Goal: Task Accomplishment & Management: Complete application form

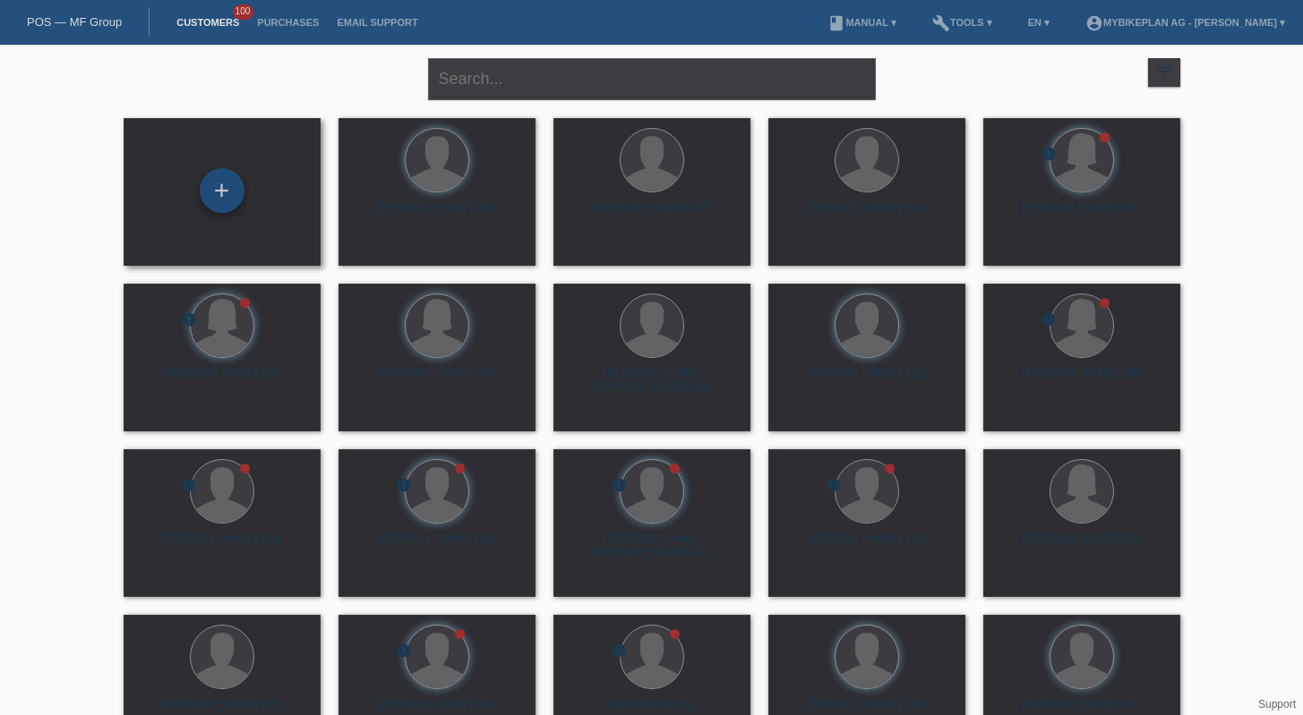
click at [210, 197] on div "+" at bounding box center [222, 190] width 45 height 45
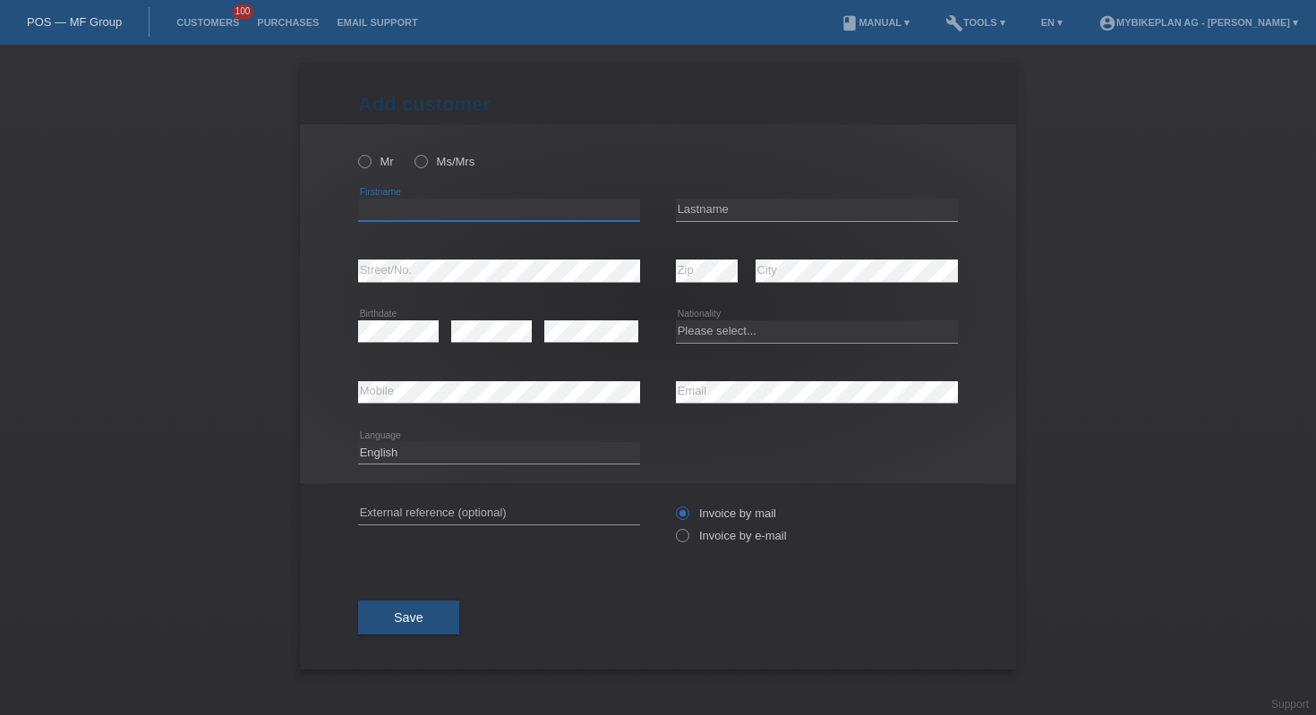
click at [442, 210] on input "text" at bounding box center [499, 210] width 282 height 22
type input "Benjamin"
click at [742, 221] on div "error Lastname" at bounding box center [817, 210] width 282 height 23
type input "rime"
click at [774, 322] on select "Please select... [GEOGRAPHIC_DATA] [GEOGRAPHIC_DATA] [GEOGRAPHIC_DATA] [GEOGRAP…" at bounding box center [817, 331] width 282 height 21
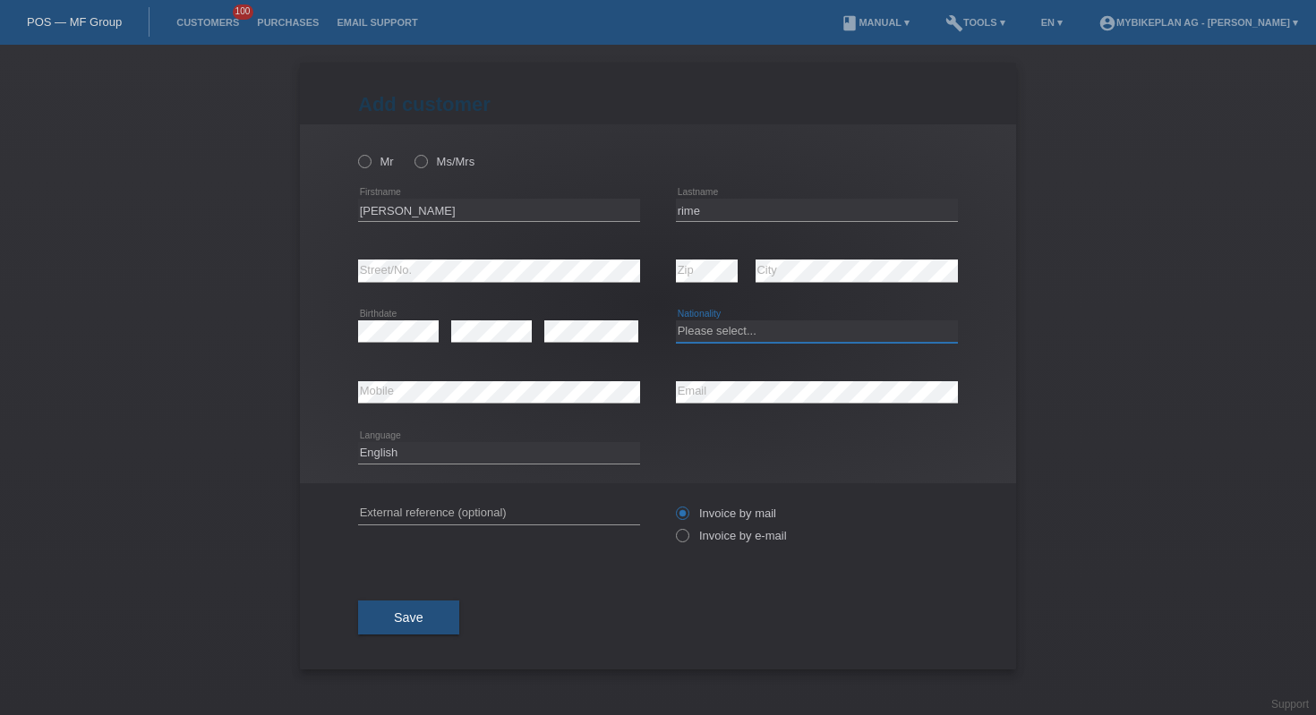
select select "CH"
click at [516, 502] on div "error External reference (optional)" at bounding box center [499, 513] width 282 height 61
click at [511, 510] on input "text" at bounding box center [499, 513] width 282 height 22
paste input "43738830939"
type input "43738830939"
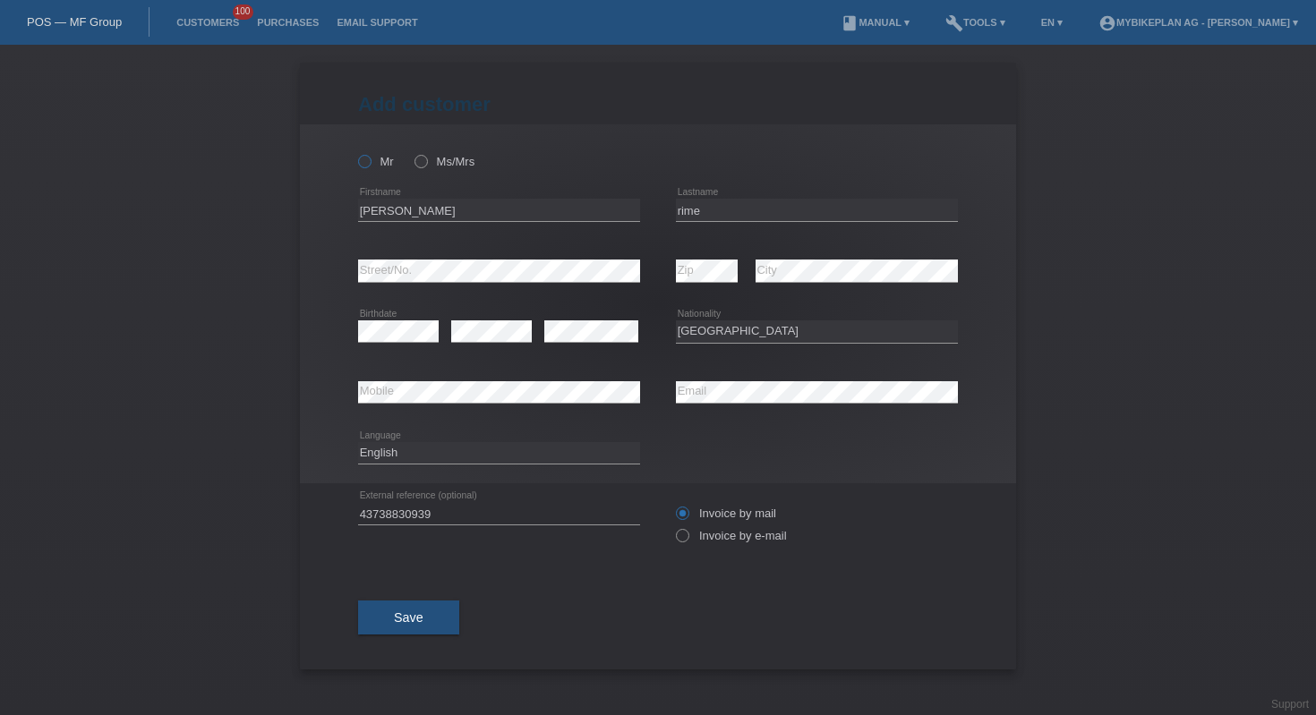
click at [375, 166] on label "Mr" at bounding box center [376, 161] width 36 height 13
click at [370, 166] on input "Mr" at bounding box center [364, 161] width 12 height 12
radio input "true"
click at [673, 526] on icon at bounding box center [673, 526] width 0 height 0
click at [688, 540] on input "Invoice by e-mail" at bounding box center [682, 540] width 12 height 22
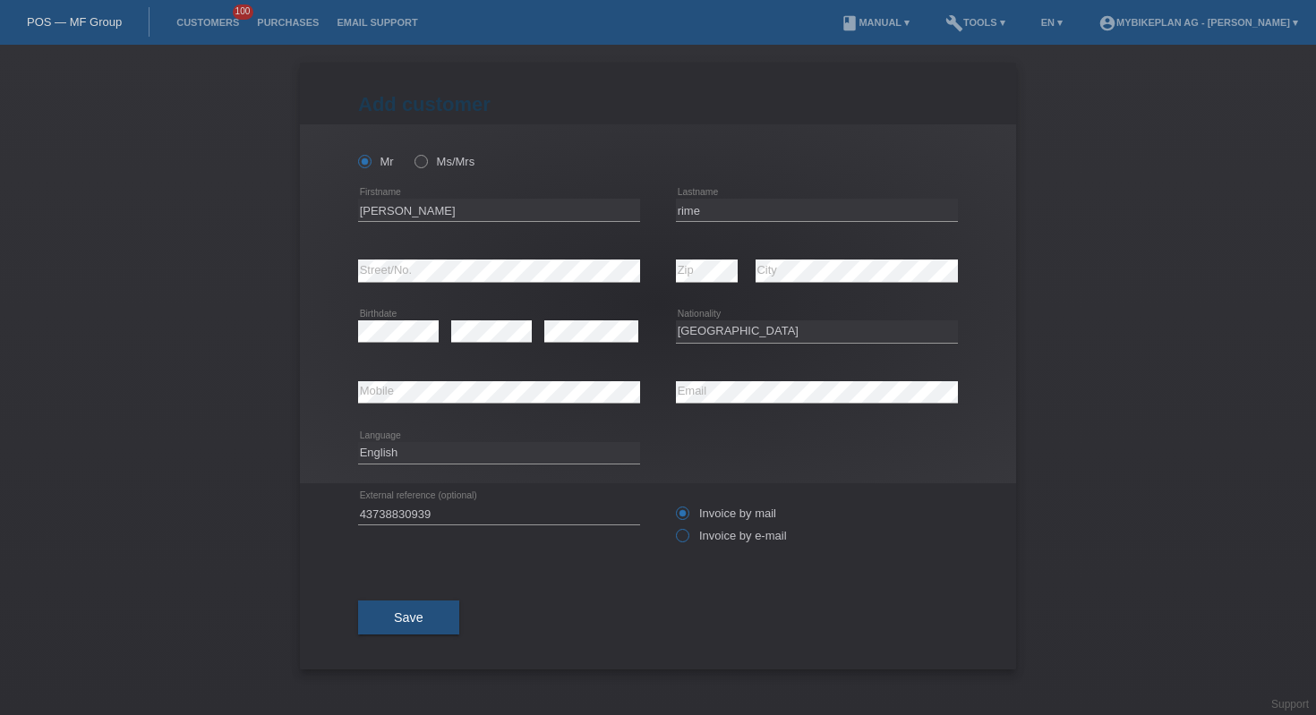
radio input "true"
click at [397, 619] on span "Save" at bounding box center [409, 618] width 30 height 14
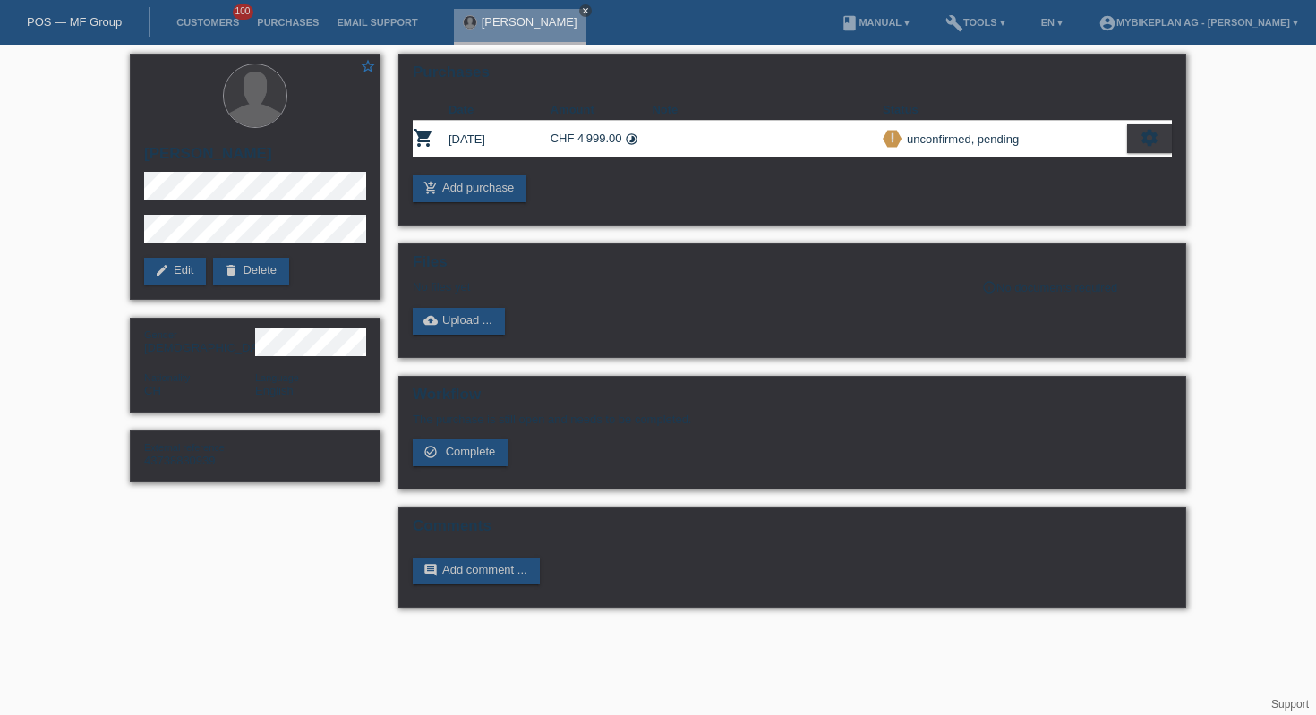
click at [579, 15] on link "close" at bounding box center [585, 10] width 13 height 13
click at [90, 16] on link "POS — MF Group" at bounding box center [74, 21] width 95 height 13
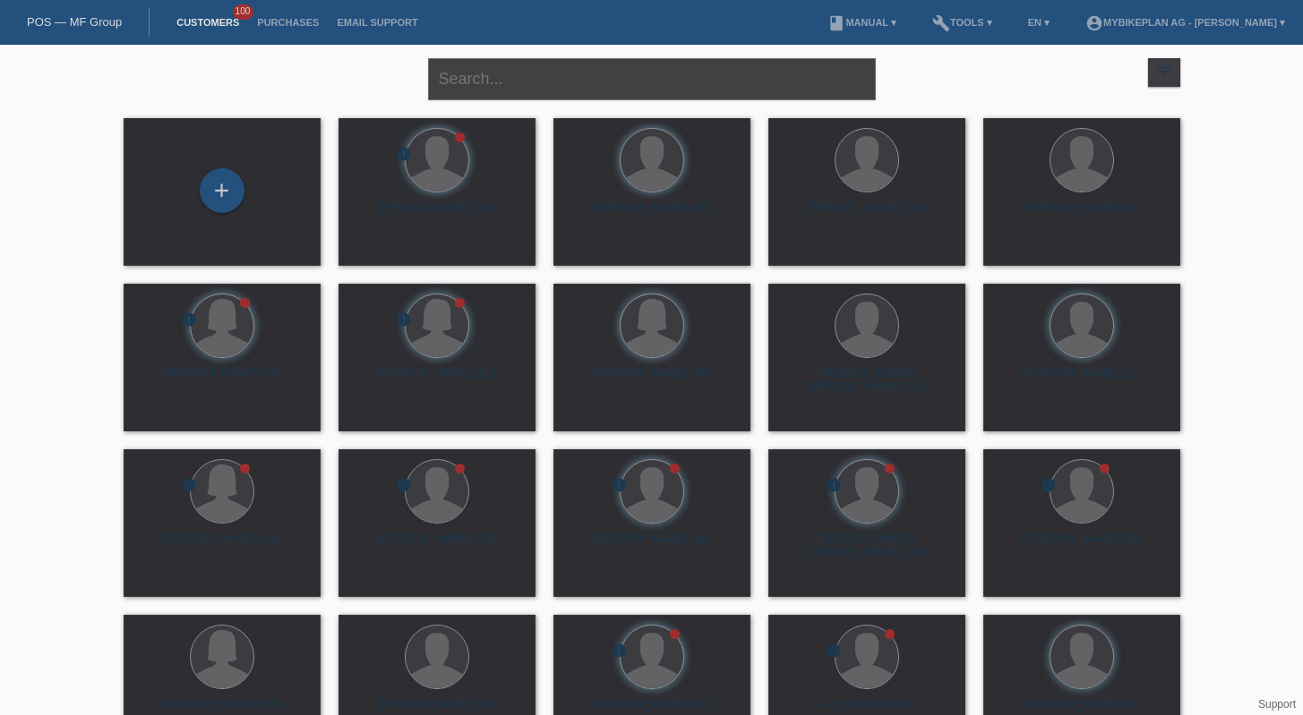
click at [537, 73] on input "text" at bounding box center [652, 79] width 448 height 42
paste input "Barthélémy Catteau"
type input "Barthélémy Catteau"
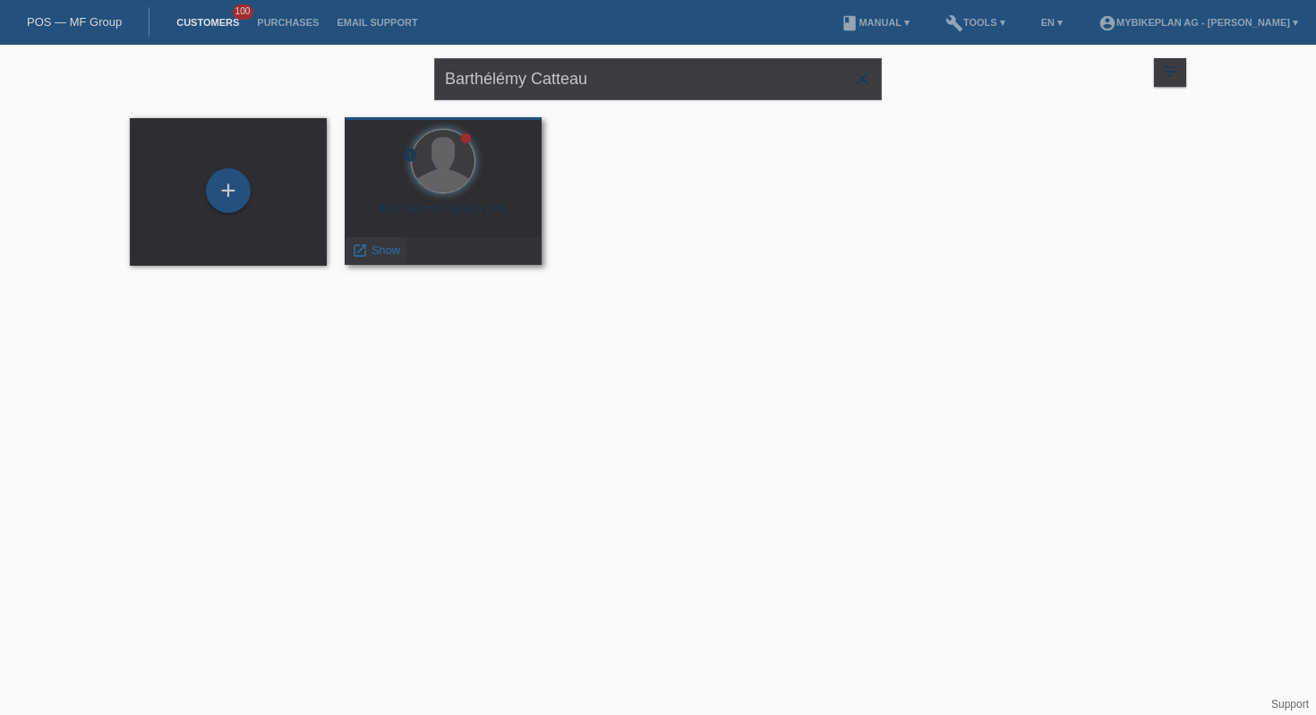
click at [367, 251] on link "launch Show" at bounding box center [376, 250] width 48 height 13
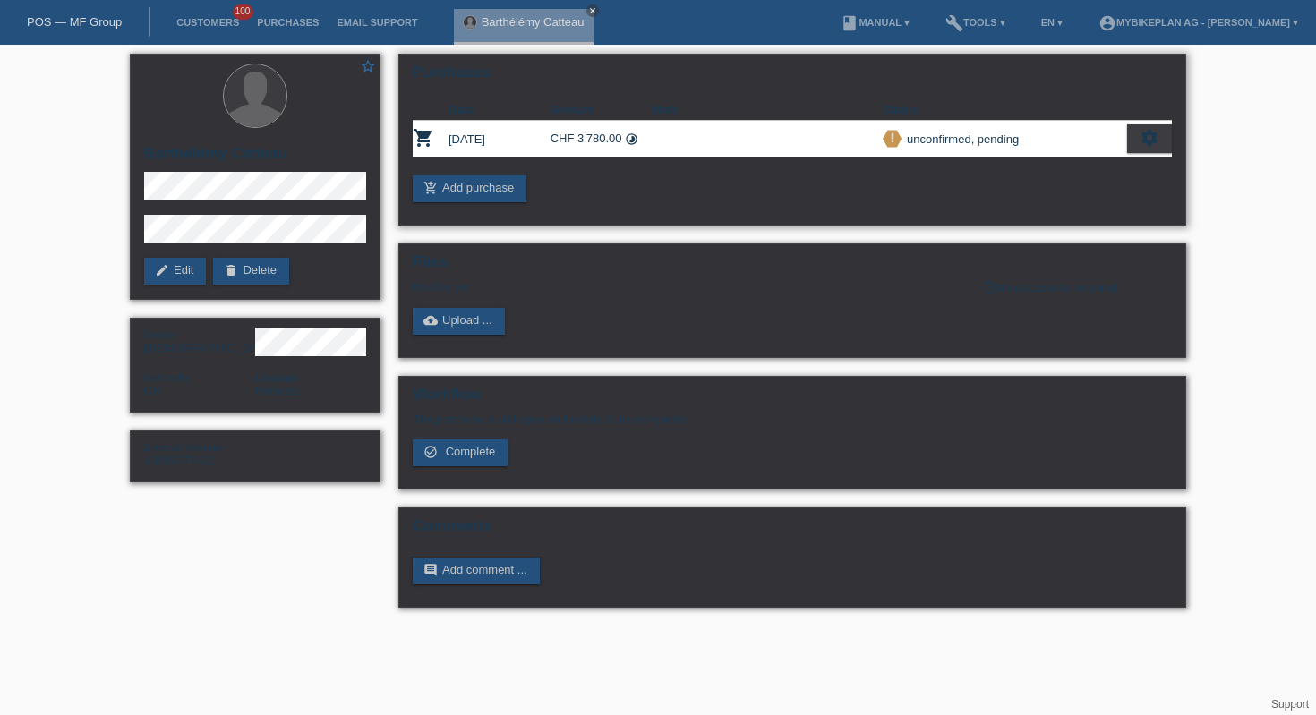
click at [1152, 141] on icon "settings" at bounding box center [1150, 138] width 20 height 20
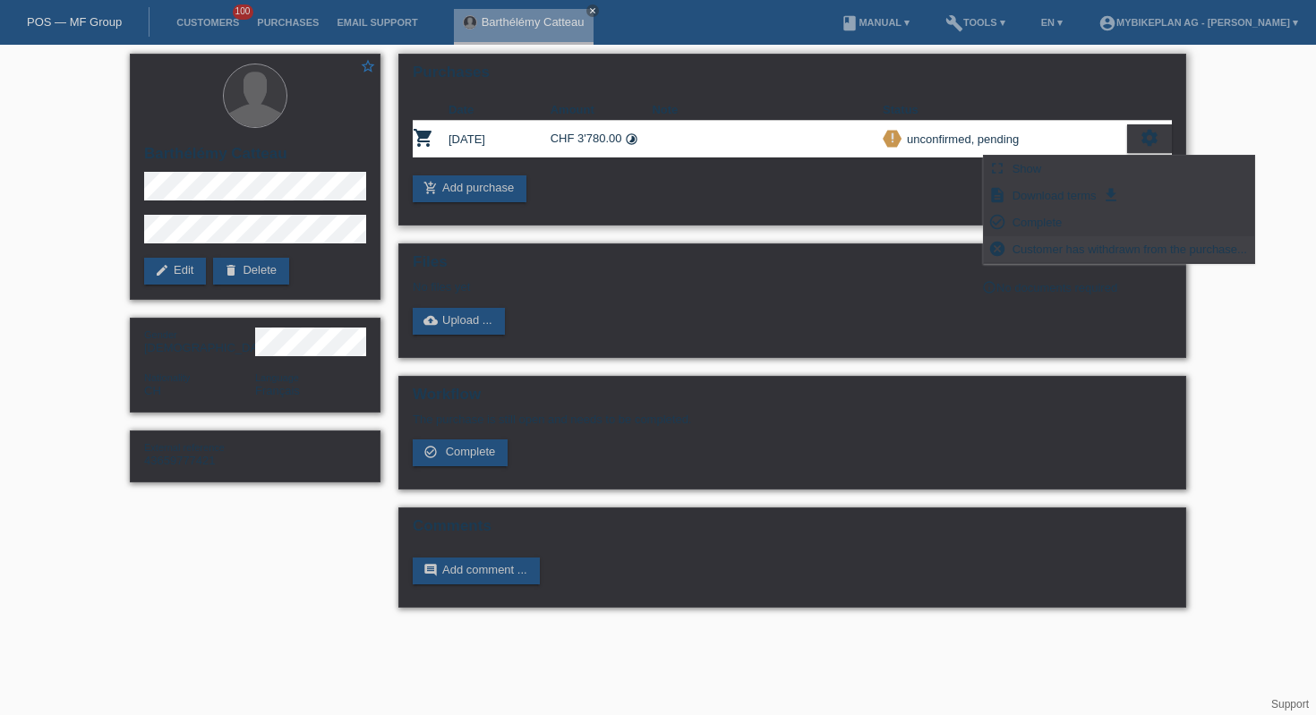
click at [1048, 253] on span "Customer has withdrawn from the purchase..." at bounding box center [1130, 248] width 240 height 21
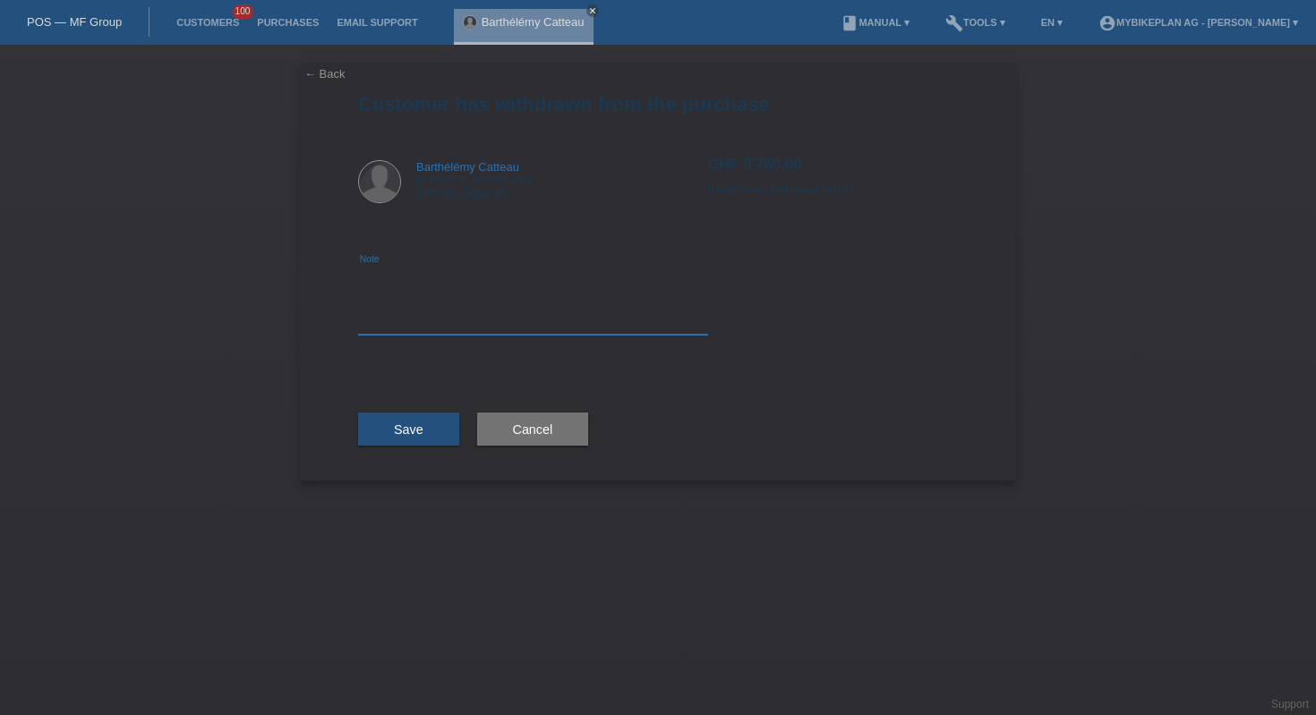
click at [586, 323] on textarea at bounding box center [533, 300] width 350 height 69
click at [321, 80] on link "← Back" at bounding box center [324, 73] width 41 height 13
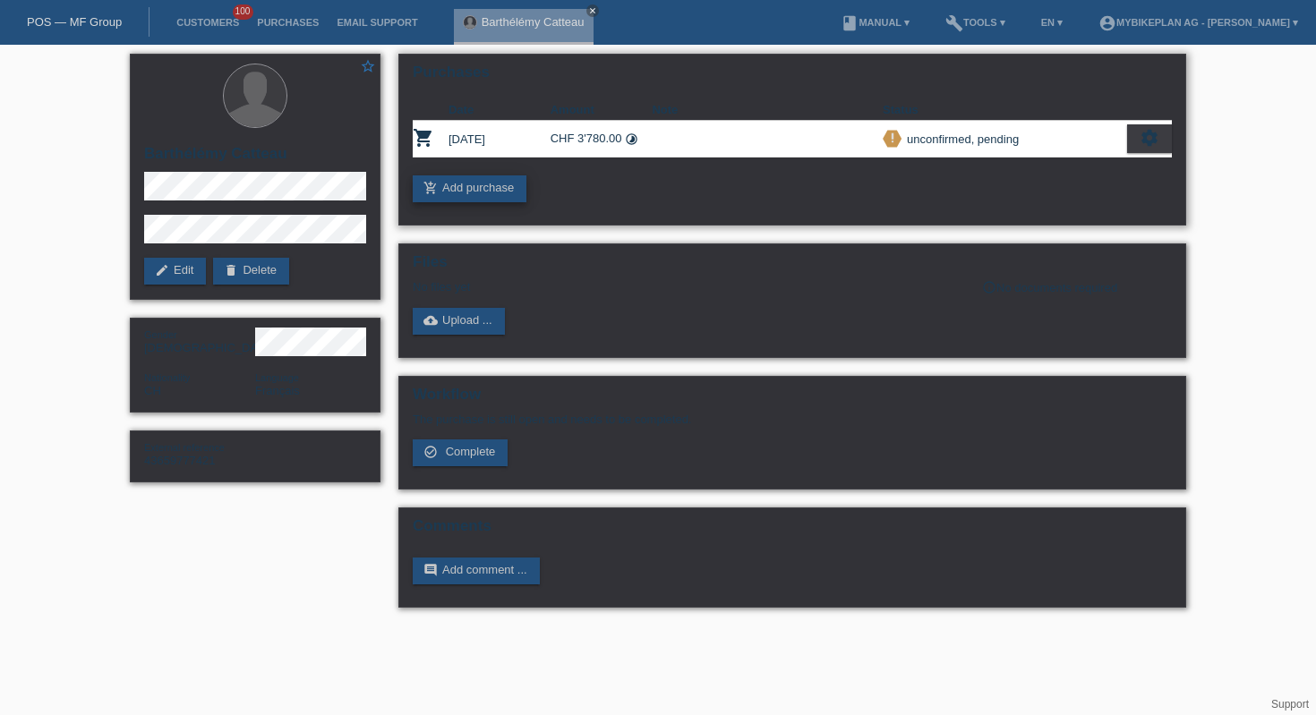
click at [473, 184] on link "add_shopping_cart Add purchase" at bounding box center [470, 188] width 114 height 27
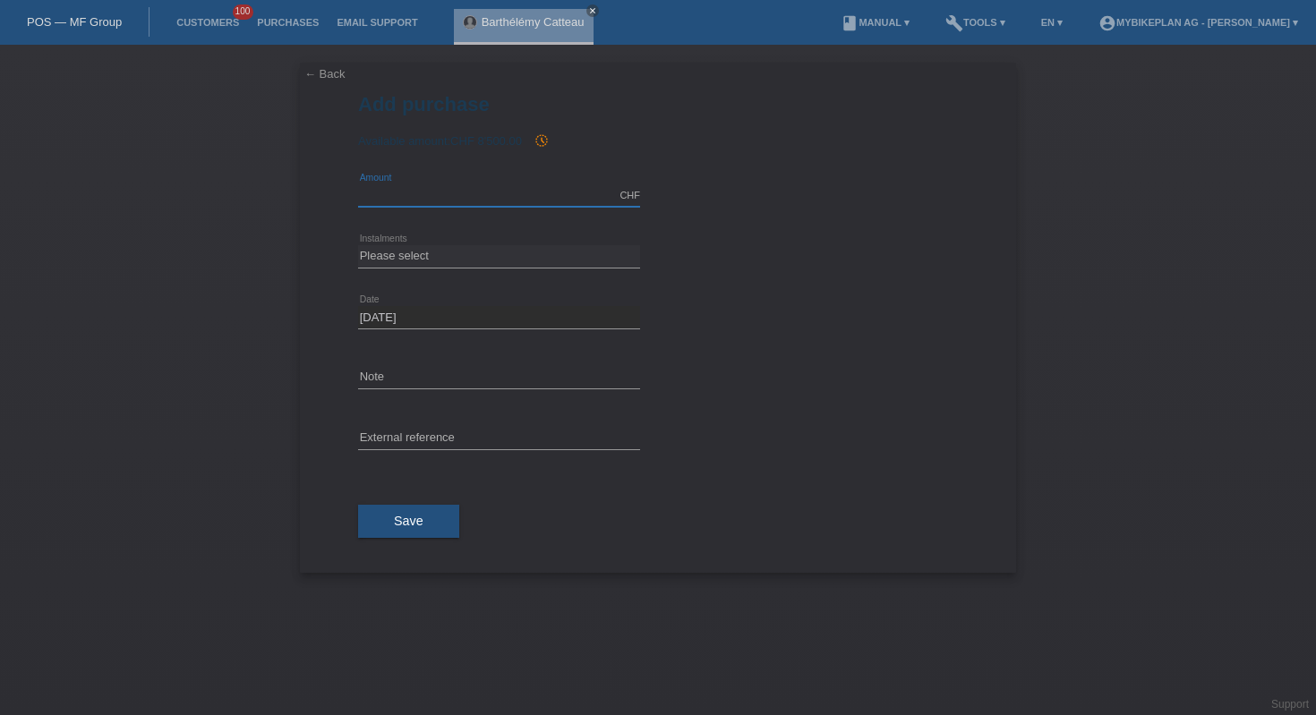
click at [475, 191] on input "text" at bounding box center [499, 195] width 282 height 22
type input "4299.00"
click at [505, 269] on div "Please select 6 instalments 12 instalments 18 instalments 24 instalments 36 ins…" at bounding box center [499, 257] width 282 height 61
click at [505, 259] on select "Please select 6 instalments 12 instalments 18 instalments 24 instalments 36 ins…" at bounding box center [499, 255] width 282 height 21
select select "488"
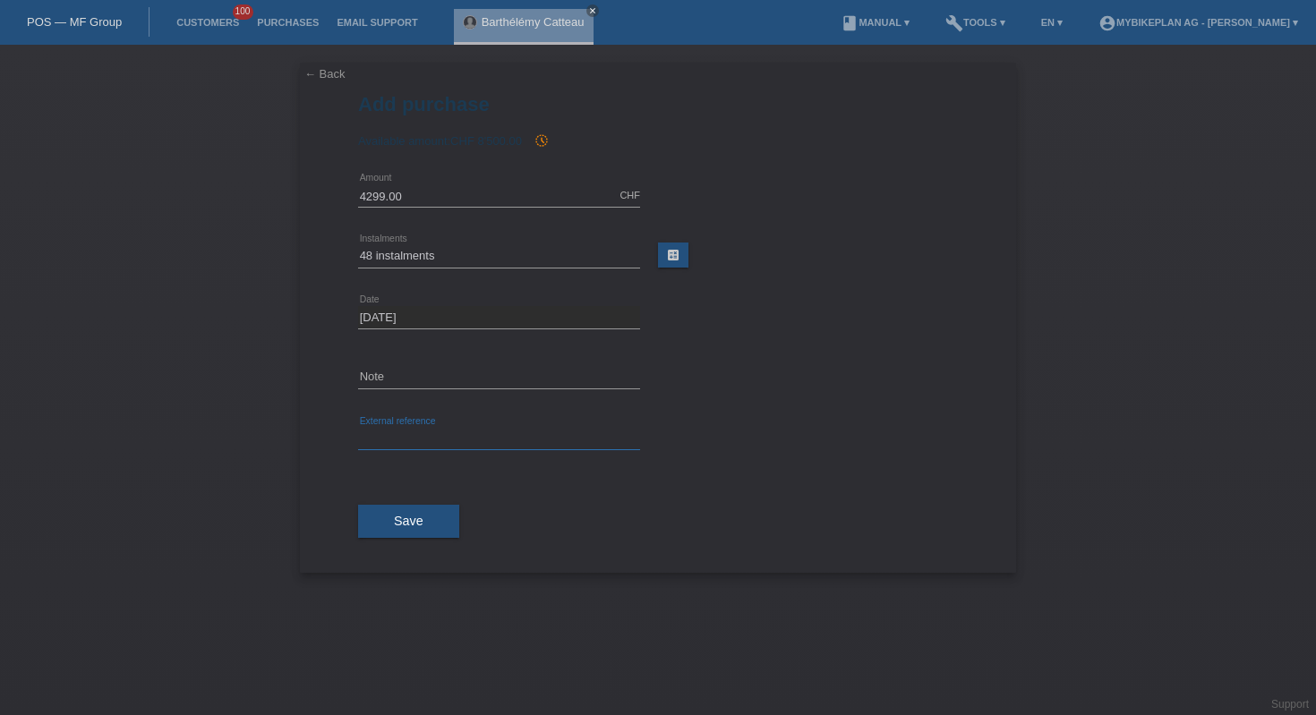
click at [483, 437] on input "text" at bounding box center [499, 439] width 282 height 22
paste input "Barthélémy Catteau"
click at [401, 445] on input "Barthélémy Catteau" at bounding box center [499, 439] width 282 height 22
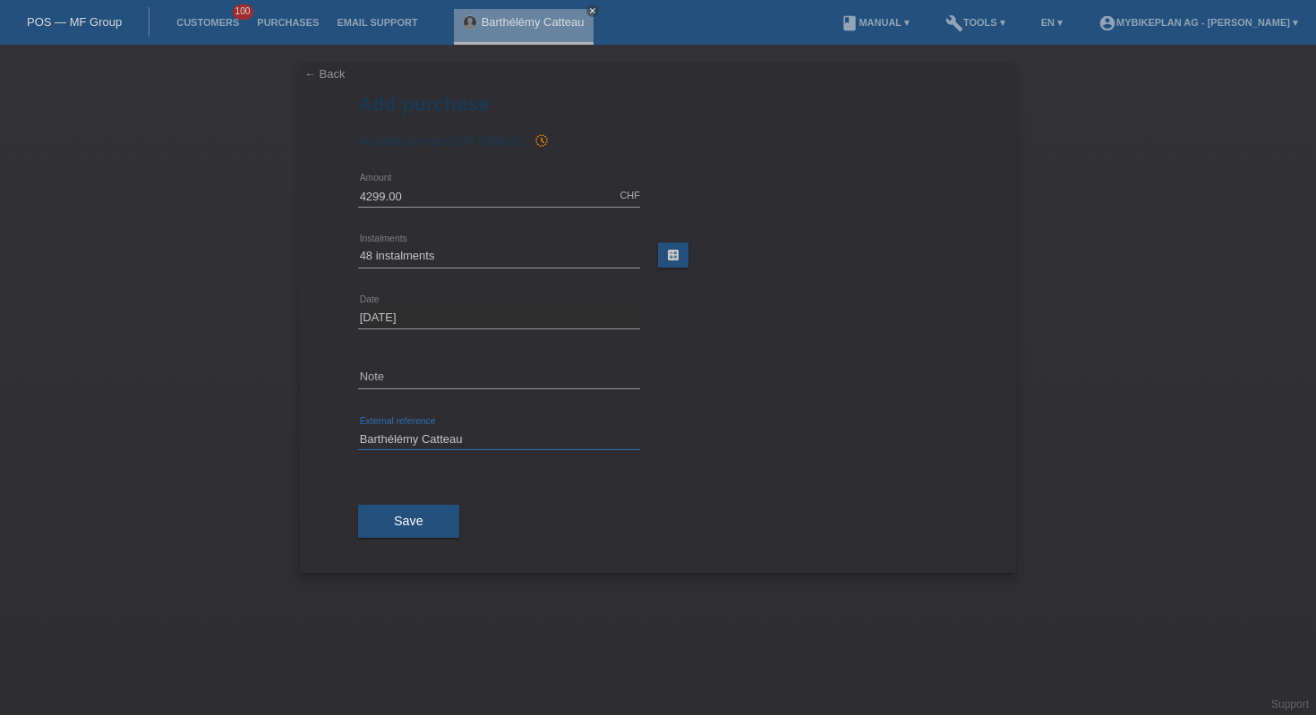
paste input "43741822547"
type input "43741822547"
click at [424, 524] on button "Save" at bounding box center [408, 522] width 101 height 34
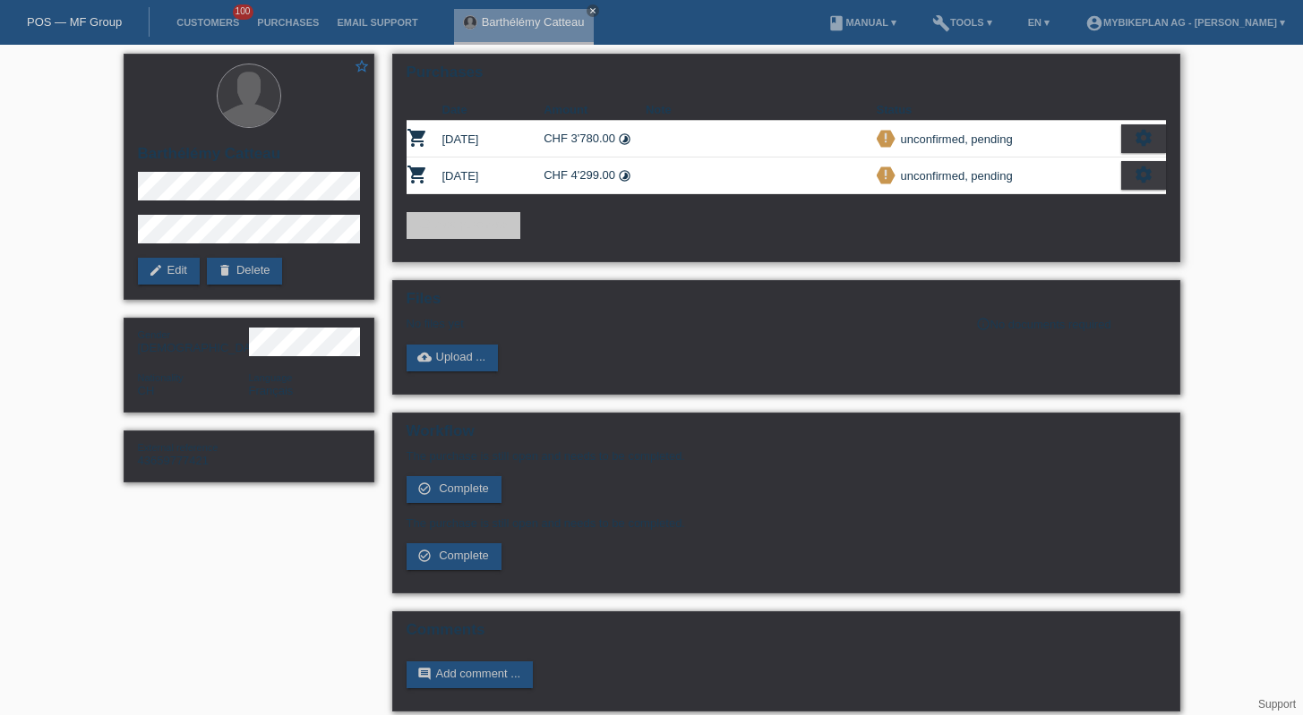
click at [1142, 141] on icon "settings" at bounding box center [1144, 138] width 20 height 20
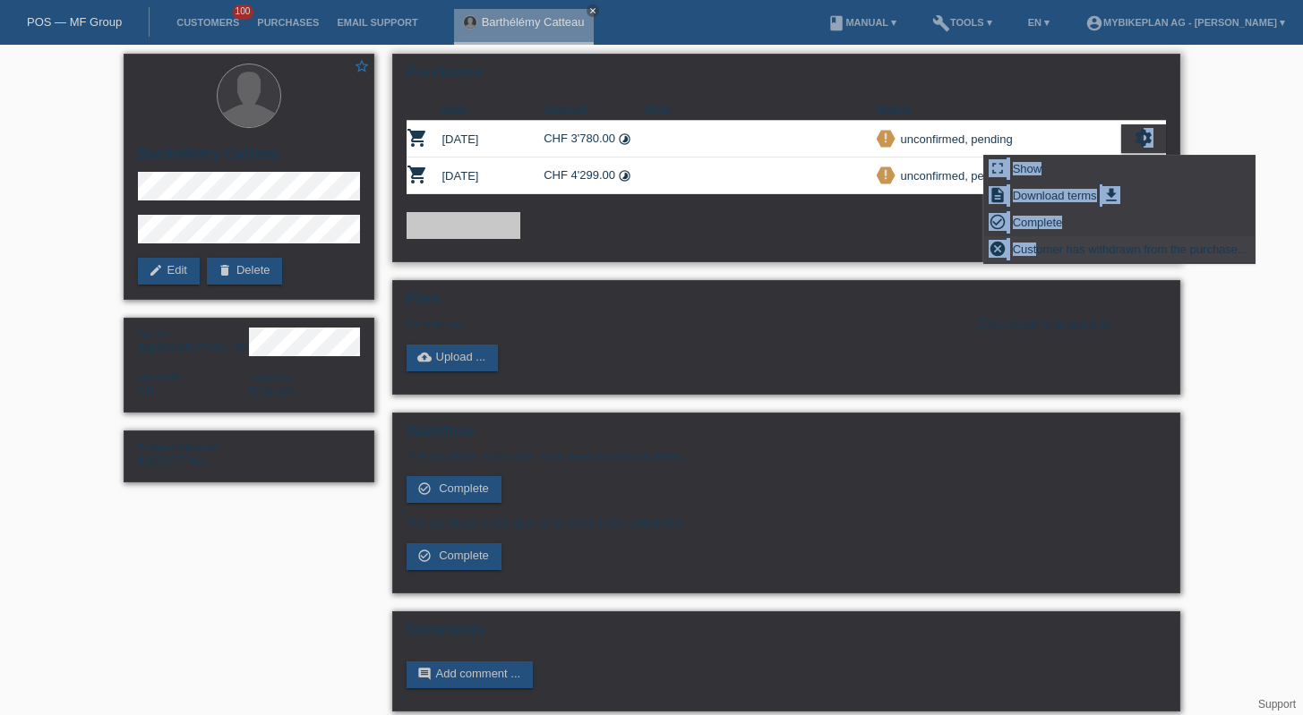
click at [1039, 252] on span "Customer has withdrawn from the purchase..." at bounding box center [1130, 248] width 240 height 21
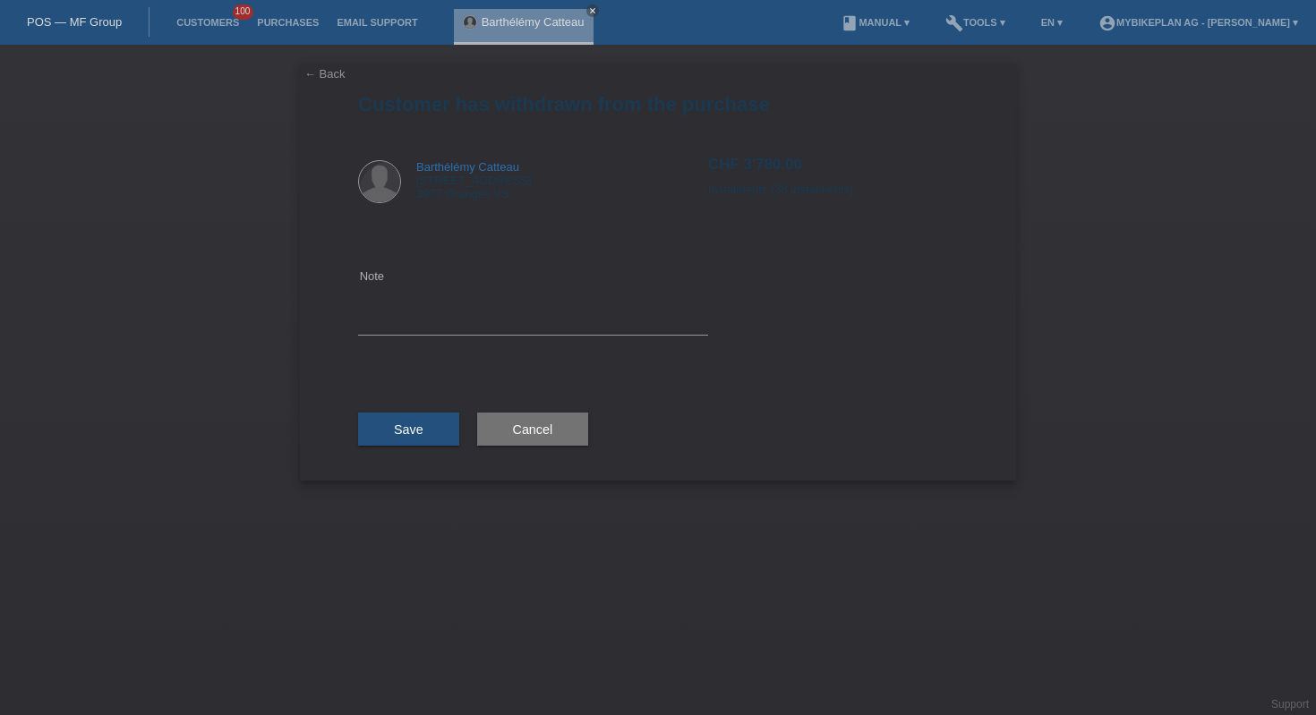
click at [550, 340] on div "Note" at bounding box center [533, 300] width 350 height 143
click at [517, 304] on textarea at bounding box center [533, 300] width 350 height 69
click at [517, 321] on textarea at bounding box center [533, 300] width 350 height 69
click at [350, 279] on div "← Back Customer has withdrawn from the purchase Barthélémy Catteau Avenue de la…" at bounding box center [658, 272] width 716 height 418
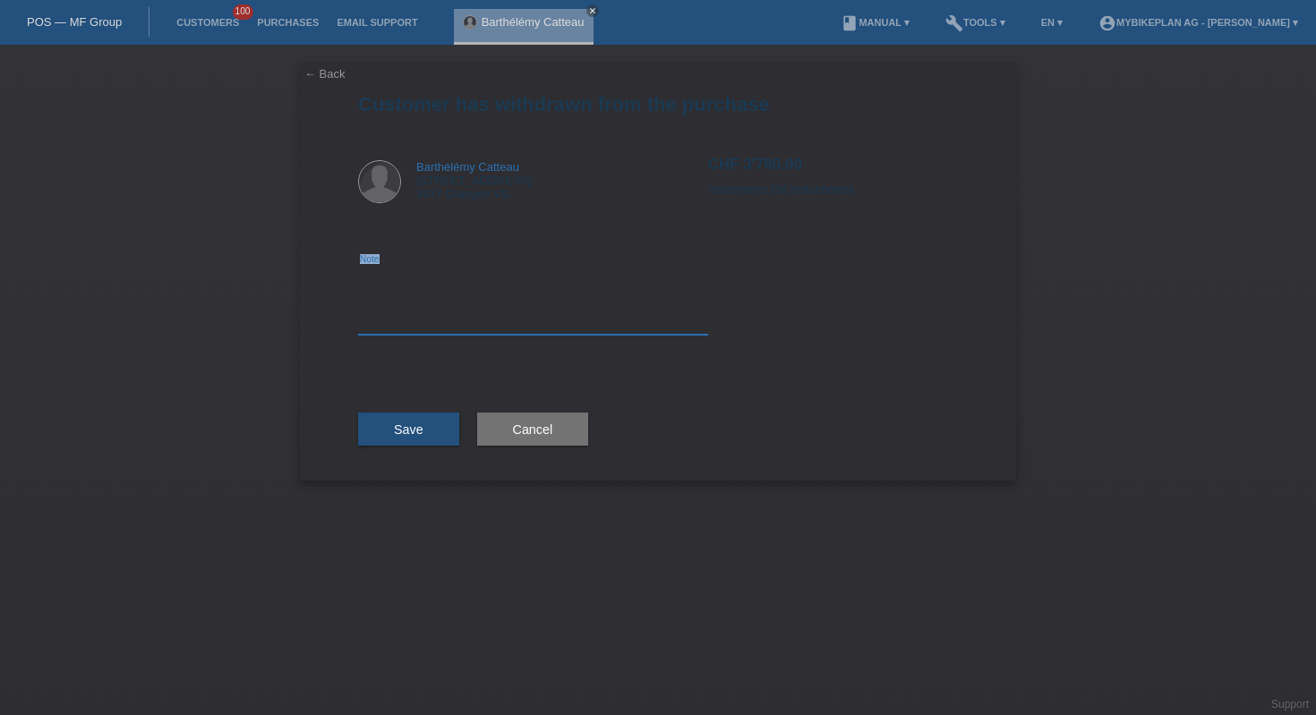
click at [404, 317] on textarea at bounding box center [533, 300] width 350 height 69
click at [462, 322] on textarea at bounding box center [533, 300] width 350 height 69
type textarea "discount"
click at [415, 428] on span "Save" at bounding box center [409, 430] width 30 height 14
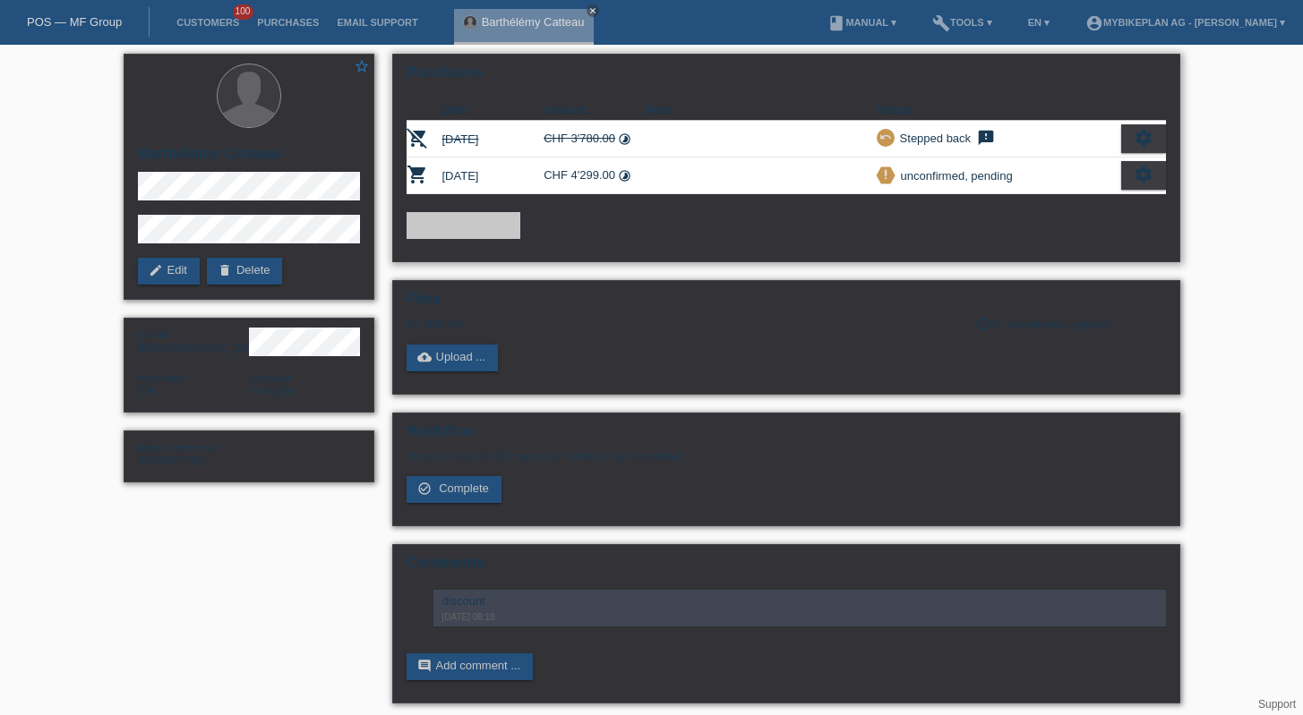
click at [1145, 184] on icon "settings" at bounding box center [1144, 175] width 20 height 20
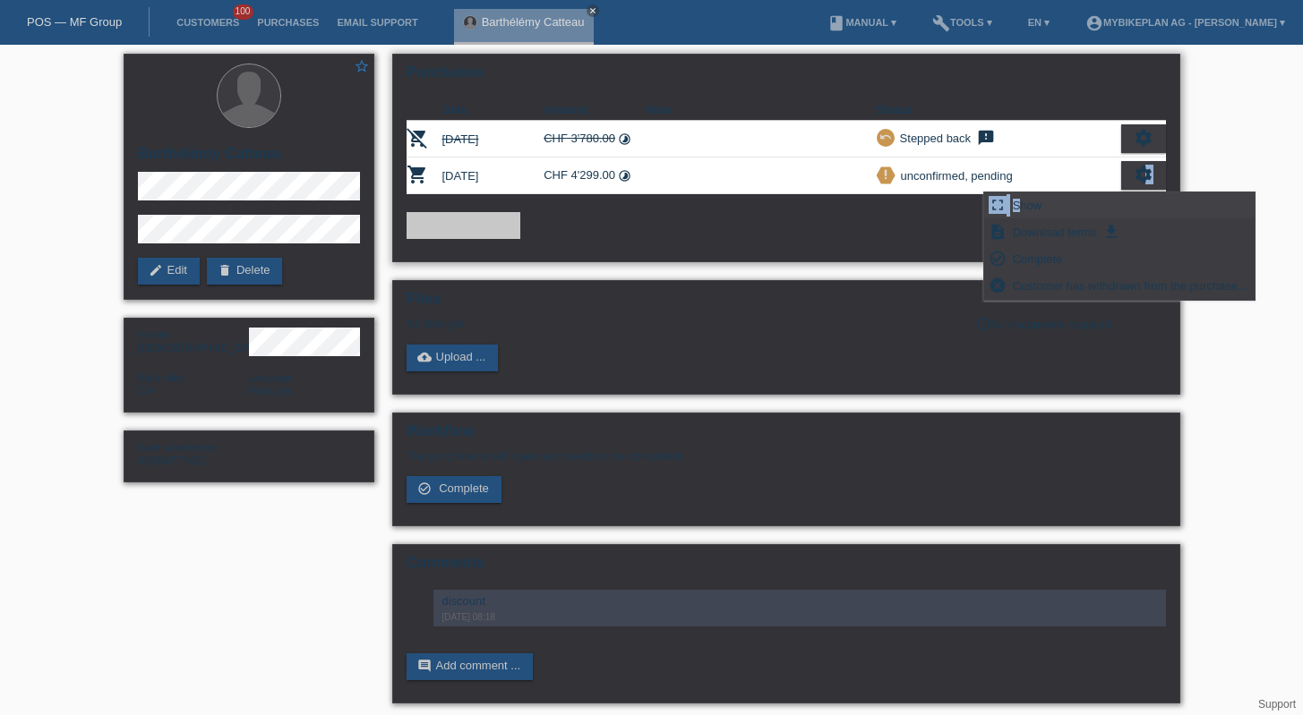
click at [1018, 205] on span "Show" at bounding box center [1027, 204] width 35 height 21
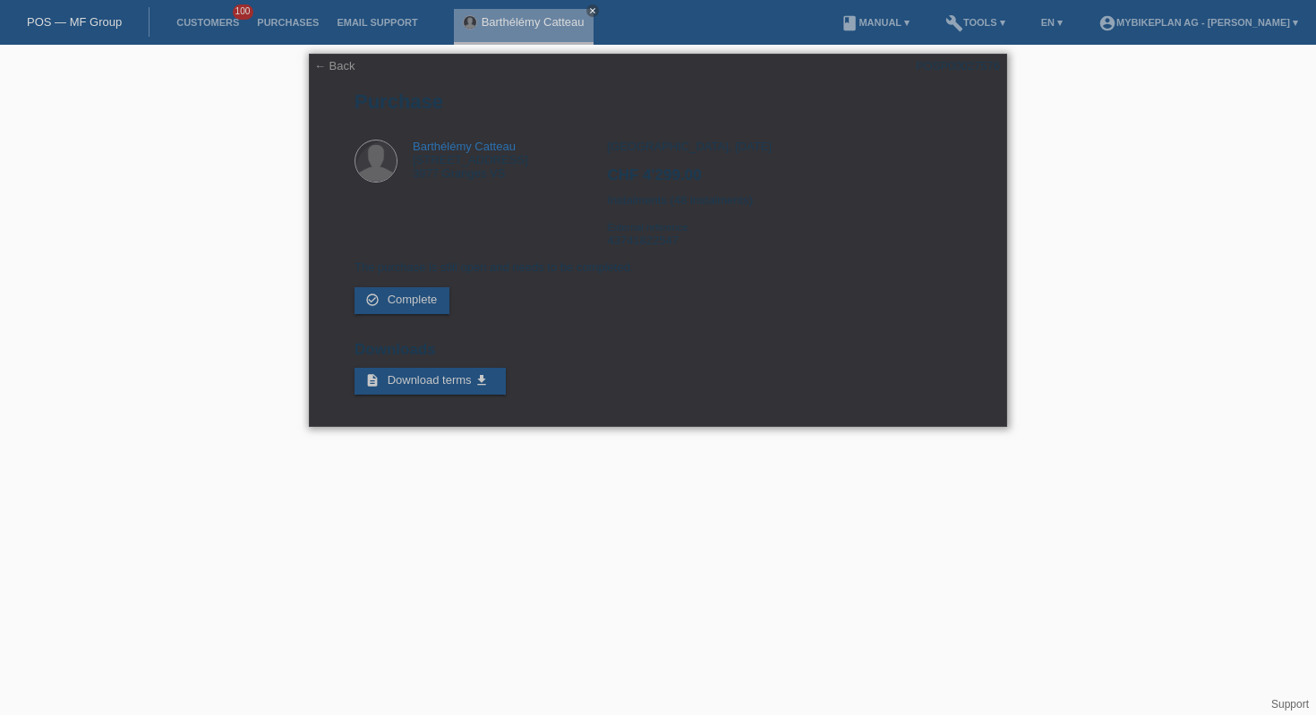
click at [971, 67] on div "POSP00027576" at bounding box center [958, 65] width 84 height 13
copy div "POSP00027576"
click at [328, 68] on link "← Back" at bounding box center [334, 65] width 41 height 13
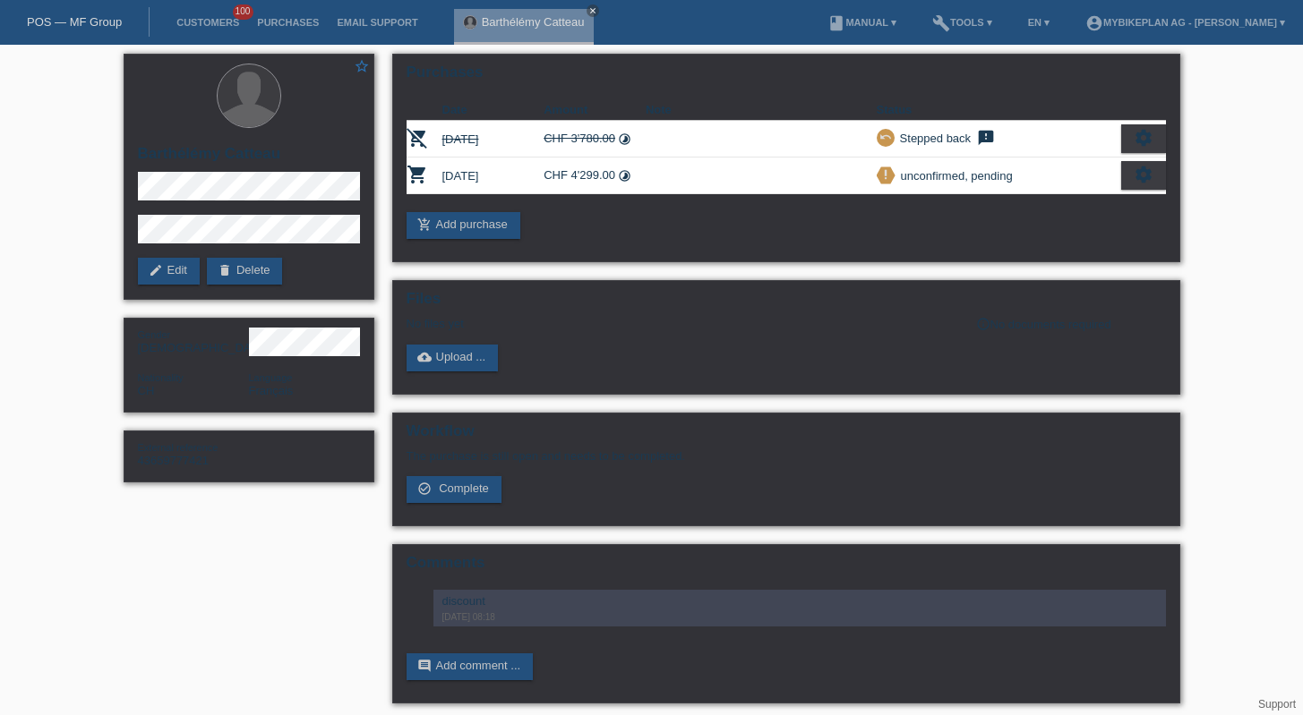
click at [73, 22] on link "POS — MF Group" at bounding box center [74, 21] width 95 height 13
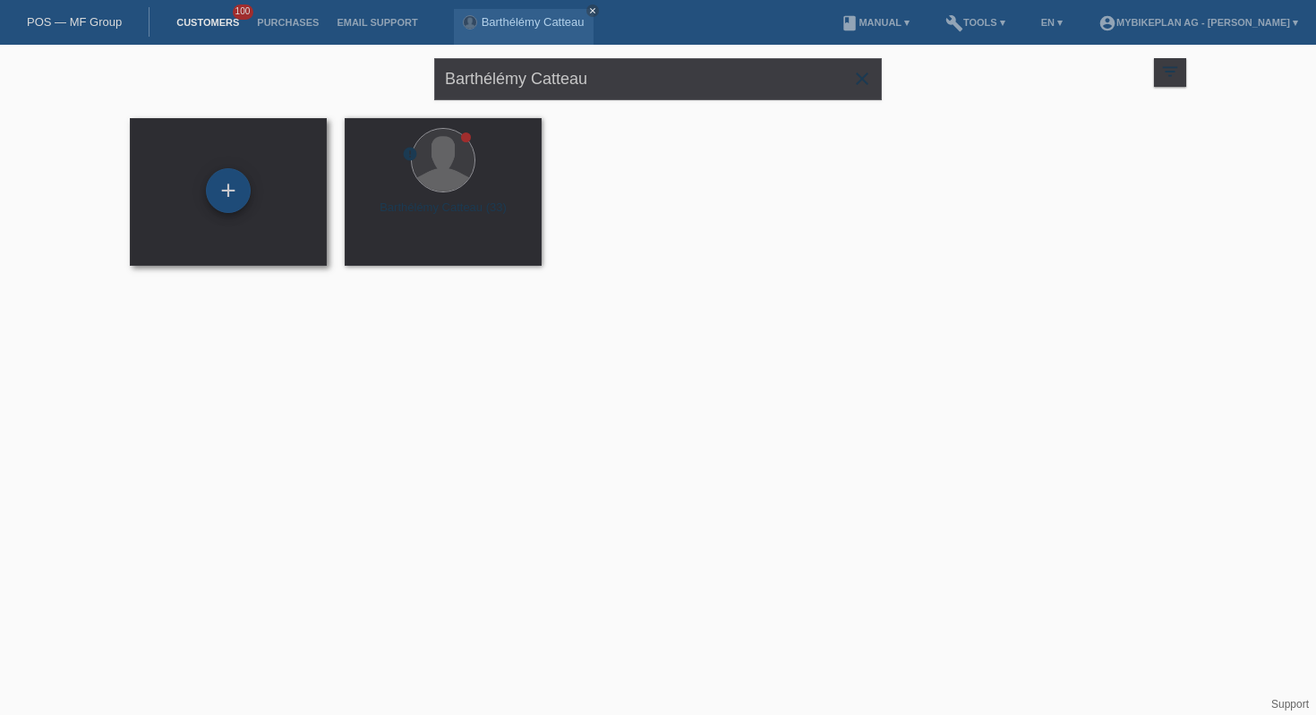
click at [233, 193] on div "+" at bounding box center [228, 190] width 45 height 45
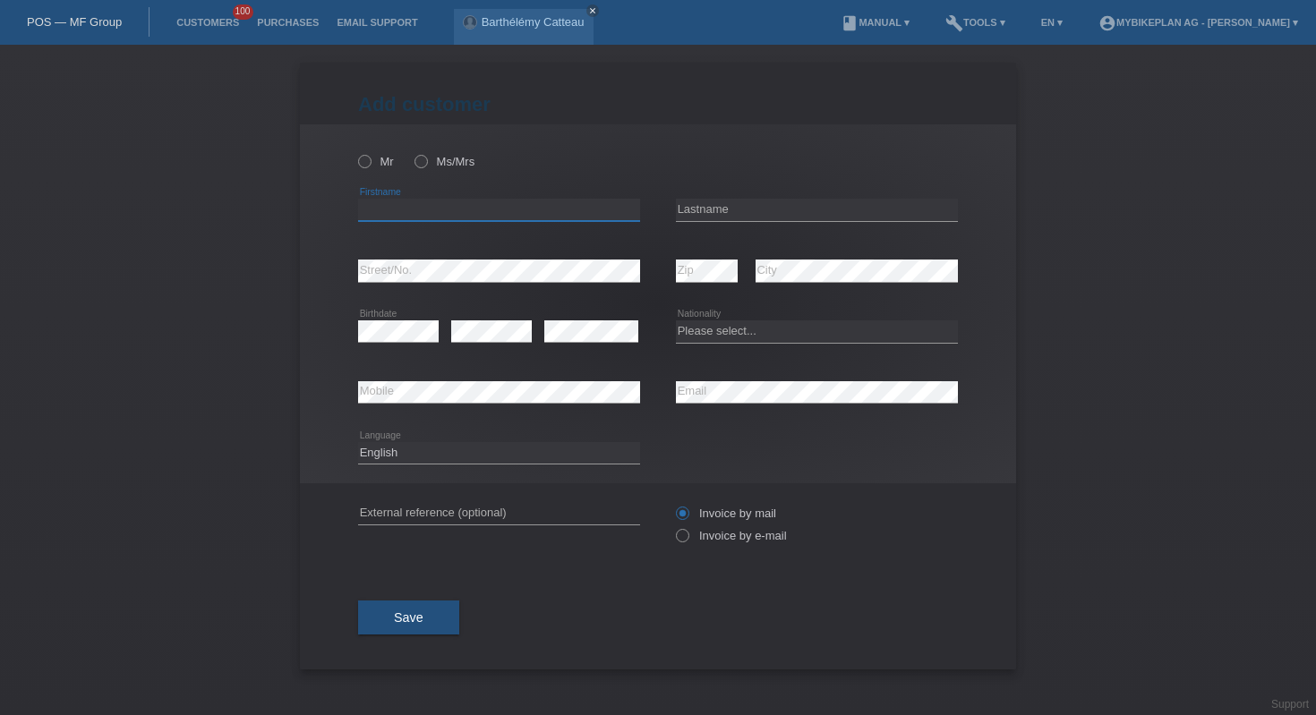
click at [391, 213] on input "text" at bounding box center [499, 210] width 282 height 22
type input "[PERSON_NAME]"
click at [735, 208] on input "text" at bounding box center [817, 210] width 282 height 22
type input "souza"
click at [750, 337] on select "Please select... Switzerland Austria Germany Liechtenstein ------------ Afghani…" at bounding box center [817, 331] width 282 height 21
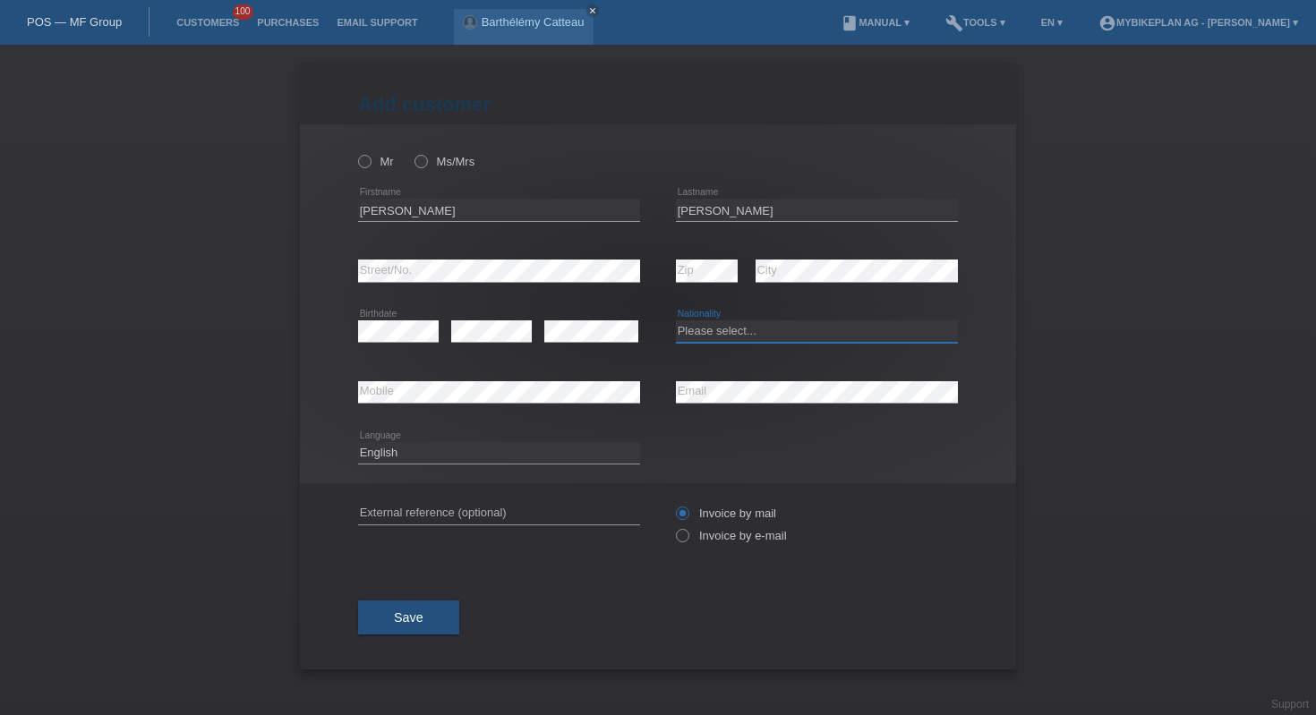
select select "BR"
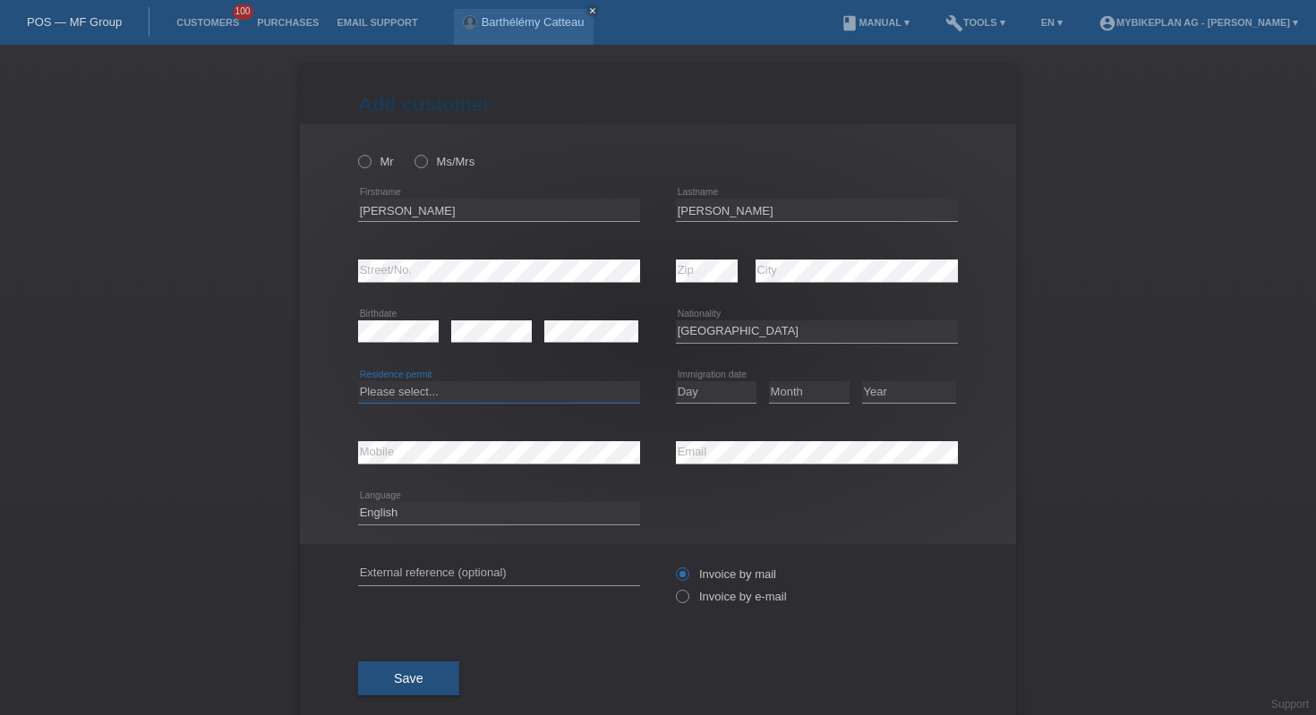
click at [462, 384] on select "Please select... C B B - Refugee status Other" at bounding box center [499, 391] width 282 height 21
select select "B"
click at [714, 394] on select "Day 01 02 03 04 05 06 07 08 09 10 11" at bounding box center [716, 391] width 81 height 21
select select "07"
click at [792, 391] on select "Month 01 02 03 04 05 06 07 08 09 10 11" at bounding box center [809, 391] width 81 height 21
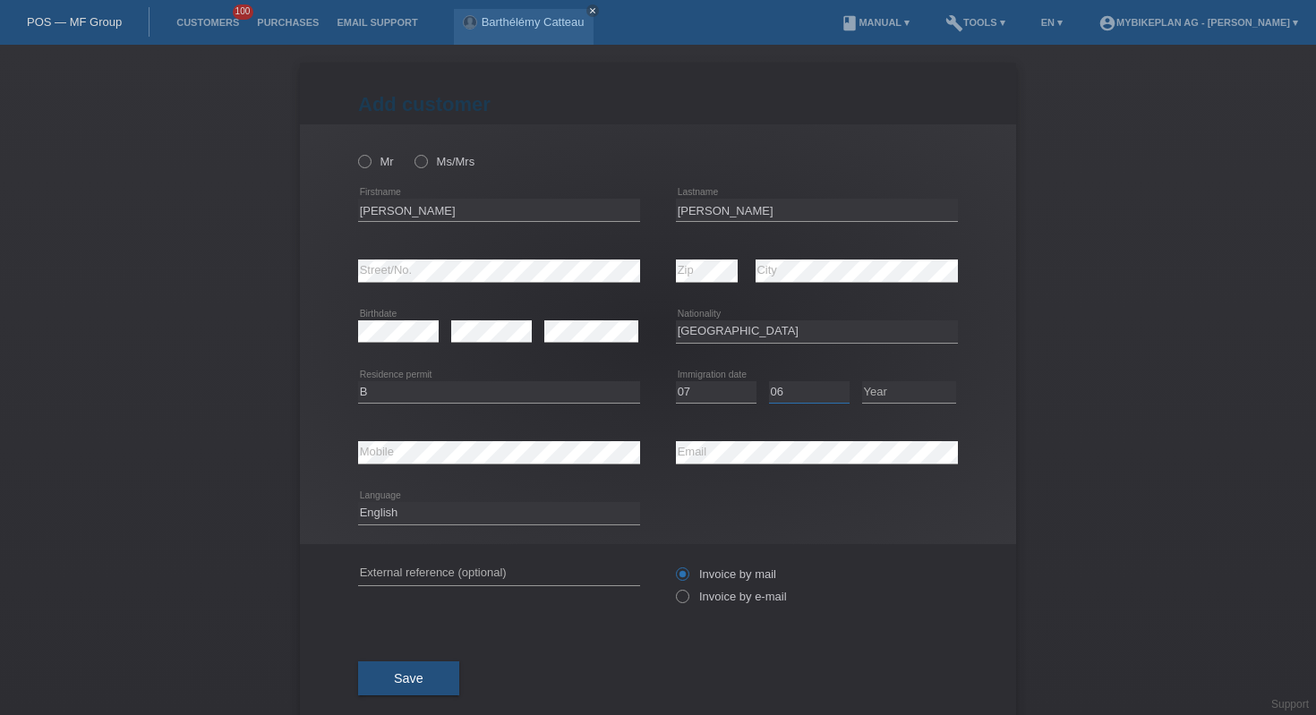
click at [782, 390] on select "Month 01 02 03 04 05 06 07 08 09 10 11" at bounding box center [809, 391] width 81 height 21
select select "05"
click at [887, 394] on select "Year 2025 2024 2023 2022 2021 2020 2019 2018 2017 2016 2015 2014 2013 2012 2011…" at bounding box center [909, 391] width 94 height 21
select select "2024"
click at [561, 581] on input "text" at bounding box center [499, 574] width 282 height 22
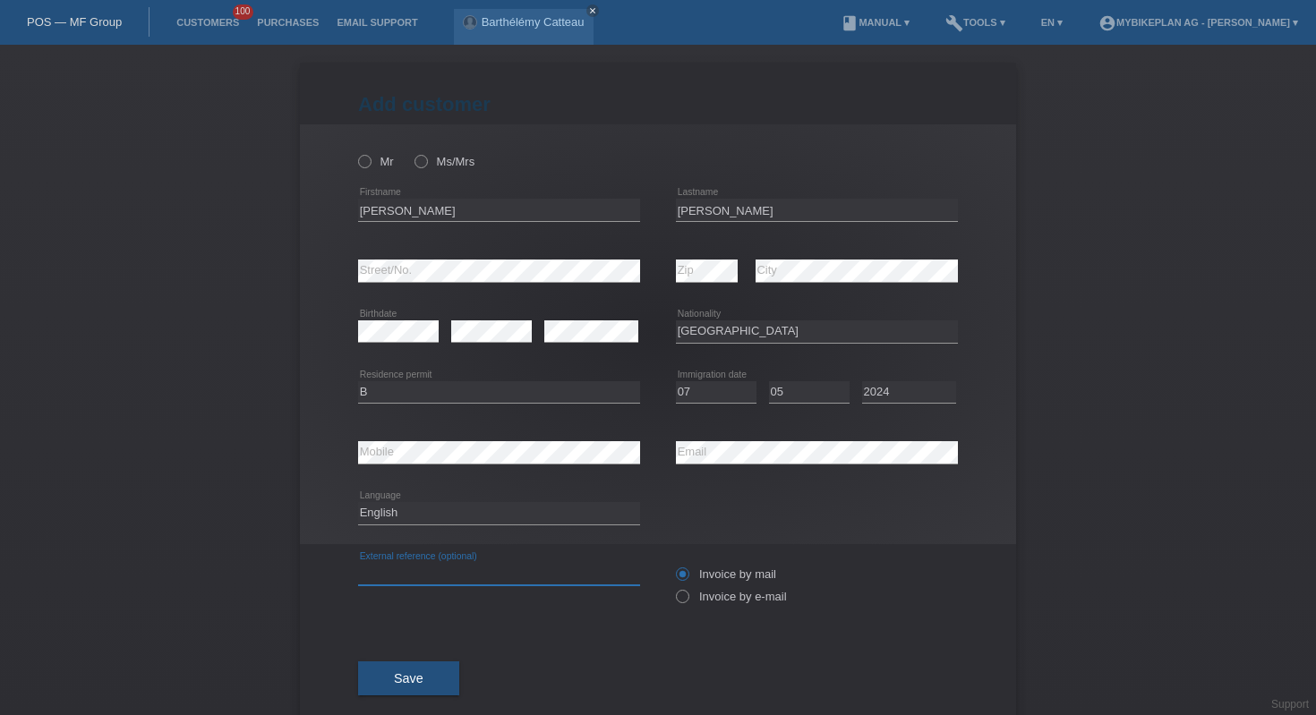
click at [561, 581] on input "text" at bounding box center [499, 574] width 282 height 22
paste input "43766187641"
type input "43766187641"
click at [673, 587] on icon at bounding box center [673, 587] width 0 height 0
click at [682, 601] on input "Invoice by e-mail" at bounding box center [682, 601] width 12 height 22
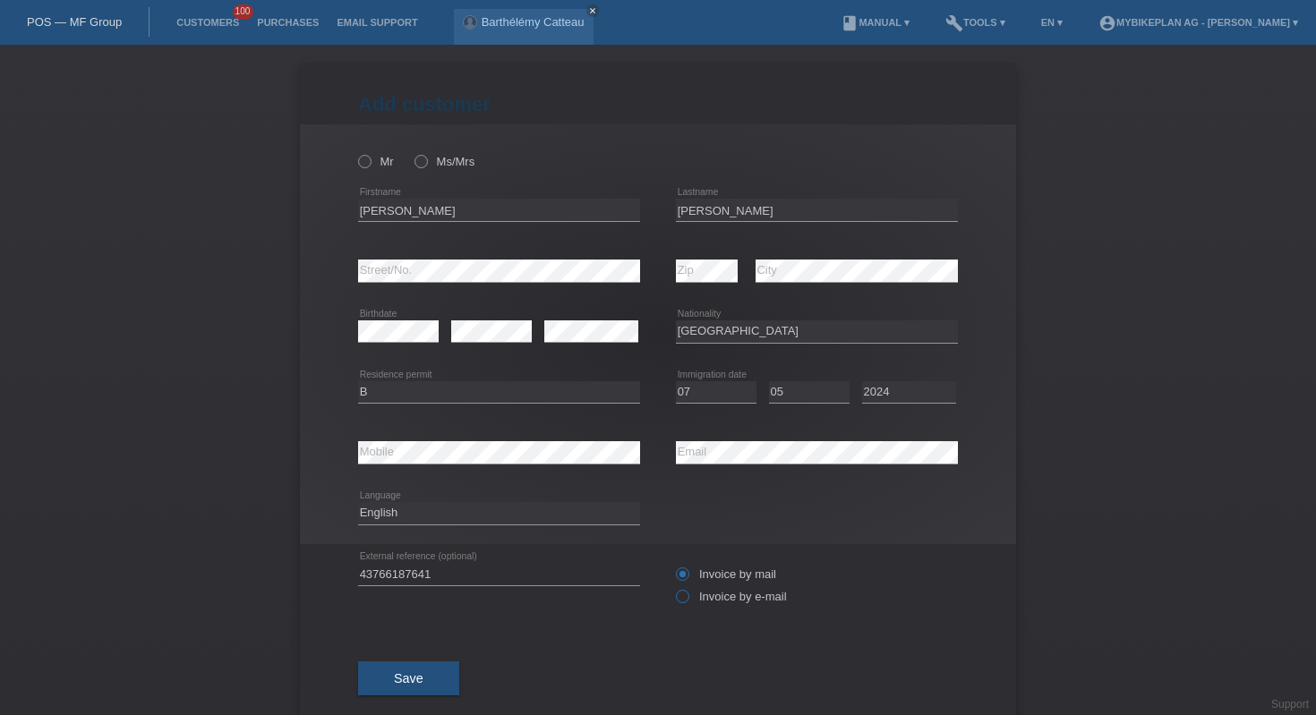
radio input "true"
click at [412, 152] on icon at bounding box center [412, 152] width 0 height 0
click at [415, 158] on input "Ms/Mrs" at bounding box center [421, 161] width 12 height 12
radio input "true"
click at [424, 689] on button "Save" at bounding box center [408, 679] width 101 height 34
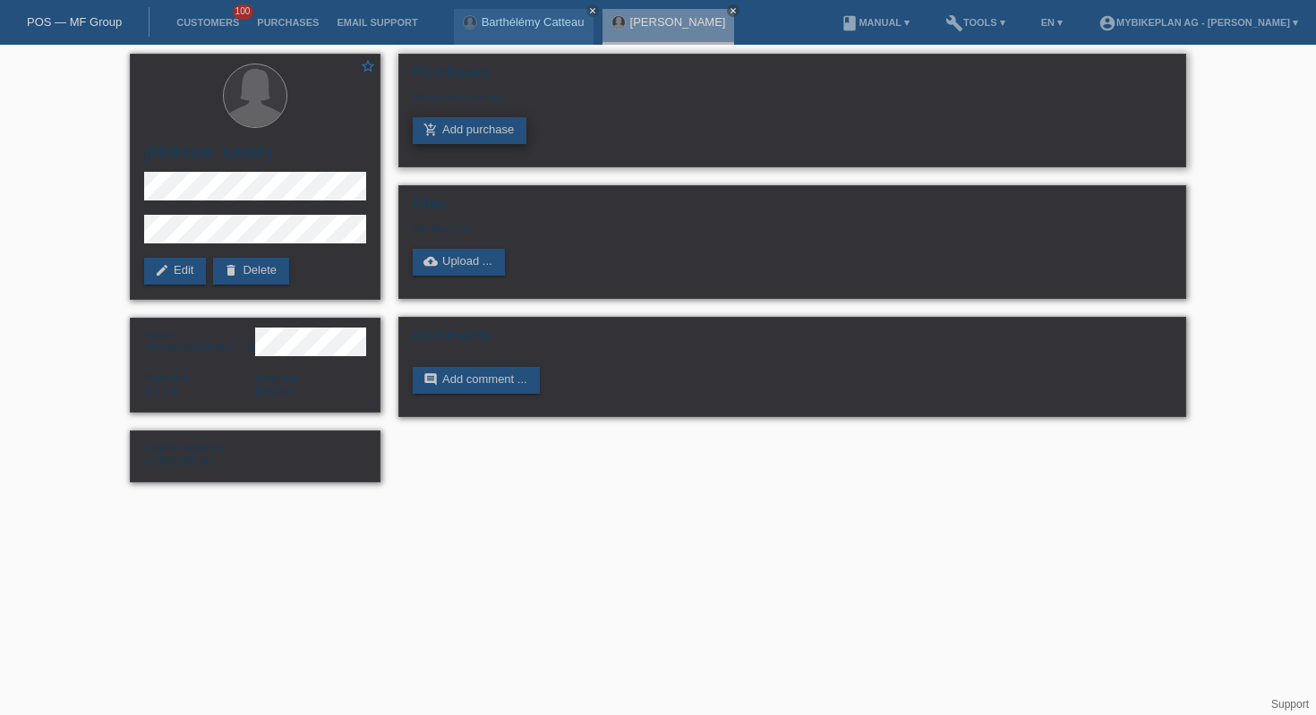
click at [509, 136] on link "add_shopping_cart Add purchase" at bounding box center [470, 130] width 114 height 27
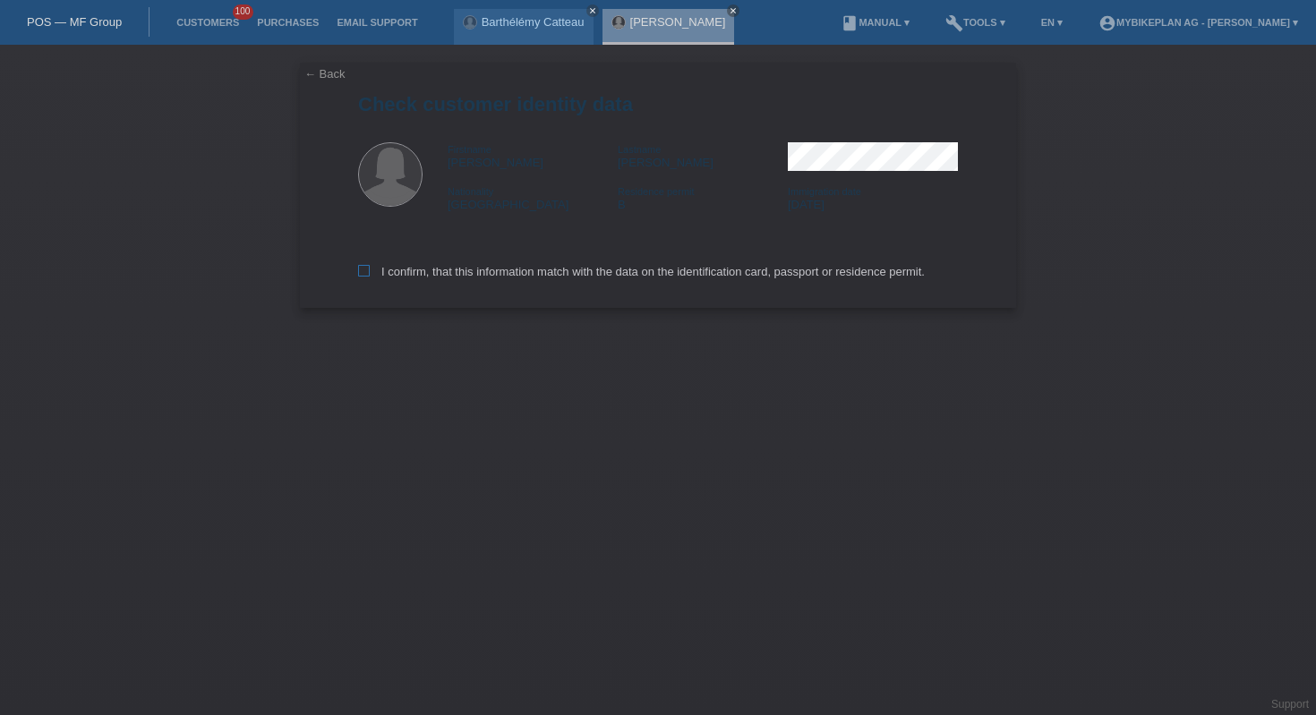
click at [484, 270] on label "I confirm, that this information match with the data on the identification card…" at bounding box center [641, 271] width 567 height 13
click at [370, 270] on input "I confirm, that this information match with the data on the identification card…" at bounding box center [364, 271] width 12 height 12
checkbox input "true"
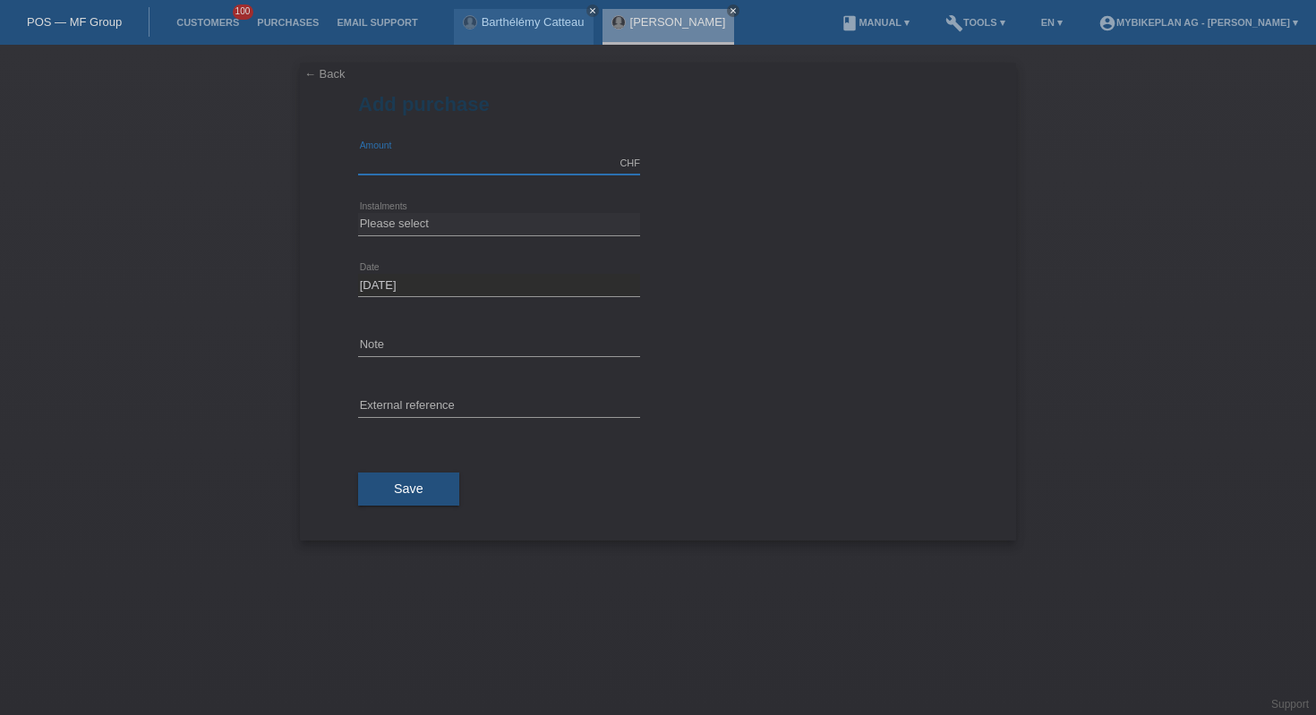
click at [478, 158] on input "text" at bounding box center [499, 163] width 282 height 22
type input "2999.00"
click at [498, 233] on select "Please select 6 instalments 12 instalments 18 instalments 24 instalments 36 ins…" at bounding box center [499, 223] width 282 height 21
select select "487"
click at [467, 394] on div "error External reference" at bounding box center [499, 407] width 282 height 61
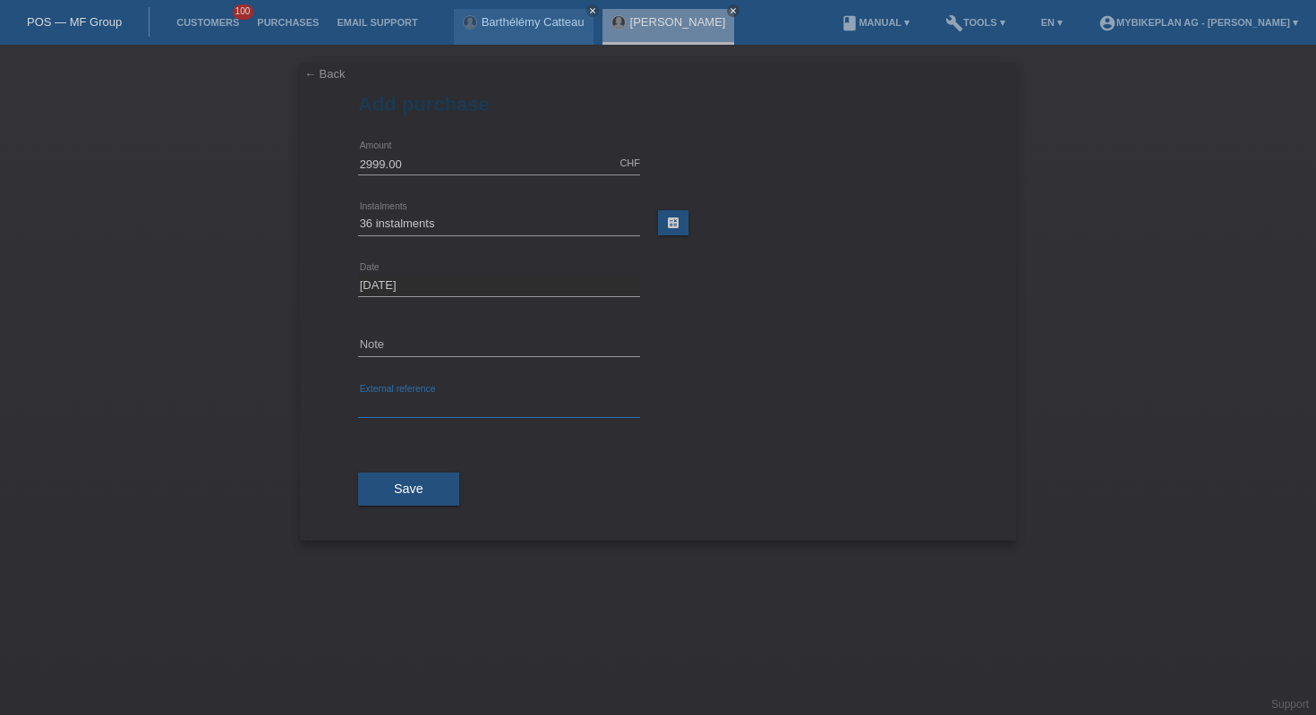
click at [469, 411] on input "text" at bounding box center [499, 407] width 282 height 22
paste input "43766187641"
type input "43766187641"
click at [415, 484] on span "Save" at bounding box center [409, 489] width 30 height 14
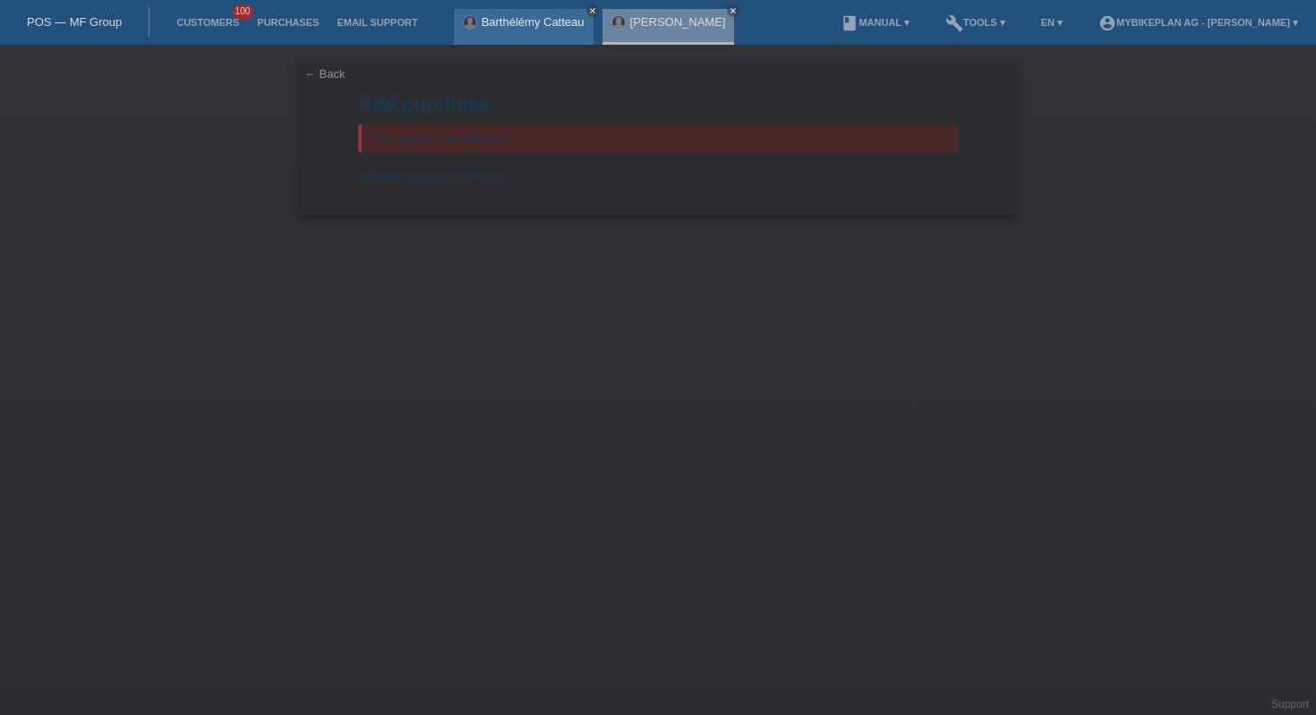
click at [593, 10] on icon "close" at bounding box center [592, 10] width 9 height 9
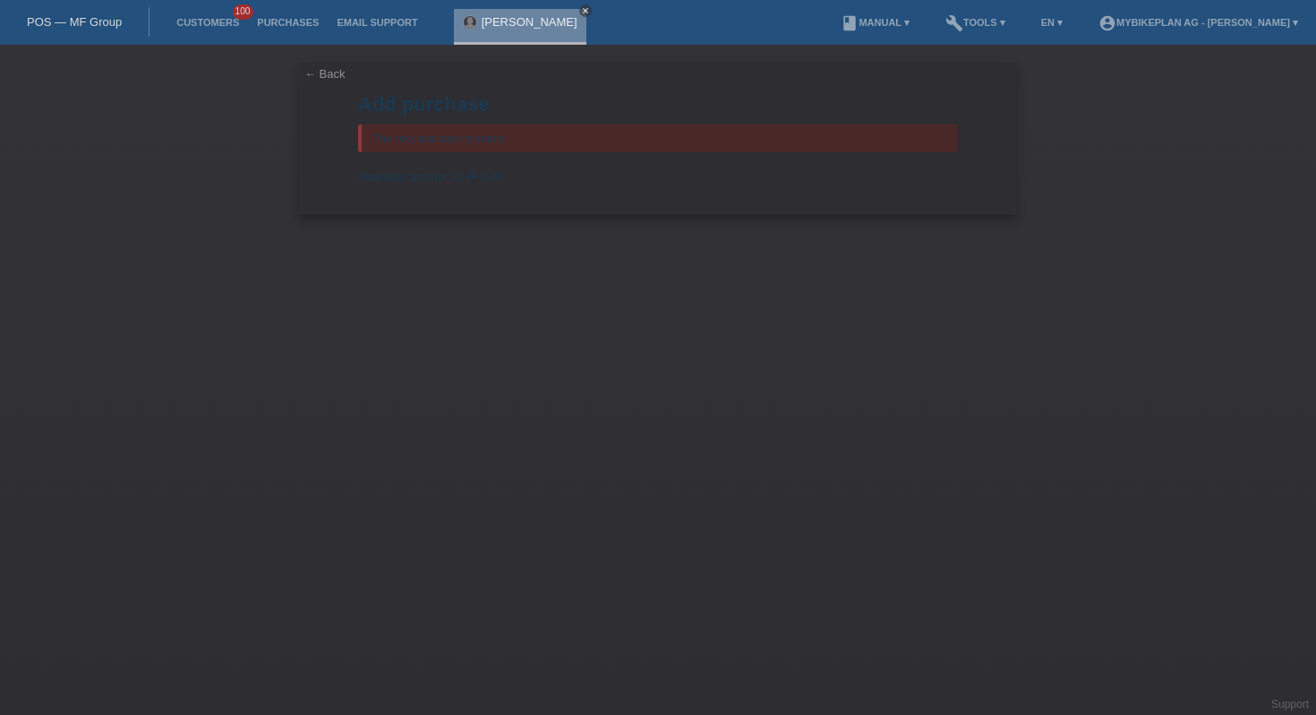
click at [581, 12] on icon "close" at bounding box center [585, 10] width 9 height 9
click at [30, 30] on div "POS — MF Group" at bounding box center [75, 22] width 150 height 30
click at [65, 18] on link "POS — MF Group" at bounding box center [74, 21] width 95 height 13
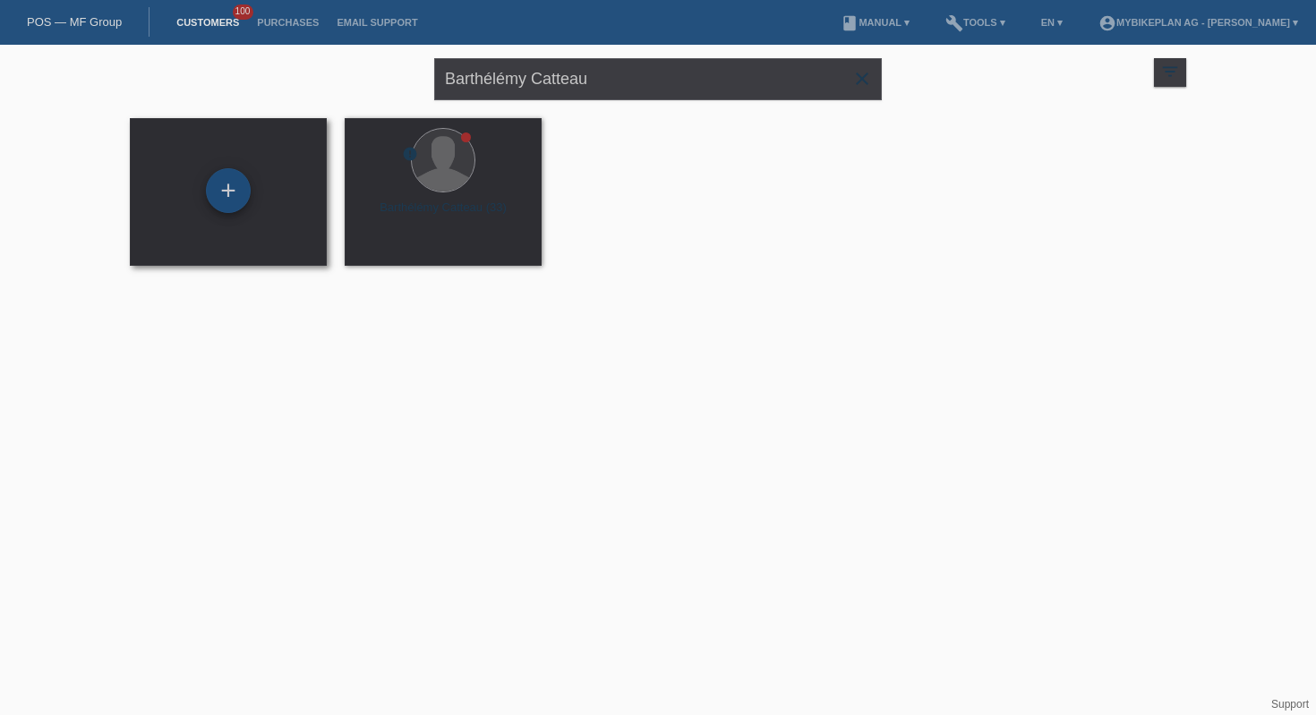
click at [228, 207] on div "+" at bounding box center [228, 190] width 45 height 45
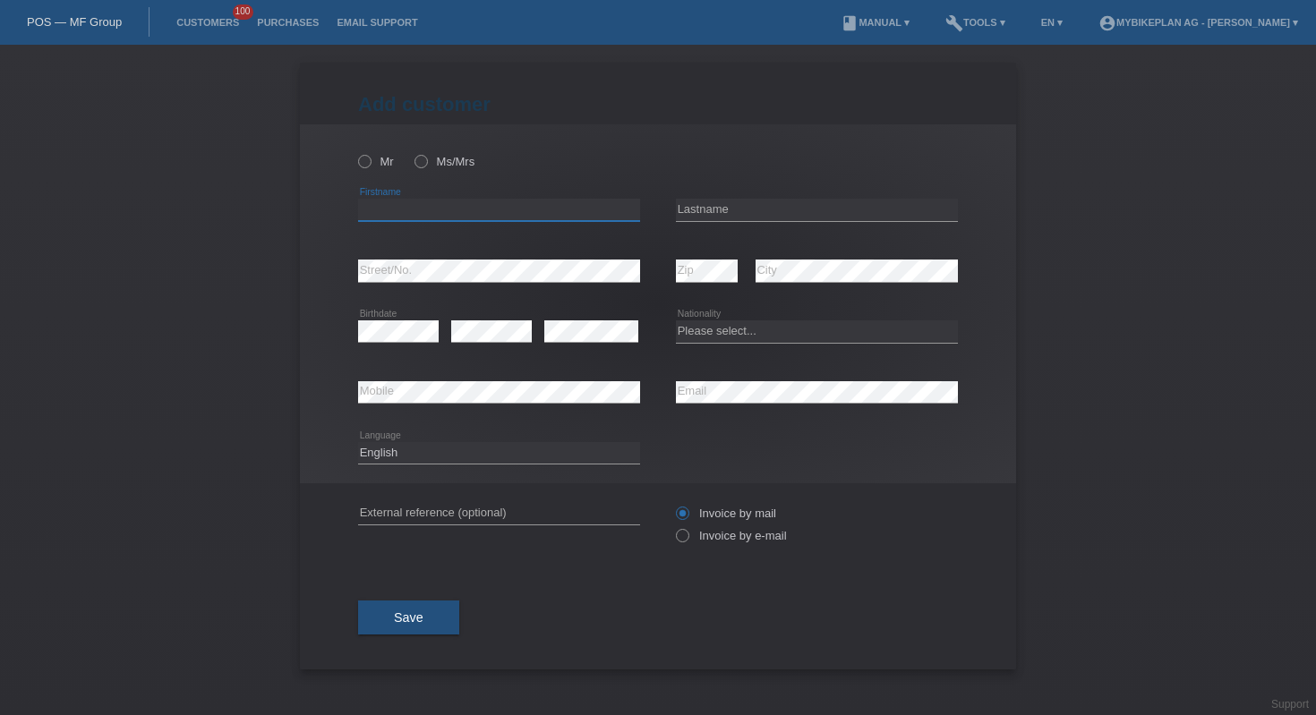
click at [398, 210] on input "text" at bounding box center [499, 210] width 282 height 22
click at [436, 200] on input "text" at bounding box center [499, 210] width 282 height 22
paste input "stephane"
type input "stephane"
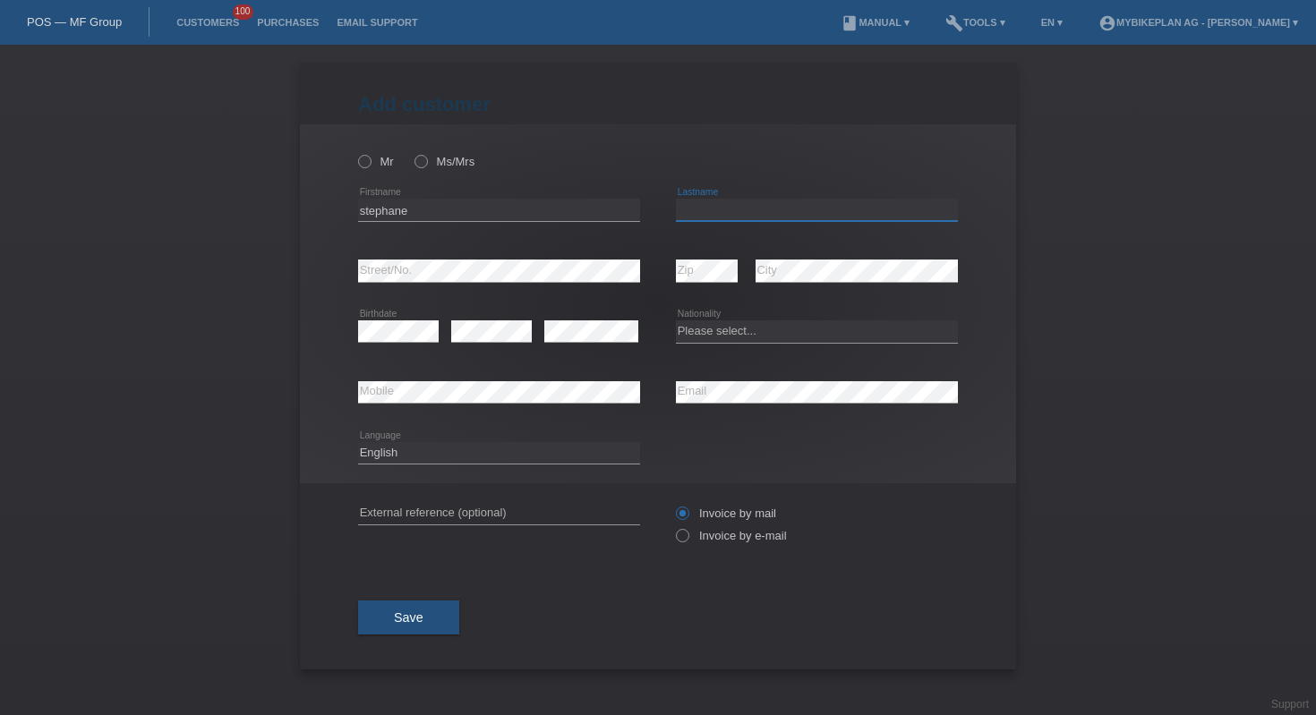
click at [757, 216] on input "text" at bounding box center [817, 210] width 282 height 22
paste input "Micheloud"
type input "Micheloud"
click at [703, 327] on select "Please select... [GEOGRAPHIC_DATA] [GEOGRAPHIC_DATA] [GEOGRAPHIC_DATA] [GEOGRAP…" at bounding box center [817, 331] width 282 height 21
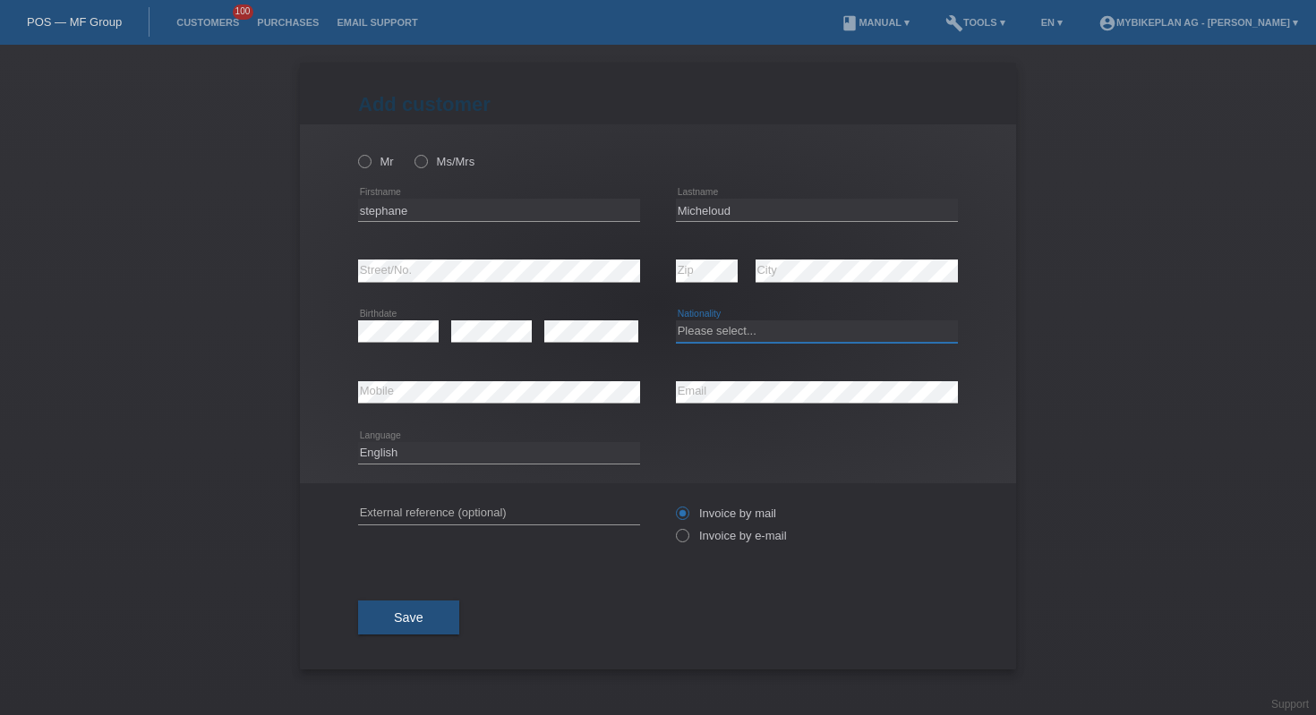
select select "CH"
click at [433, 516] on input "text" at bounding box center [499, 513] width 282 height 22
paste input "43766967911"
type input "43766967911"
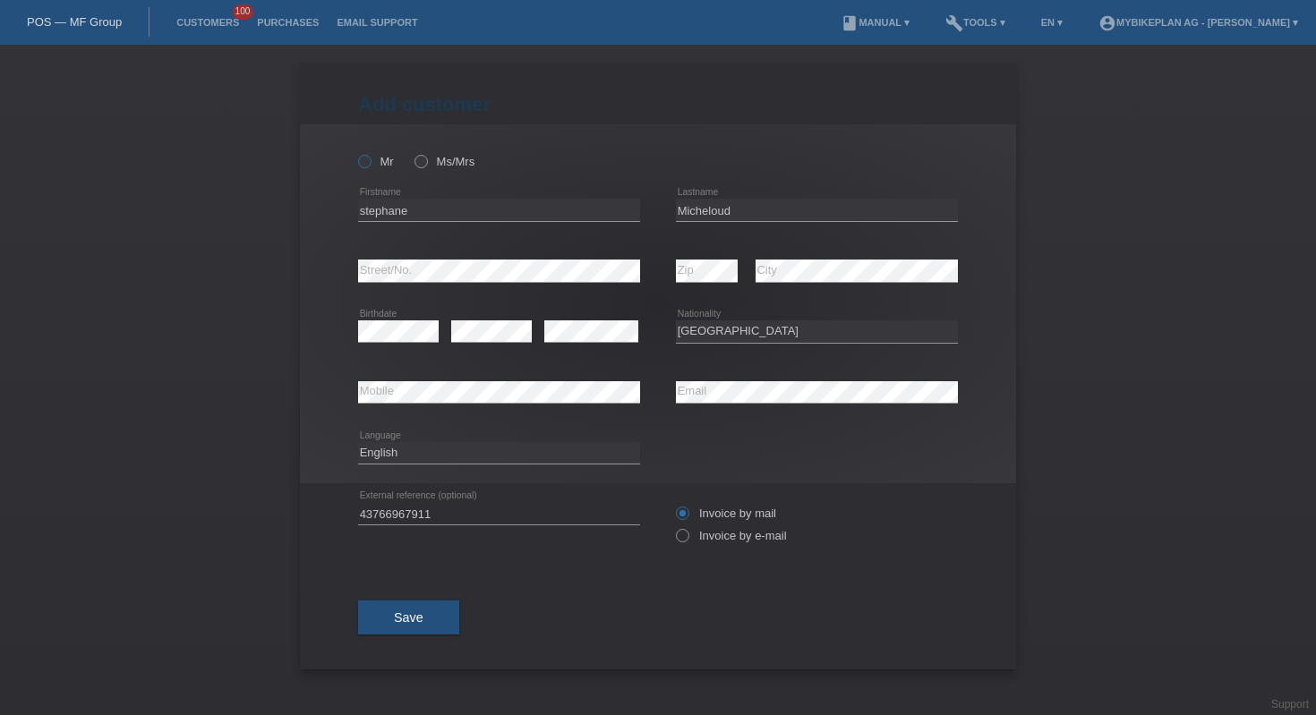
click at [355, 152] on icon at bounding box center [355, 152] width 0 height 0
click at [370, 162] on input "Mr" at bounding box center [364, 161] width 12 height 12
radio input "true"
click at [673, 526] on icon at bounding box center [673, 526] width 0 height 0
click at [688, 536] on input "Invoice by e-mail" at bounding box center [682, 540] width 12 height 22
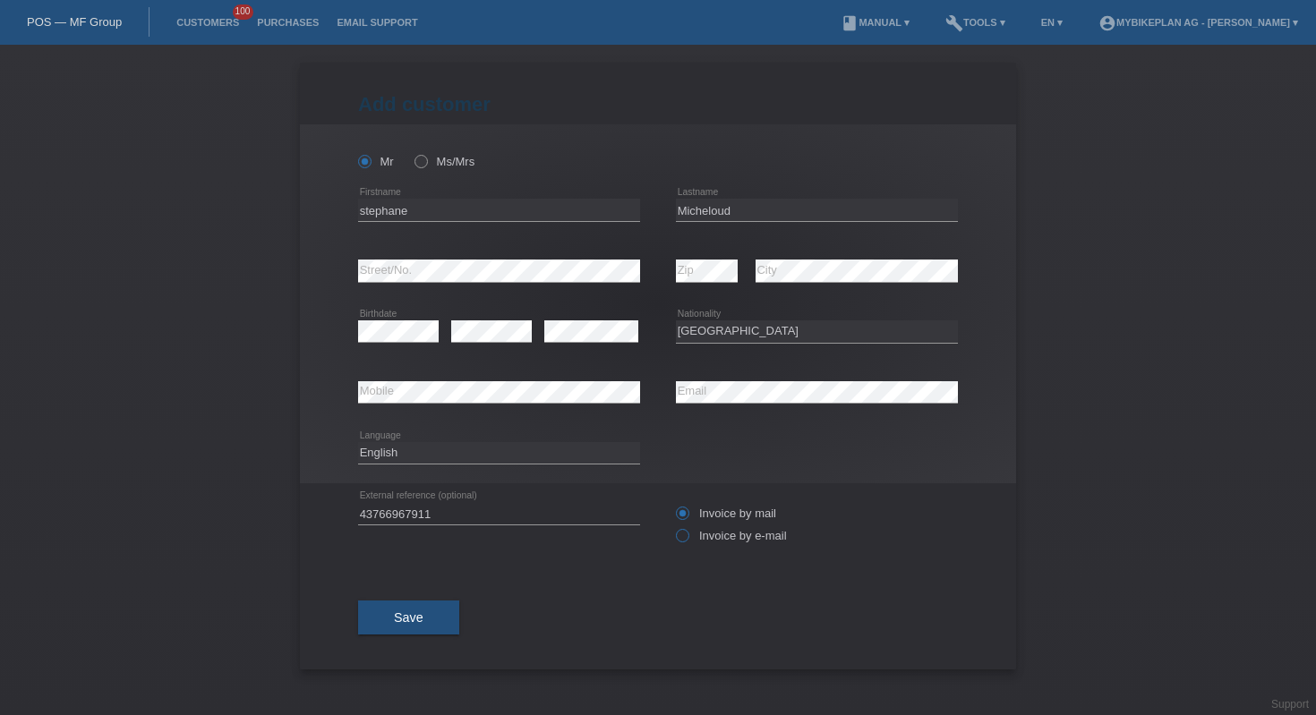
radio input "true"
click at [416, 609] on button "Save" at bounding box center [408, 618] width 101 height 34
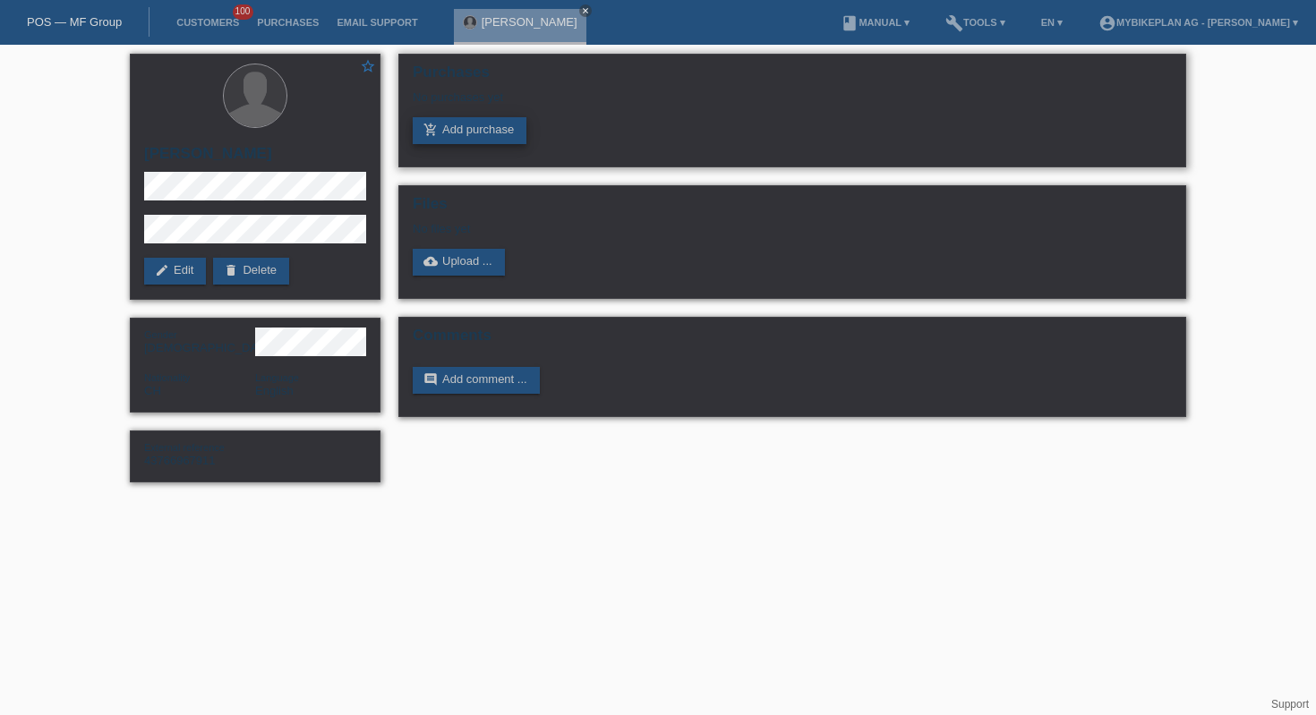
click at [460, 132] on link "add_shopping_cart Add purchase" at bounding box center [470, 130] width 114 height 27
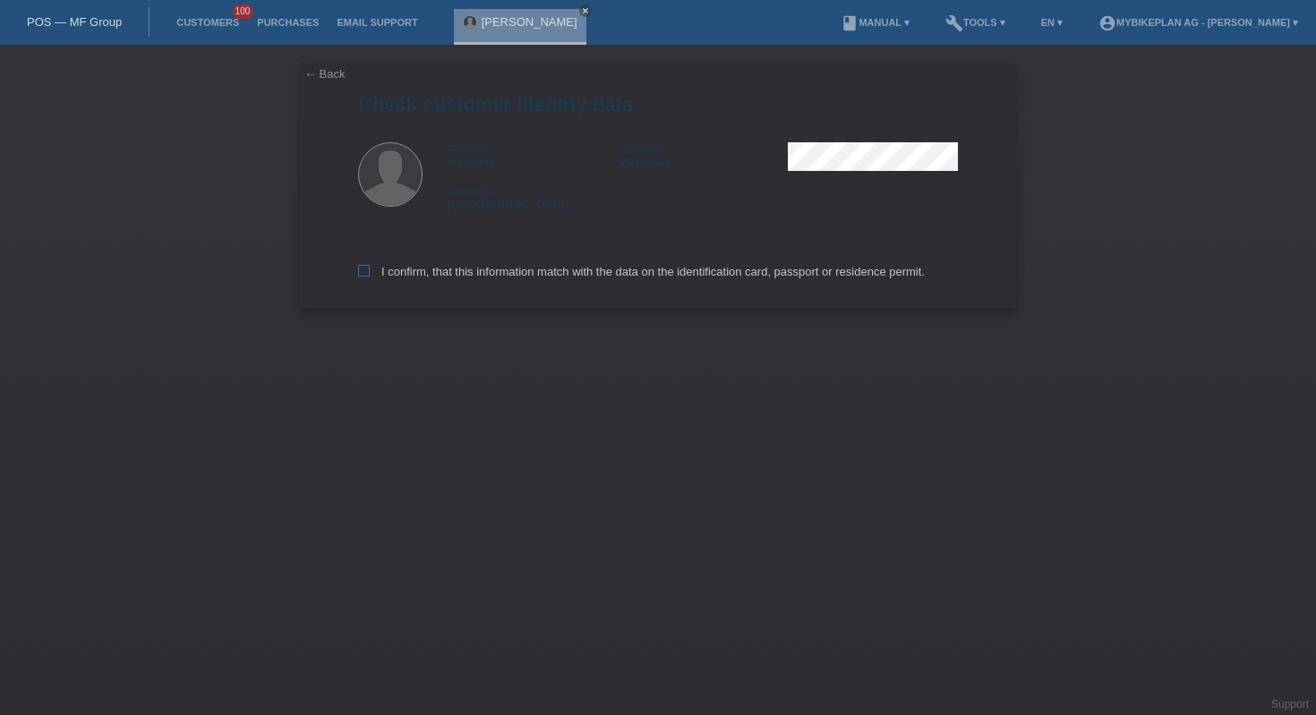
click at [452, 272] on label "I confirm, that this information match with the data on the identification card…" at bounding box center [641, 271] width 567 height 13
click at [370, 272] on input "I confirm, that this information match with the data on the identification card…" at bounding box center [364, 271] width 12 height 12
checkbox input "true"
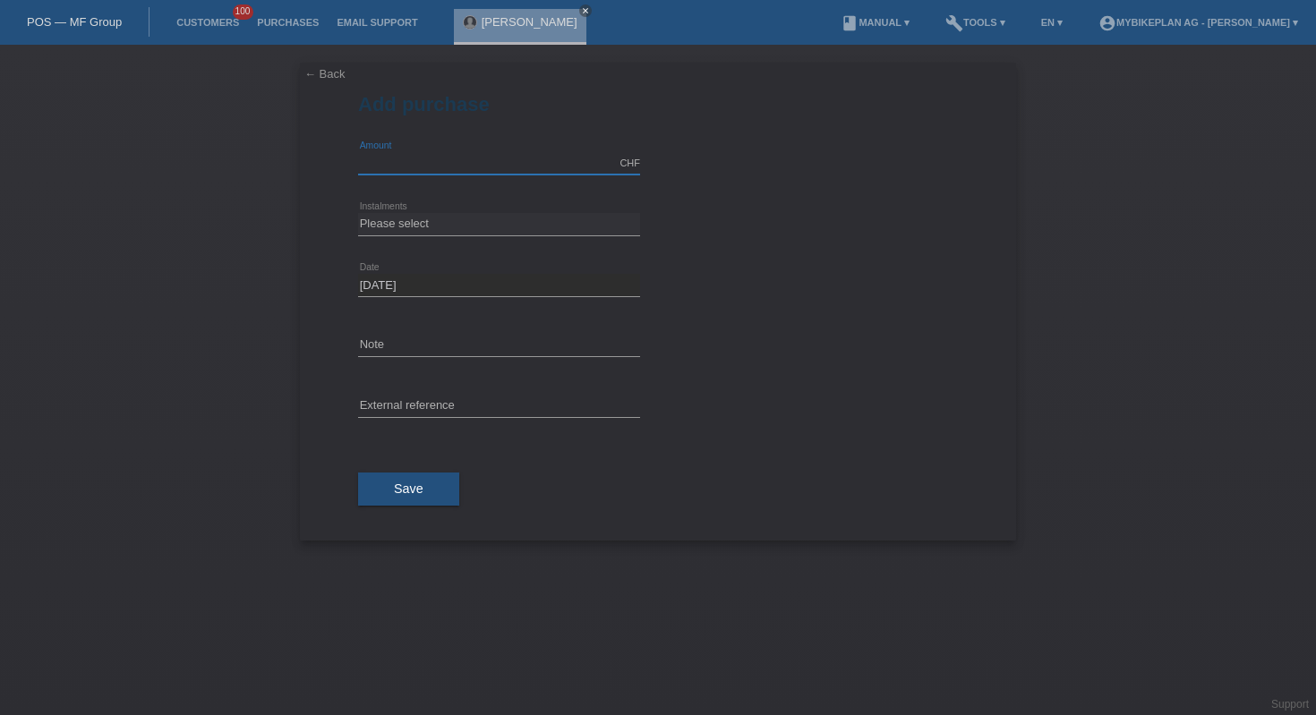
click at [401, 167] on input "text" at bounding box center [499, 163] width 282 height 22
type input "4490.00"
click at [435, 217] on select "Please select 6 instalments 12 instalments 18 instalments 24 instalments 36 ins…" at bounding box center [499, 223] width 282 height 21
select select "488"
click at [534, 406] on input "text" at bounding box center [499, 407] width 282 height 22
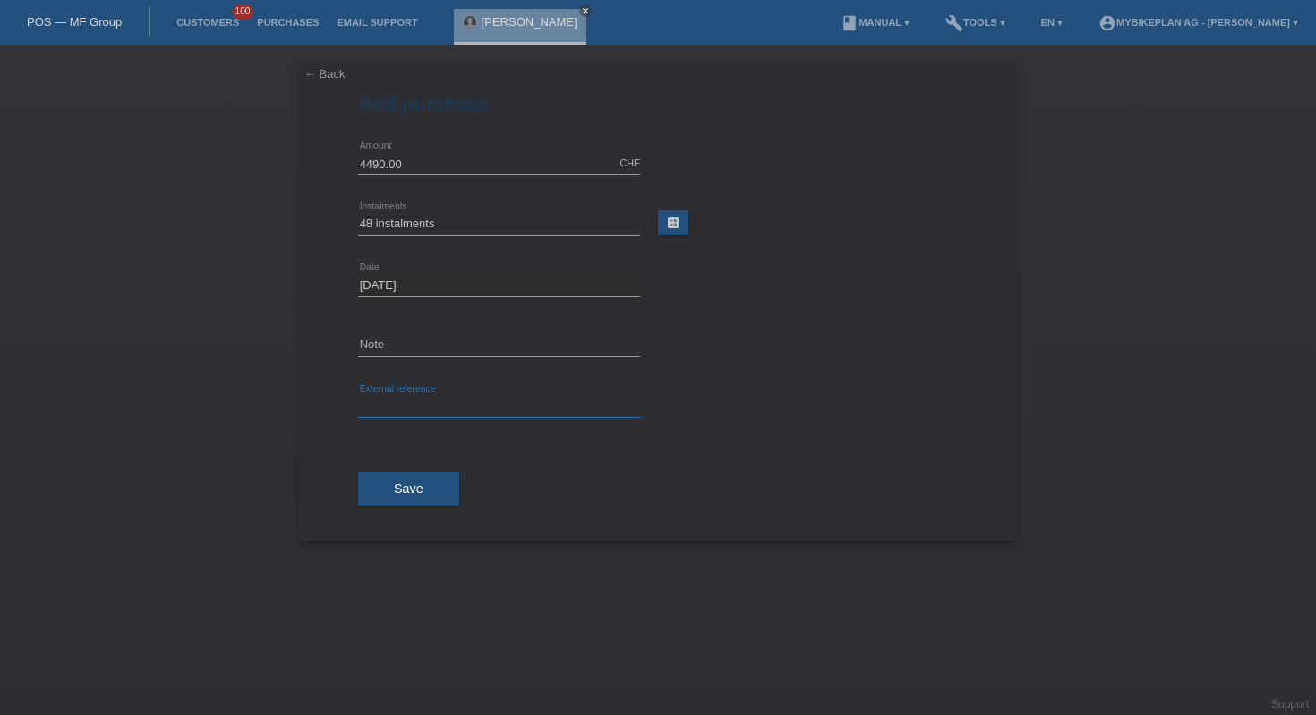
paste input "43766967911"
type input "43766967911"
click at [411, 494] on span "Save" at bounding box center [409, 489] width 30 height 14
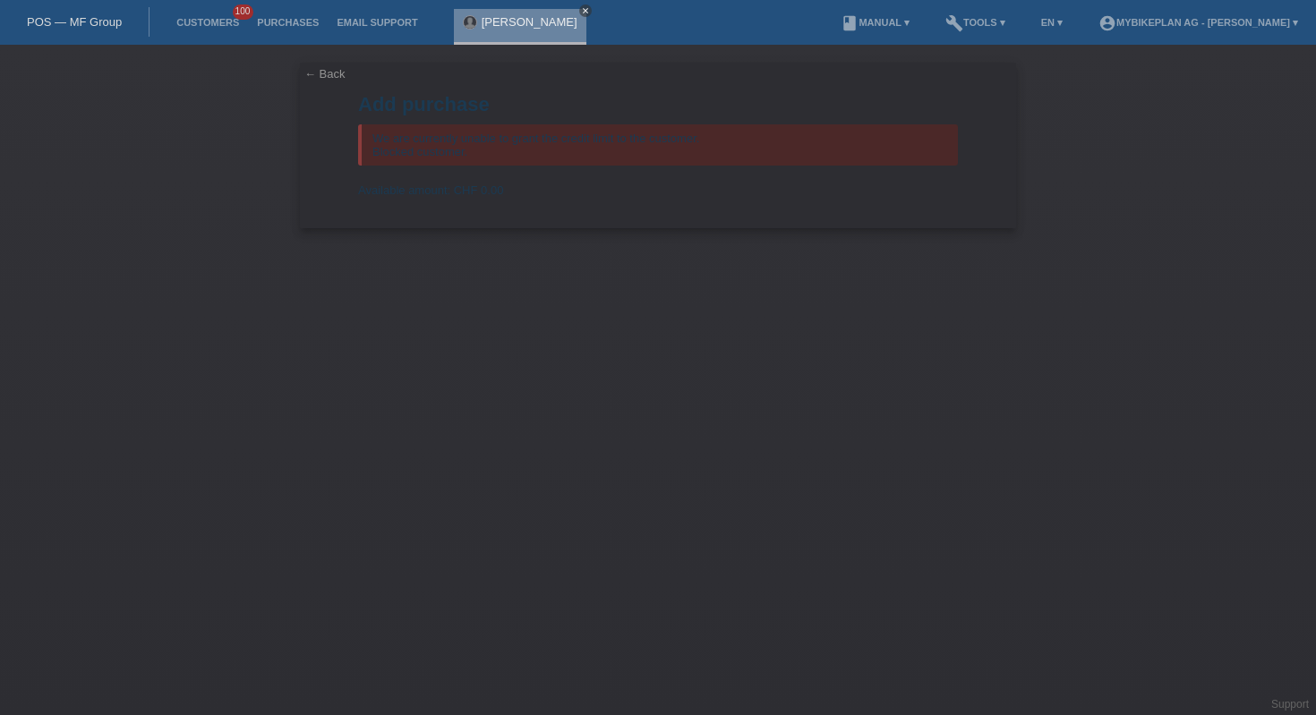
click at [590, 13] on icon "close" at bounding box center [585, 10] width 9 height 9
click at [69, 19] on link "POS — MF Group" at bounding box center [74, 21] width 95 height 13
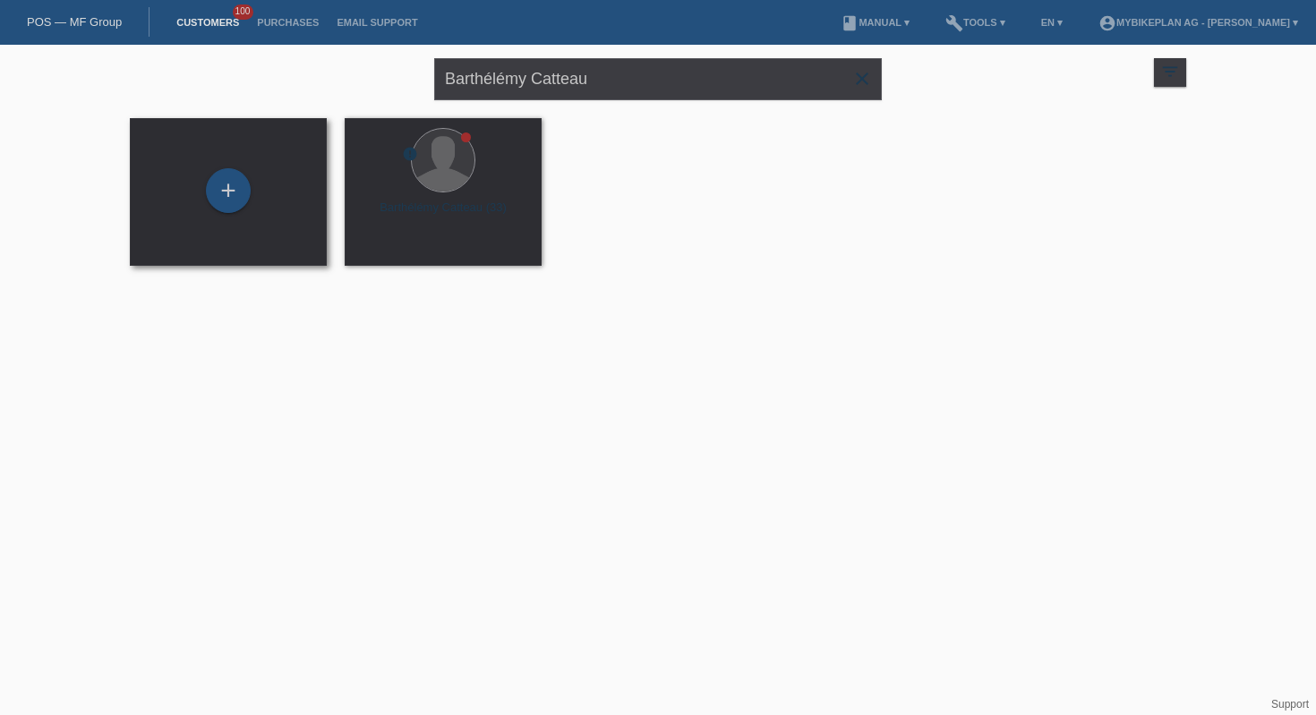
click at [250, 200] on div "+" at bounding box center [228, 191] width 168 height 47
click at [235, 195] on div "+" at bounding box center [228, 190] width 45 height 45
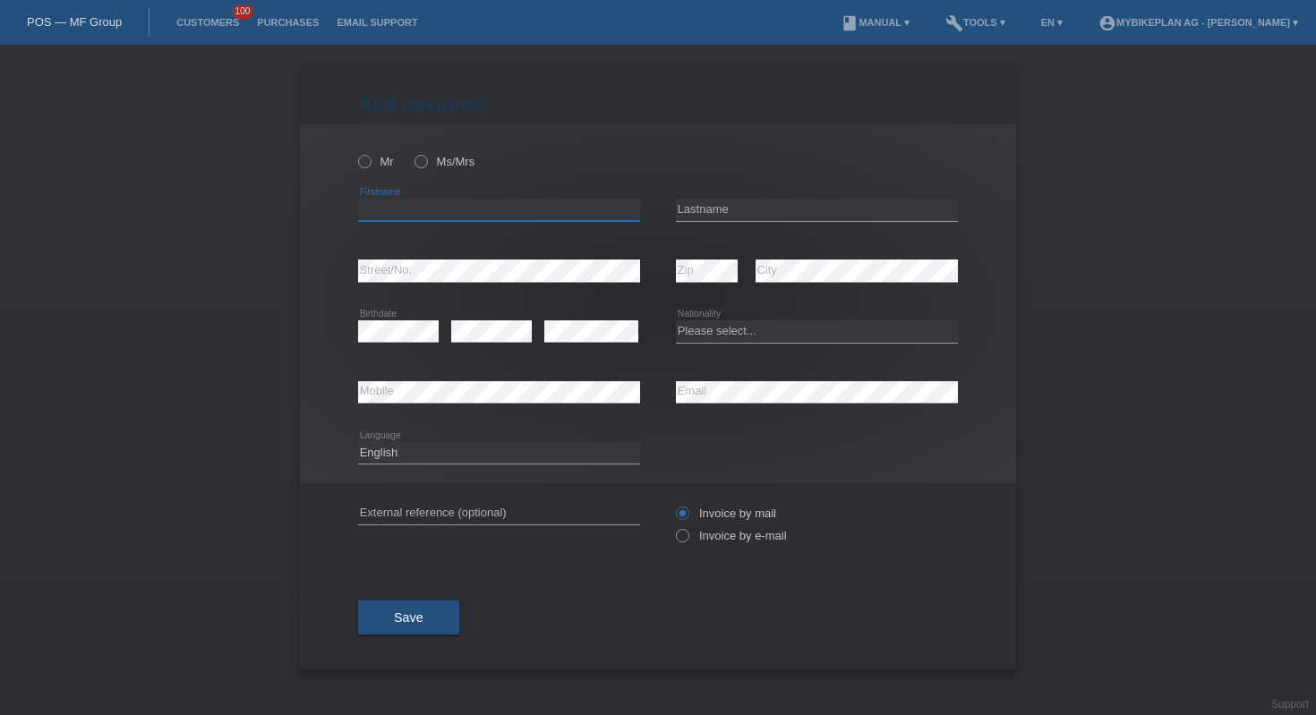
click at [571, 210] on input "text" at bounding box center [499, 210] width 282 height 22
type input "[PERSON_NAME]"
click at [747, 204] on input "text" at bounding box center [817, 210] width 282 height 22
type input "Chaubert"
click at [696, 339] on select "Please select... Switzerland Austria Germany Liechtenstein ------------ Afghani…" at bounding box center [817, 331] width 282 height 21
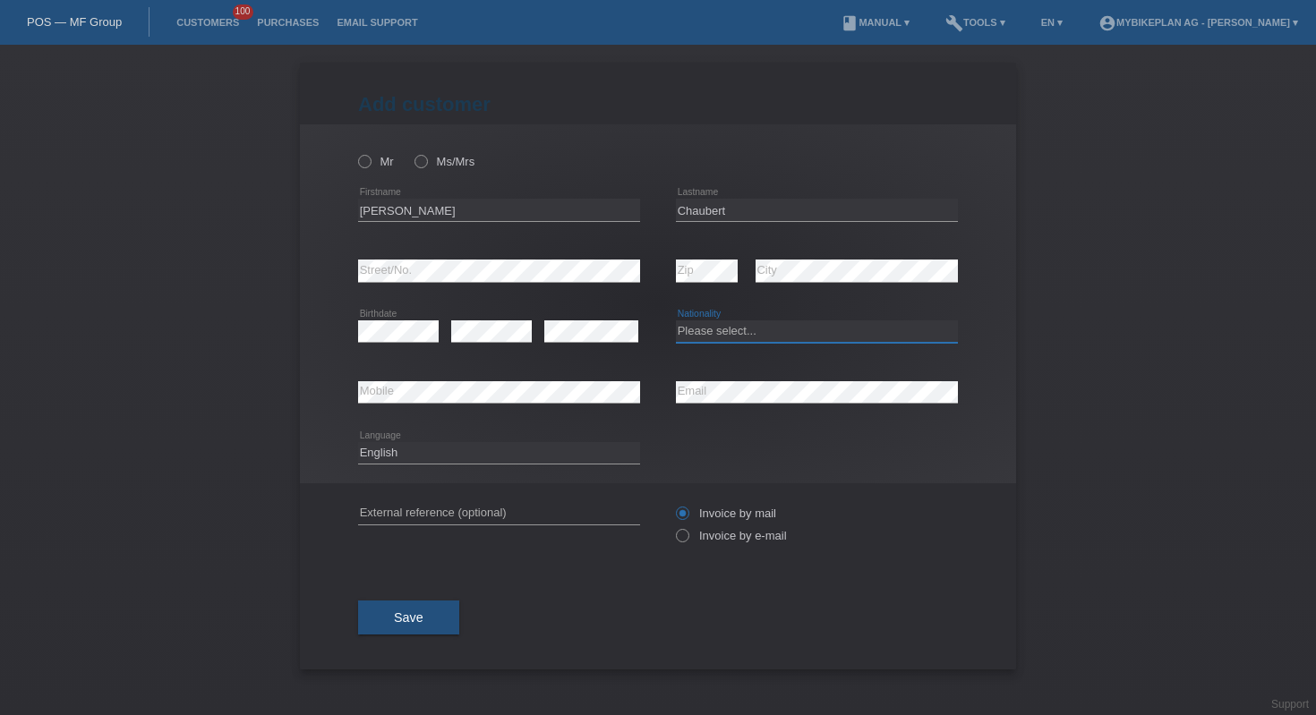
select select "CH"
click at [538, 511] on input "text" at bounding box center [499, 513] width 282 height 22
paste input "43766826045"
type input "43766826045"
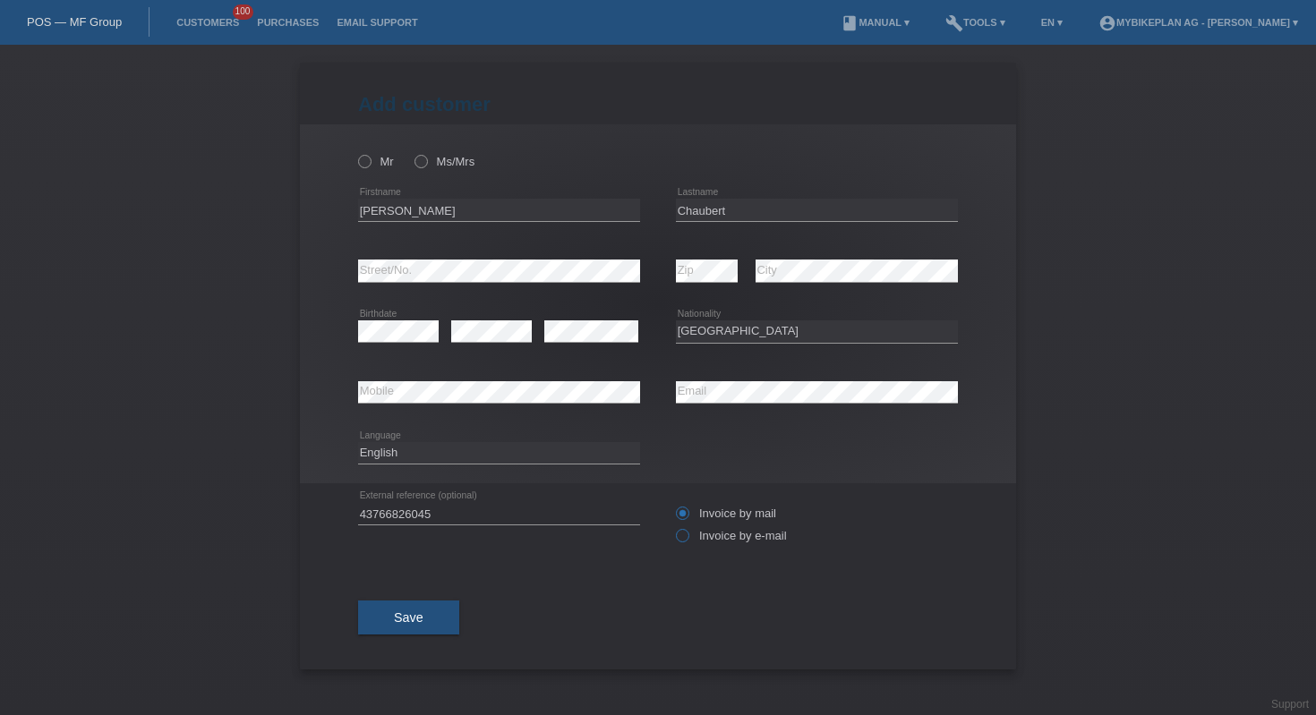
click at [697, 539] on label "Invoice by e-mail" at bounding box center [731, 535] width 111 height 13
click at [688, 539] on input "Invoice by e-mail" at bounding box center [682, 540] width 12 height 22
radio input "true"
click at [373, 167] on label "Mr" at bounding box center [376, 161] width 36 height 13
click at [370, 167] on input "Mr" at bounding box center [364, 161] width 12 height 12
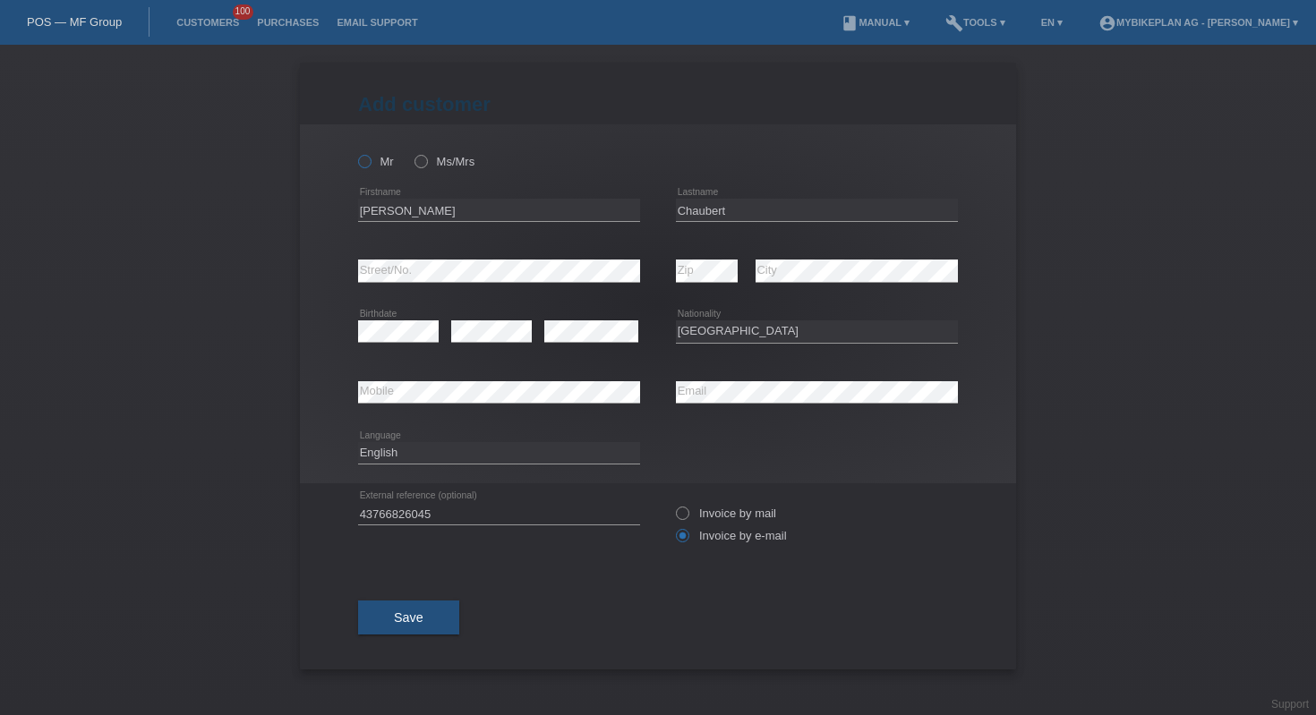
radio input "true"
click at [418, 614] on span "Save" at bounding box center [409, 618] width 30 height 14
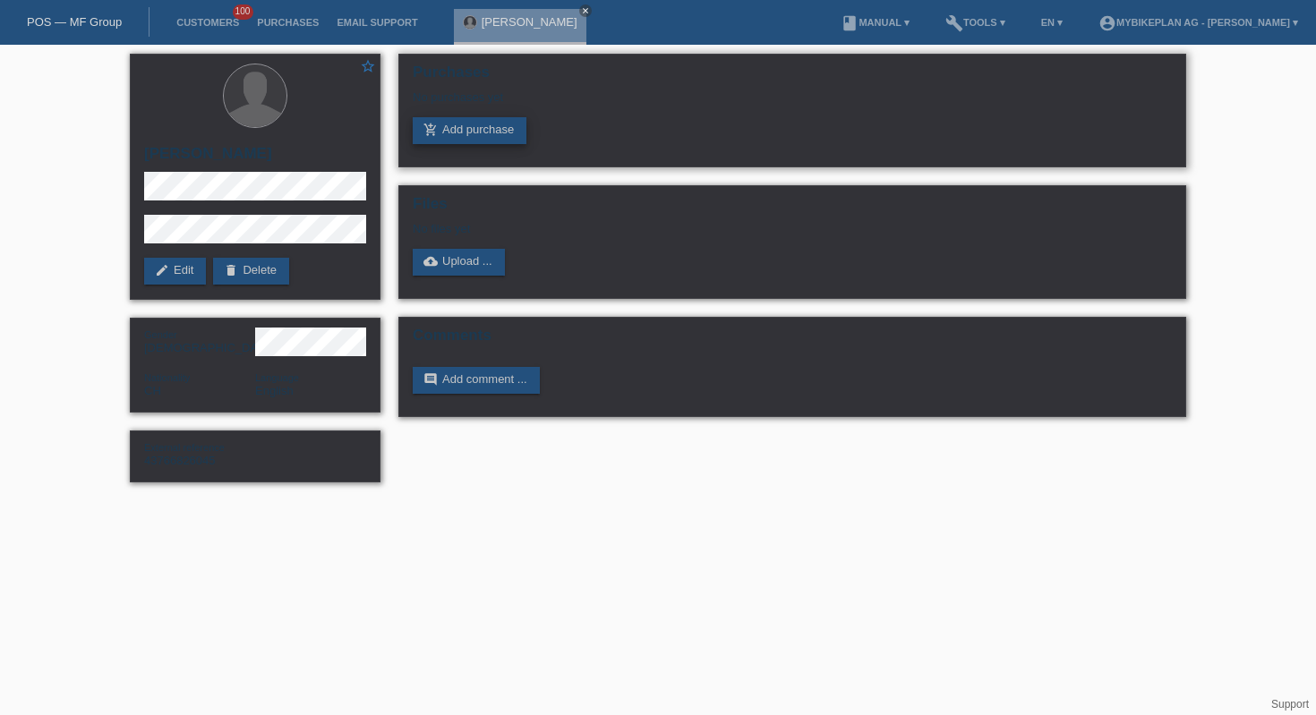
click at [482, 137] on link "add_shopping_cart Add purchase" at bounding box center [470, 130] width 114 height 27
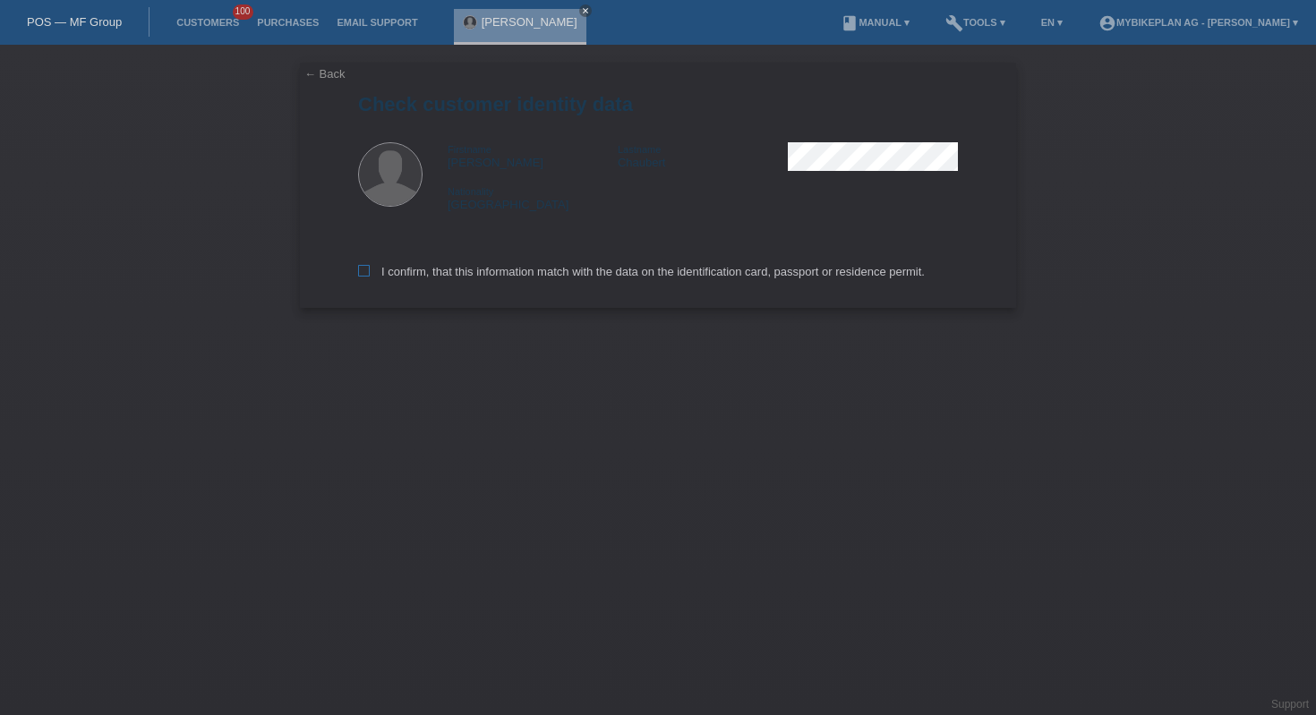
click at [496, 270] on label "I confirm, that this information match with the data on the identification card…" at bounding box center [641, 271] width 567 height 13
click at [370, 270] on input "I confirm, that this information match with the data on the identification card…" at bounding box center [364, 271] width 12 height 12
checkbox input "true"
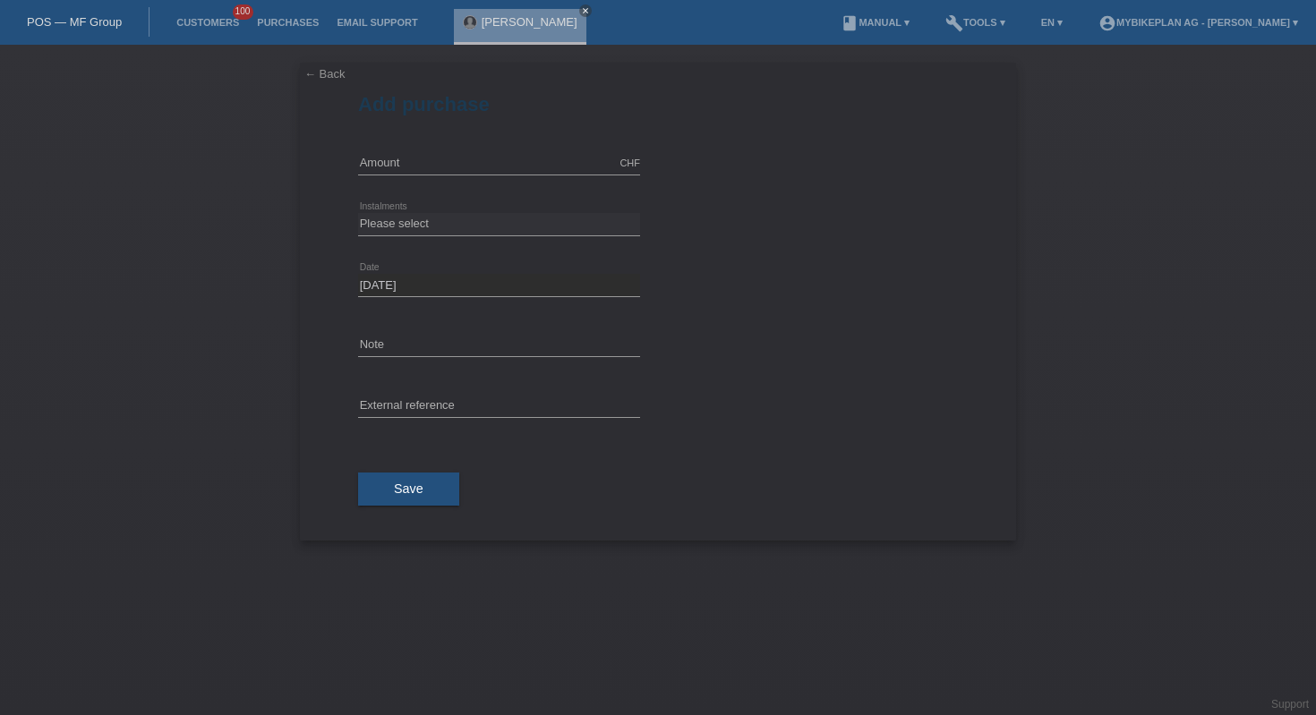
click at [497, 143] on div "CHF error Amount" at bounding box center [499, 163] width 282 height 61
click at [496, 161] on input "text" at bounding box center [499, 163] width 282 height 22
type input "4490.00"
click at [480, 222] on select "Please select 6 instalments 12 instalments 18 instalments 24 instalments 36 ins…" at bounding box center [499, 223] width 282 height 21
click at [458, 219] on select "Please select 6 instalments 12 instalments 18 instalments 24 instalments 36 ins…" at bounding box center [499, 223] width 282 height 21
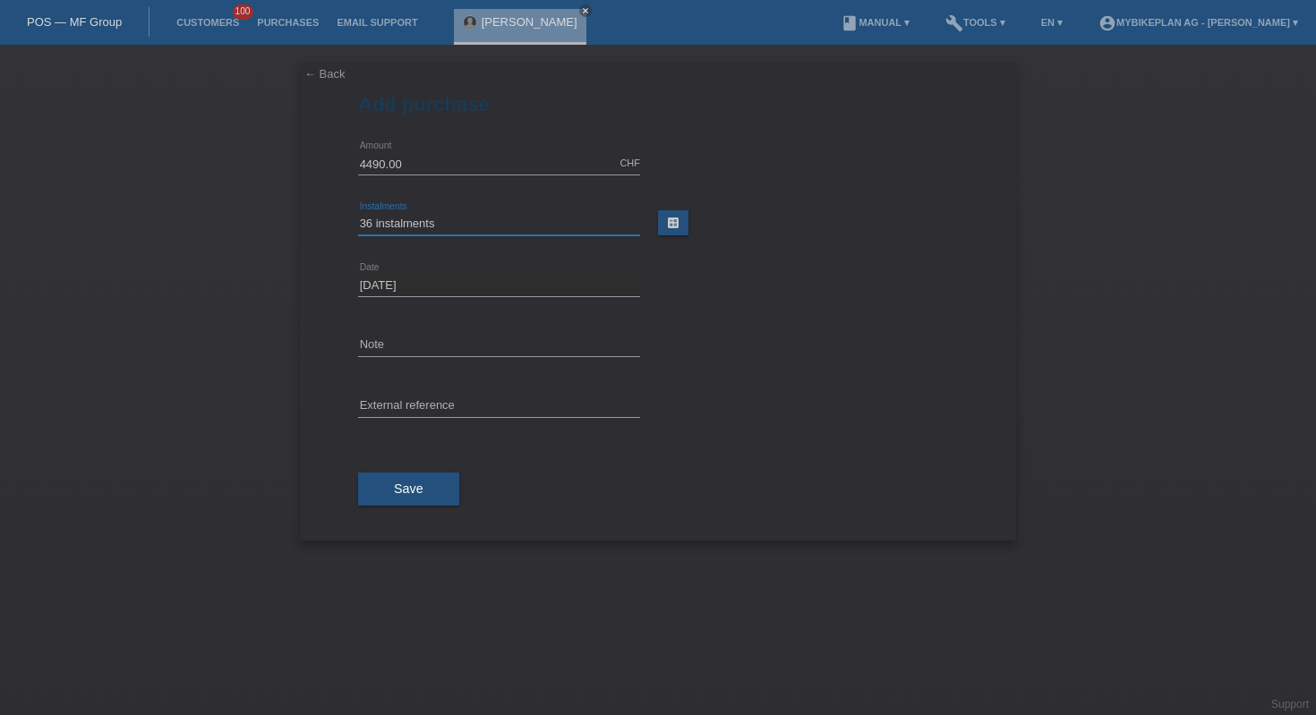
select select "488"
click at [562, 424] on div "error External reference" at bounding box center [499, 407] width 282 height 61
click at [557, 408] on input "text" at bounding box center [499, 407] width 282 height 22
paste input "43766826045"
type input "43766826045"
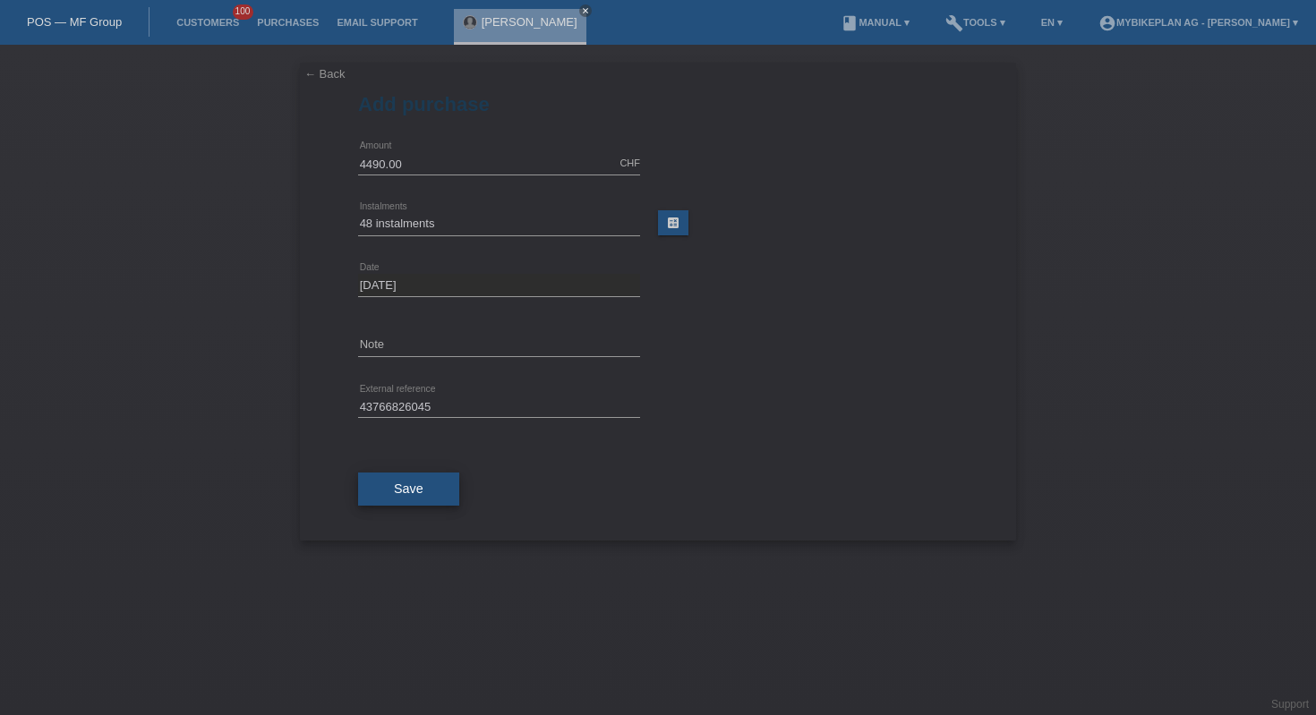
click at [389, 488] on button "Save" at bounding box center [408, 490] width 101 height 34
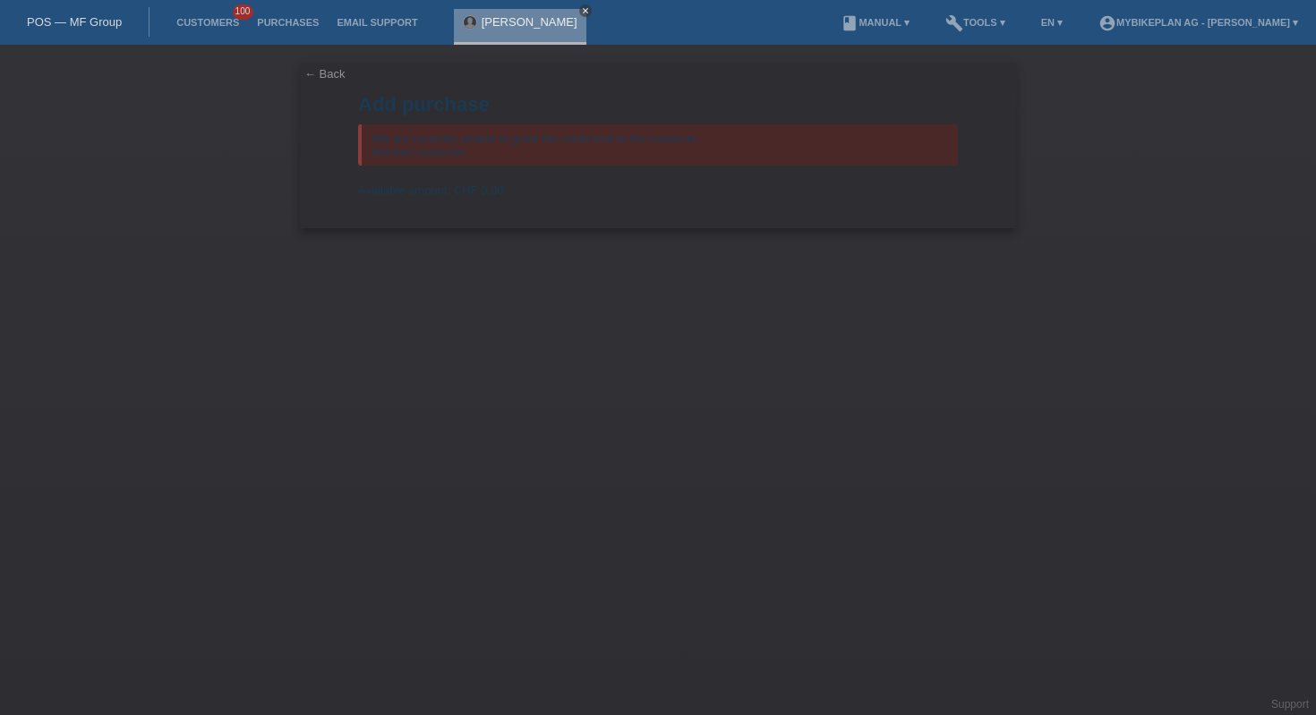
click at [582, 4] on link "close" at bounding box center [585, 10] width 13 height 13
click at [87, 30] on div "POS — MF Group" at bounding box center [75, 22] width 150 height 30
click at [87, 19] on link "POS — MF Group" at bounding box center [74, 21] width 95 height 13
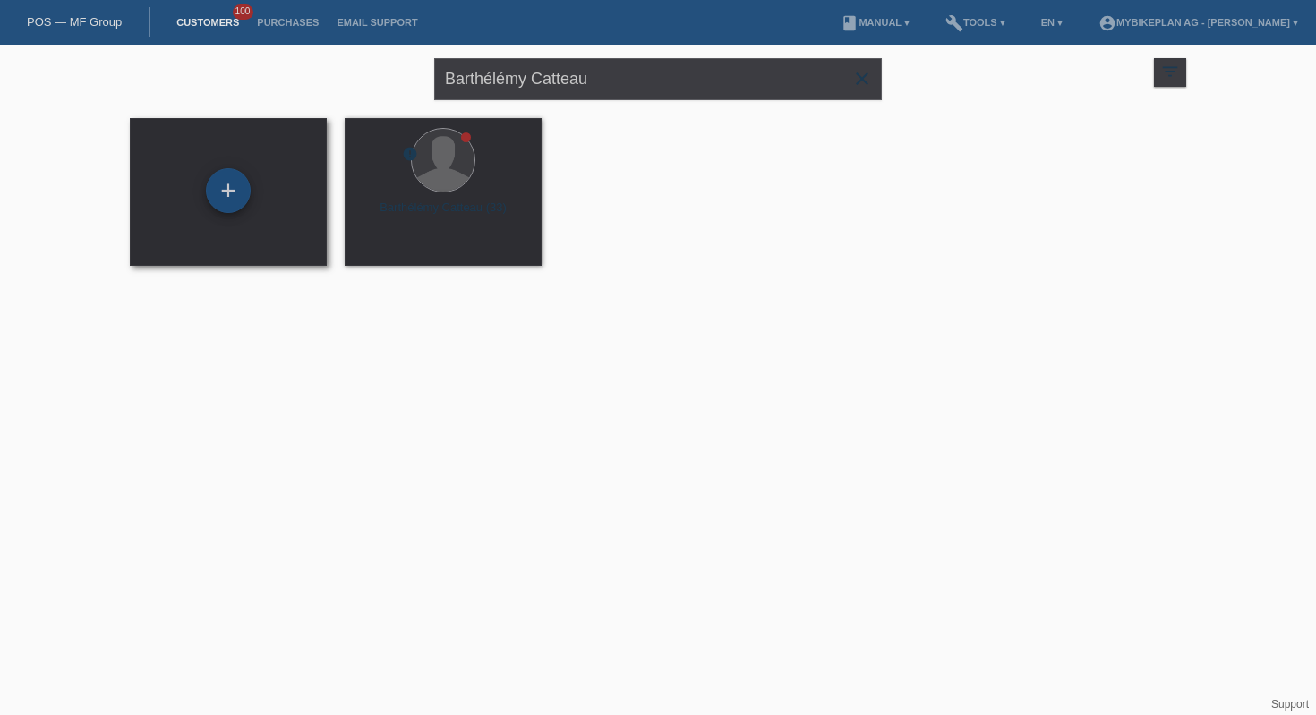
click at [222, 189] on div "+" at bounding box center [228, 190] width 45 height 45
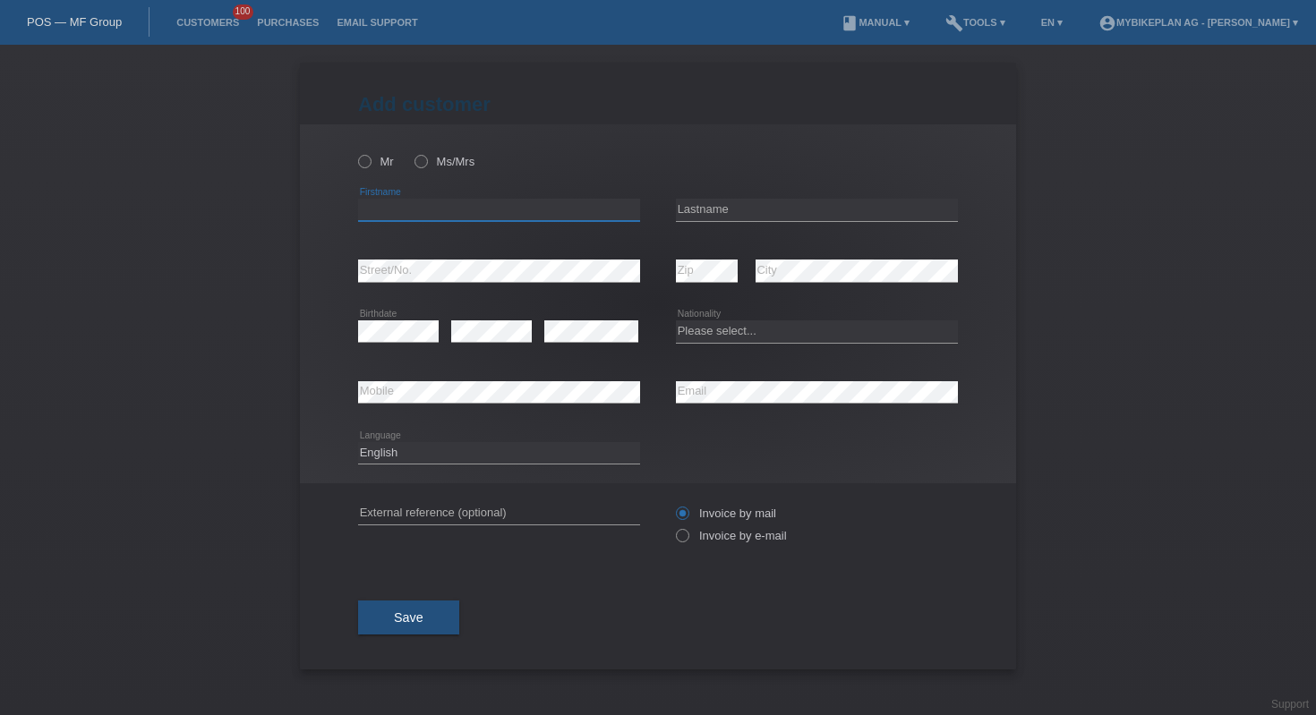
click at [422, 211] on input "text" at bounding box center [499, 210] width 282 height 22
paste input "Médéric"
type input "Médéric"
click at [759, 206] on input "text" at bounding box center [817, 210] width 282 height 22
paste input "Seure"
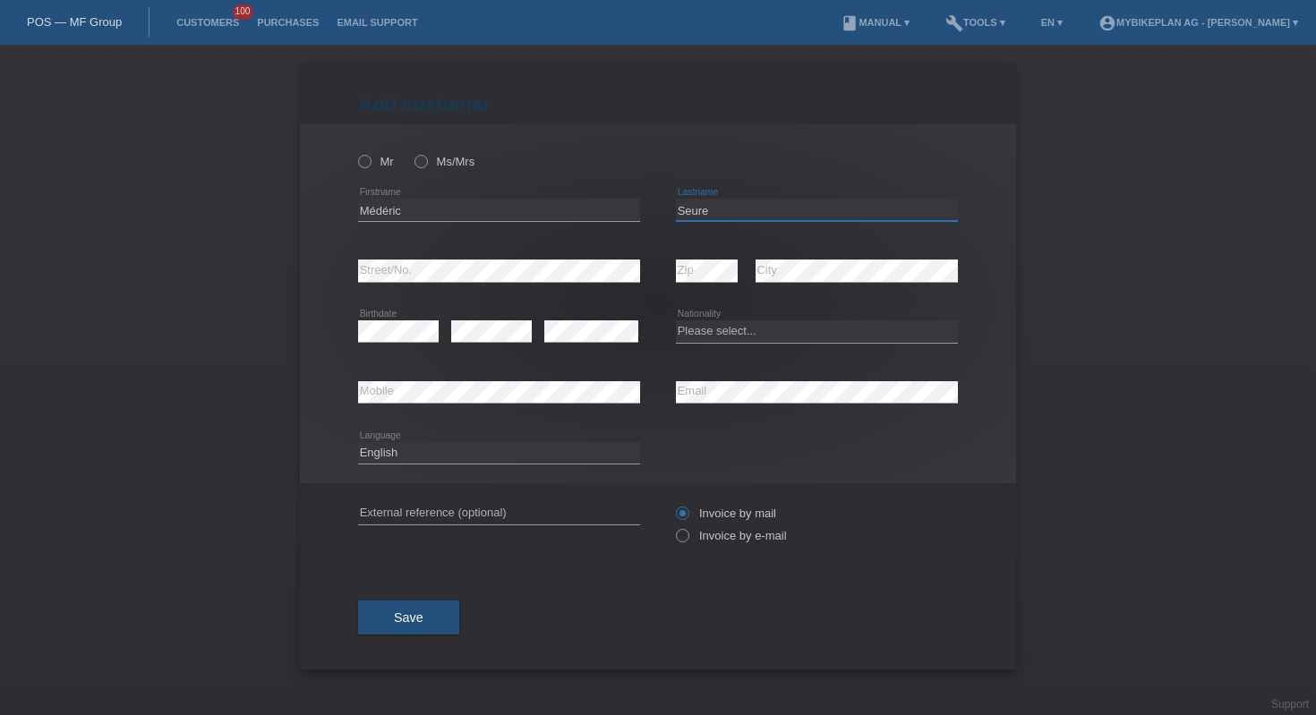
type input "Seure"
click at [746, 329] on select "Please select... Switzerland Austria Germany Liechtenstein ------------ Afghani…" at bounding box center [817, 331] width 282 height 21
select select "CH"
click at [547, 505] on input "text" at bounding box center [499, 513] width 282 height 22
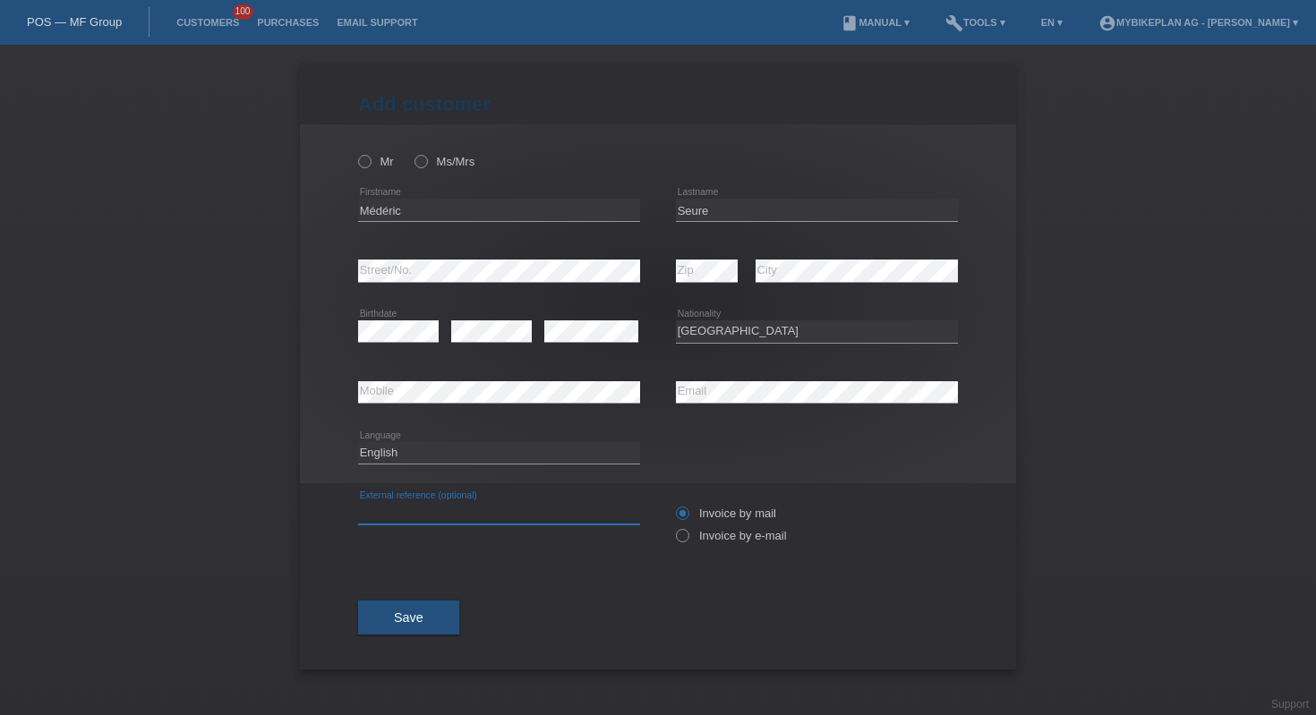
paste input "43808451447"
type input "43808451447"
click at [700, 540] on label "Invoice by e-mail" at bounding box center [731, 535] width 111 height 13
click at [688, 540] on input "Invoice by e-mail" at bounding box center [682, 540] width 12 height 22
radio input "true"
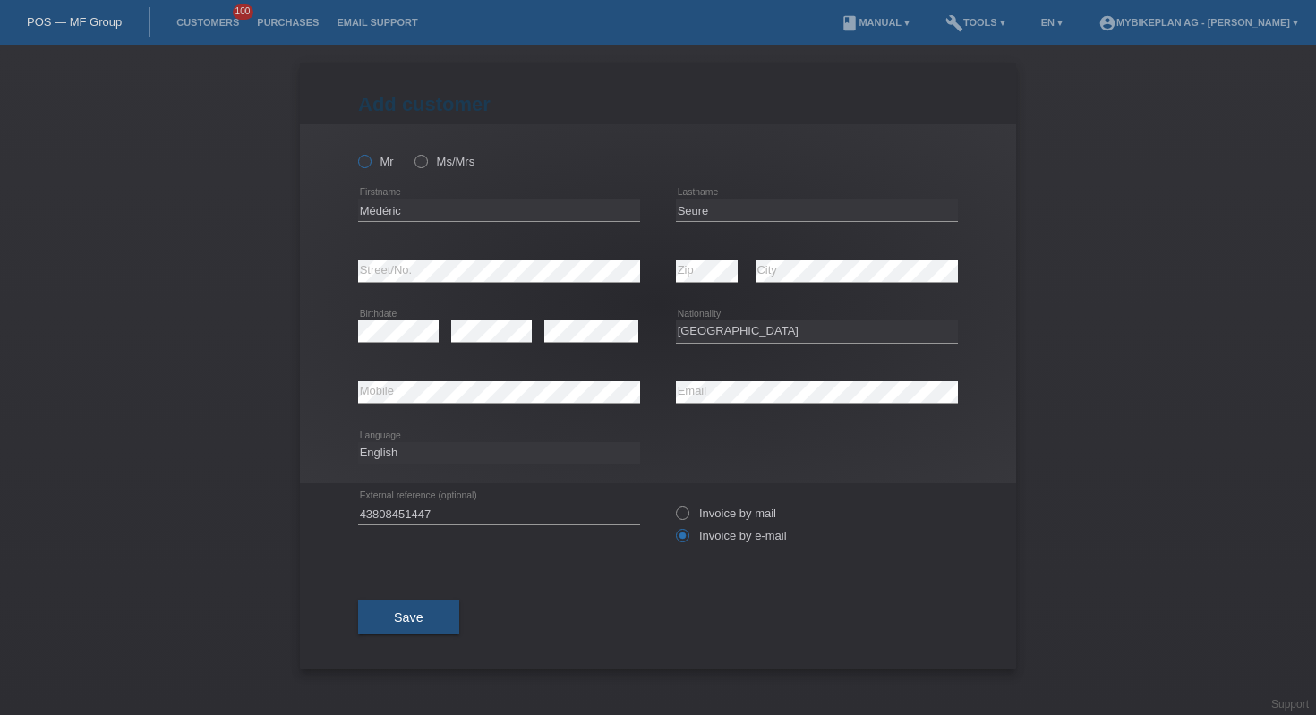
click at [372, 167] on label "Mr" at bounding box center [376, 161] width 36 height 13
click at [370, 167] on input "Mr" at bounding box center [364, 161] width 12 height 12
radio input "true"
click at [402, 610] on button "Save" at bounding box center [408, 618] width 101 height 34
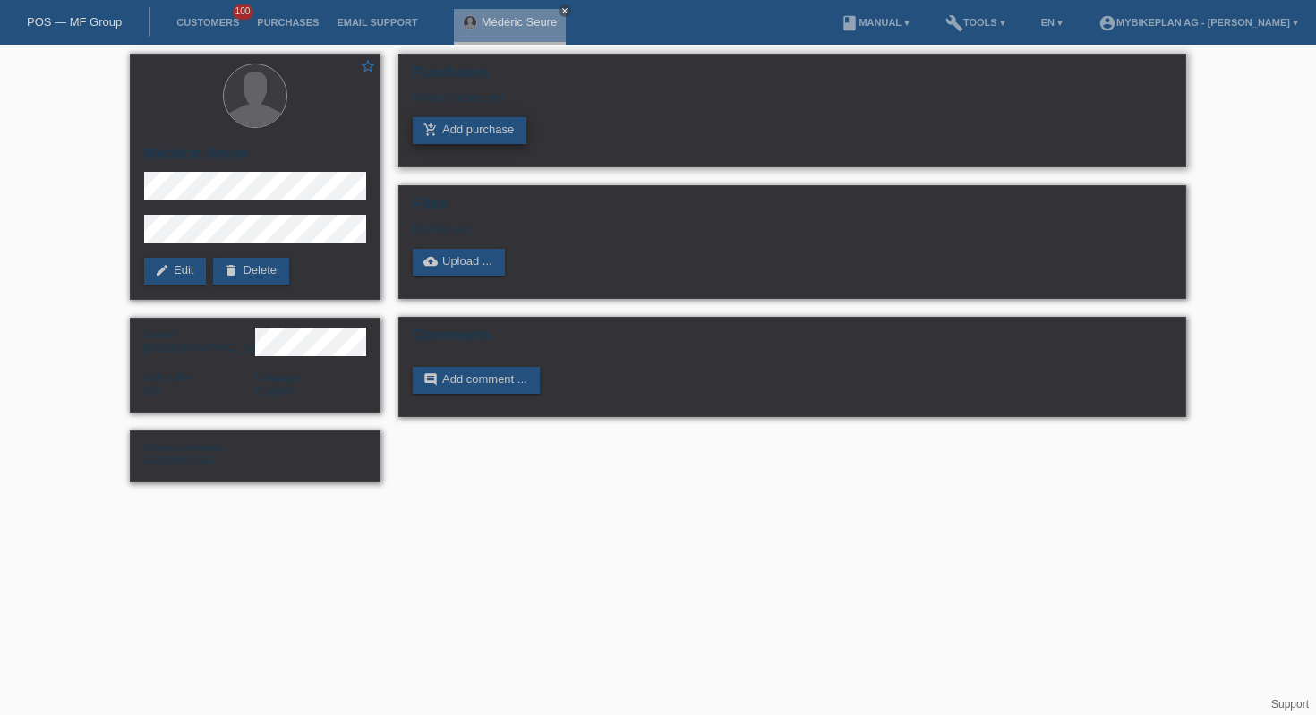
click at [492, 134] on link "add_shopping_cart Add purchase" at bounding box center [470, 130] width 114 height 27
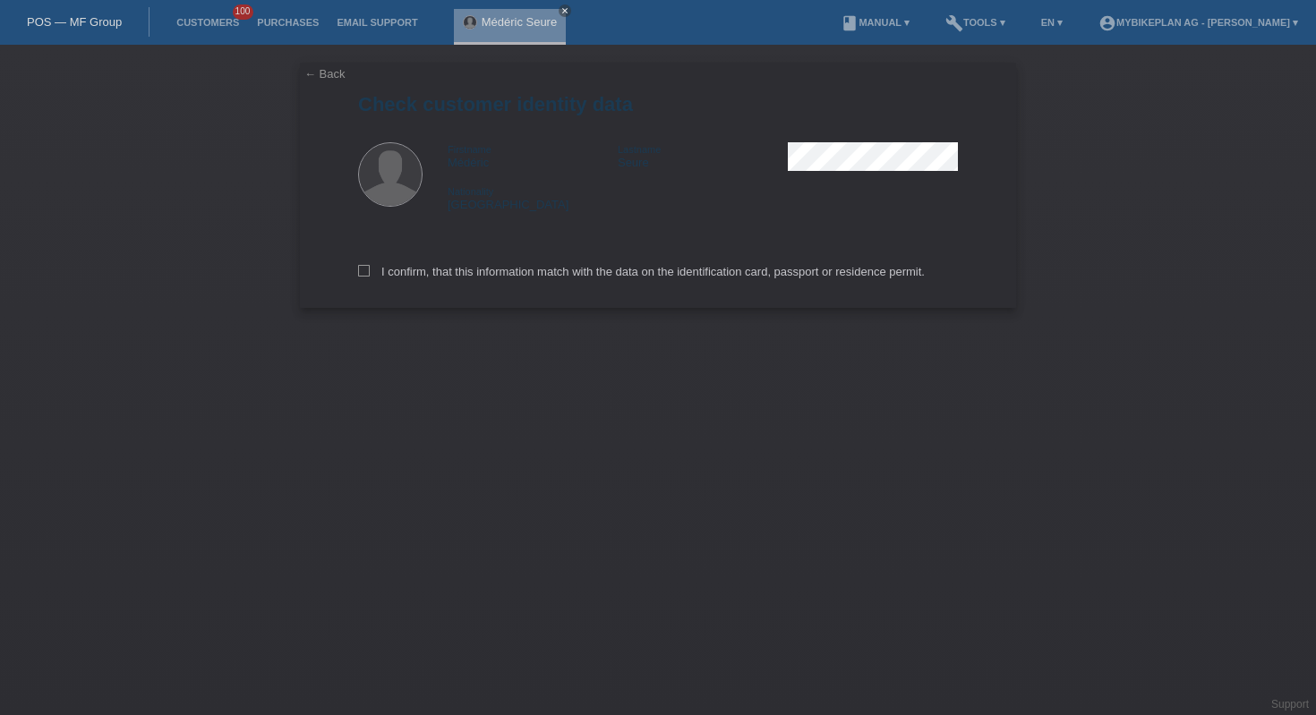
click at [424, 265] on div "I confirm, that this information match with the data on the identification card…" at bounding box center [658, 268] width 600 height 79
click at [424, 278] on label "I confirm, that this information match with the data on the identification card…" at bounding box center [641, 271] width 567 height 13
click at [370, 277] on input "I confirm, that this information match with the data on the identification card…" at bounding box center [364, 271] width 12 height 12
checkbox input "true"
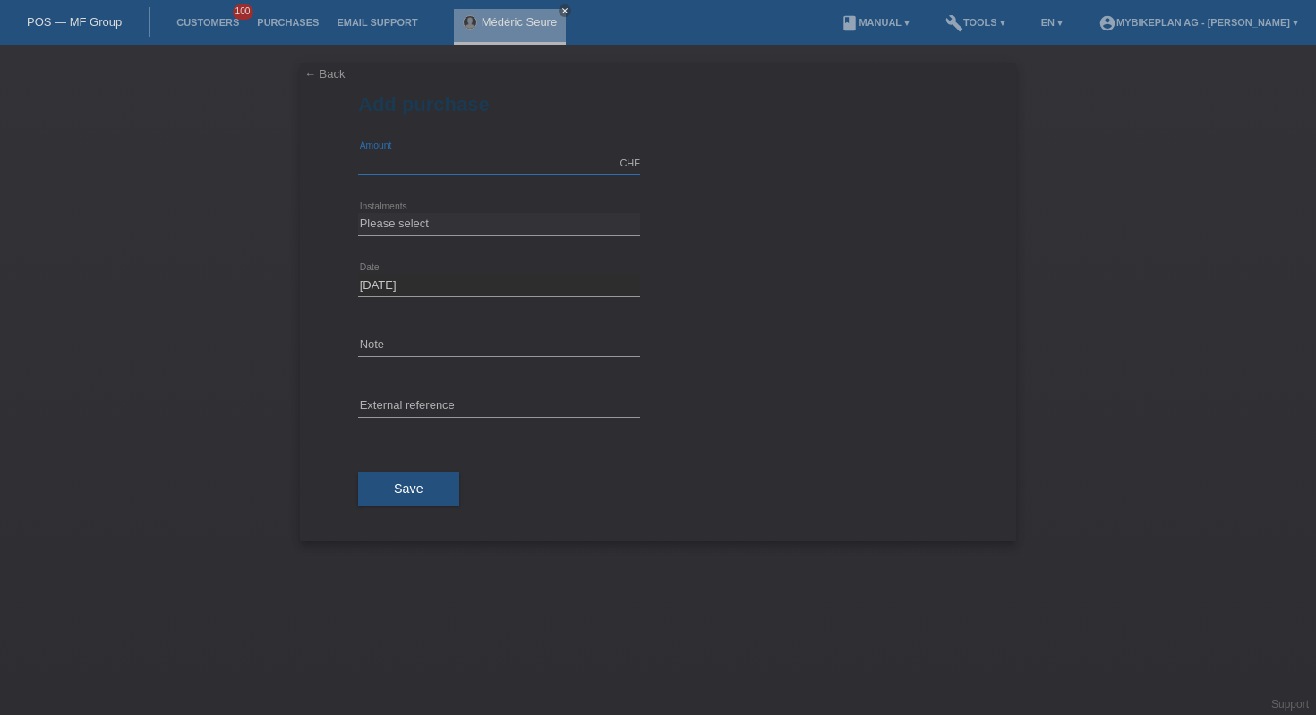
click at [438, 164] on input "text" at bounding box center [499, 163] width 282 height 22
type input "6200.00"
click at [463, 221] on select "Please select 6 instalments 12 instalments 18 instalments 24 instalments 36 ins…" at bounding box center [499, 223] width 282 height 21
select select "488"
click at [466, 402] on input "text" at bounding box center [499, 407] width 282 height 22
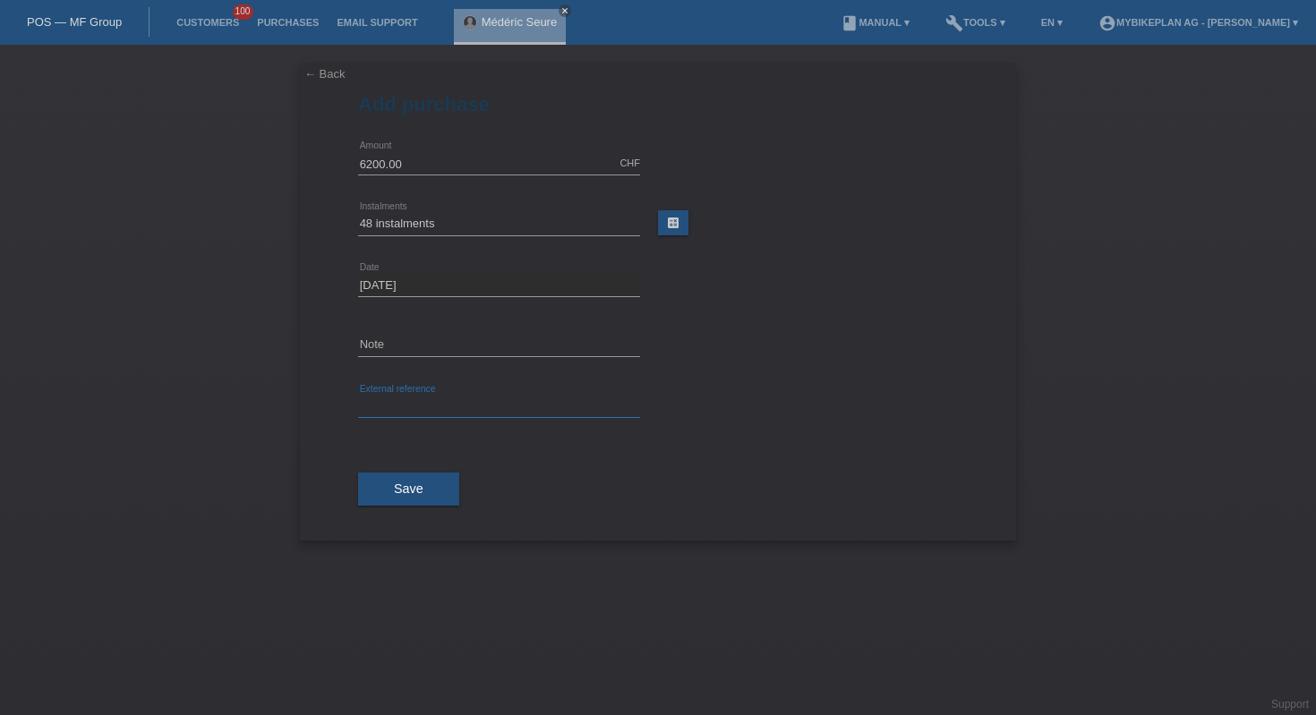
paste input "43808451447"
type input "43808451447"
click at [431, 491] on button "Save" at bounding box center [408, 490] width 101 height 34
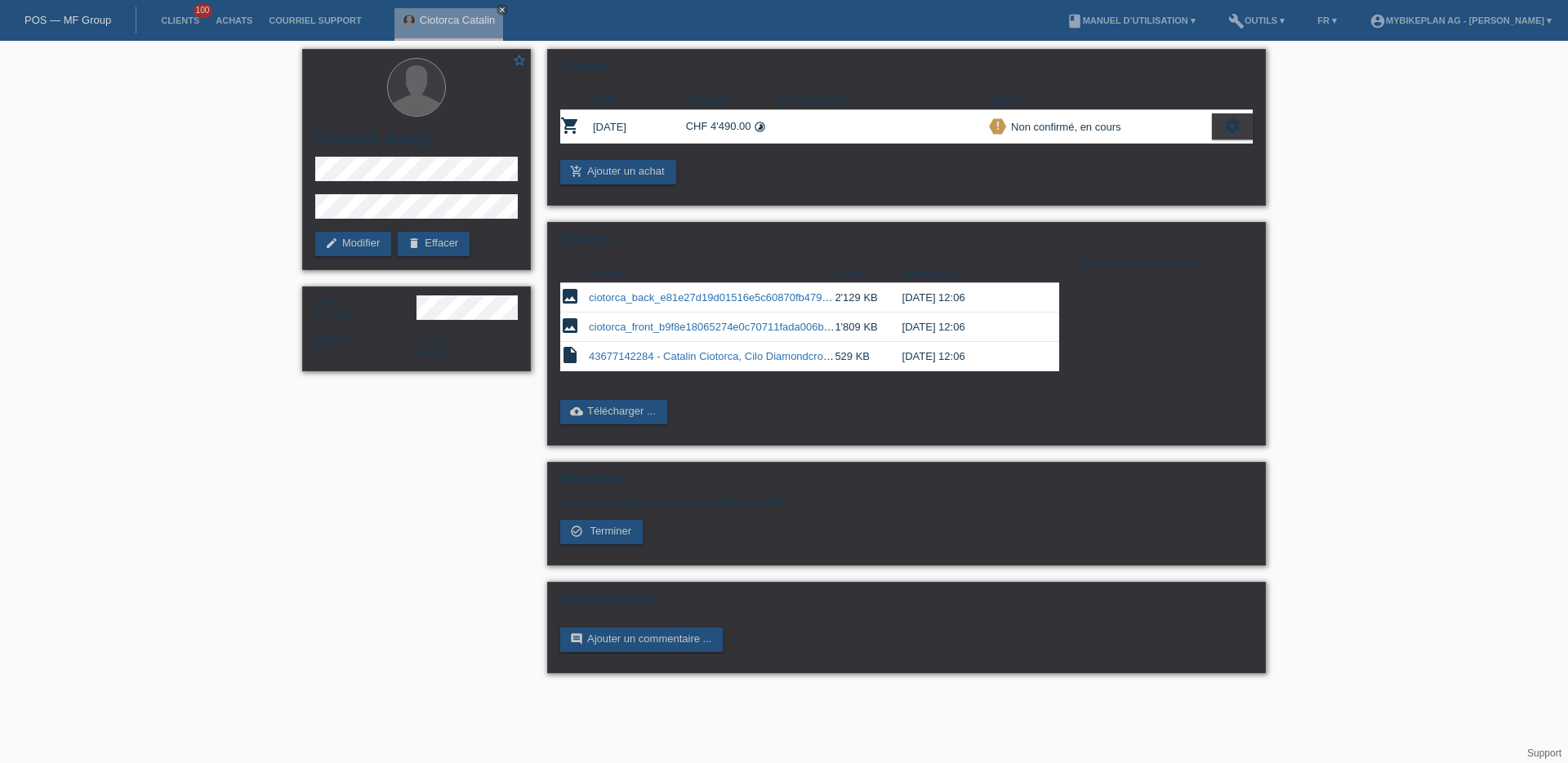
click at [67, 17] on link "POS — MF Group" at bounding box center [67, 19] width 87 height 12
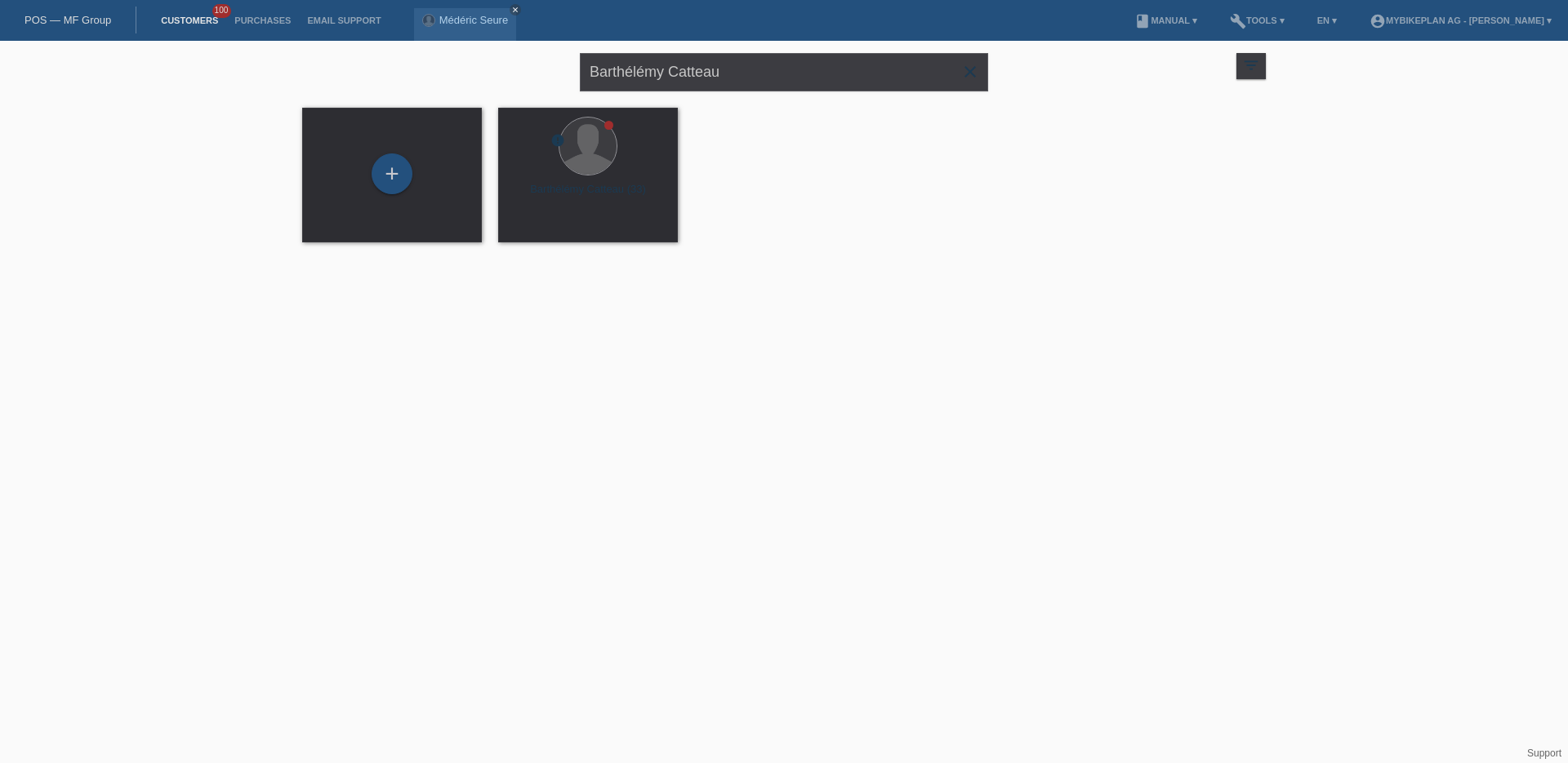
click at [972, 75] on icon "close" at bounding box center [970, 71] width 19 height 19
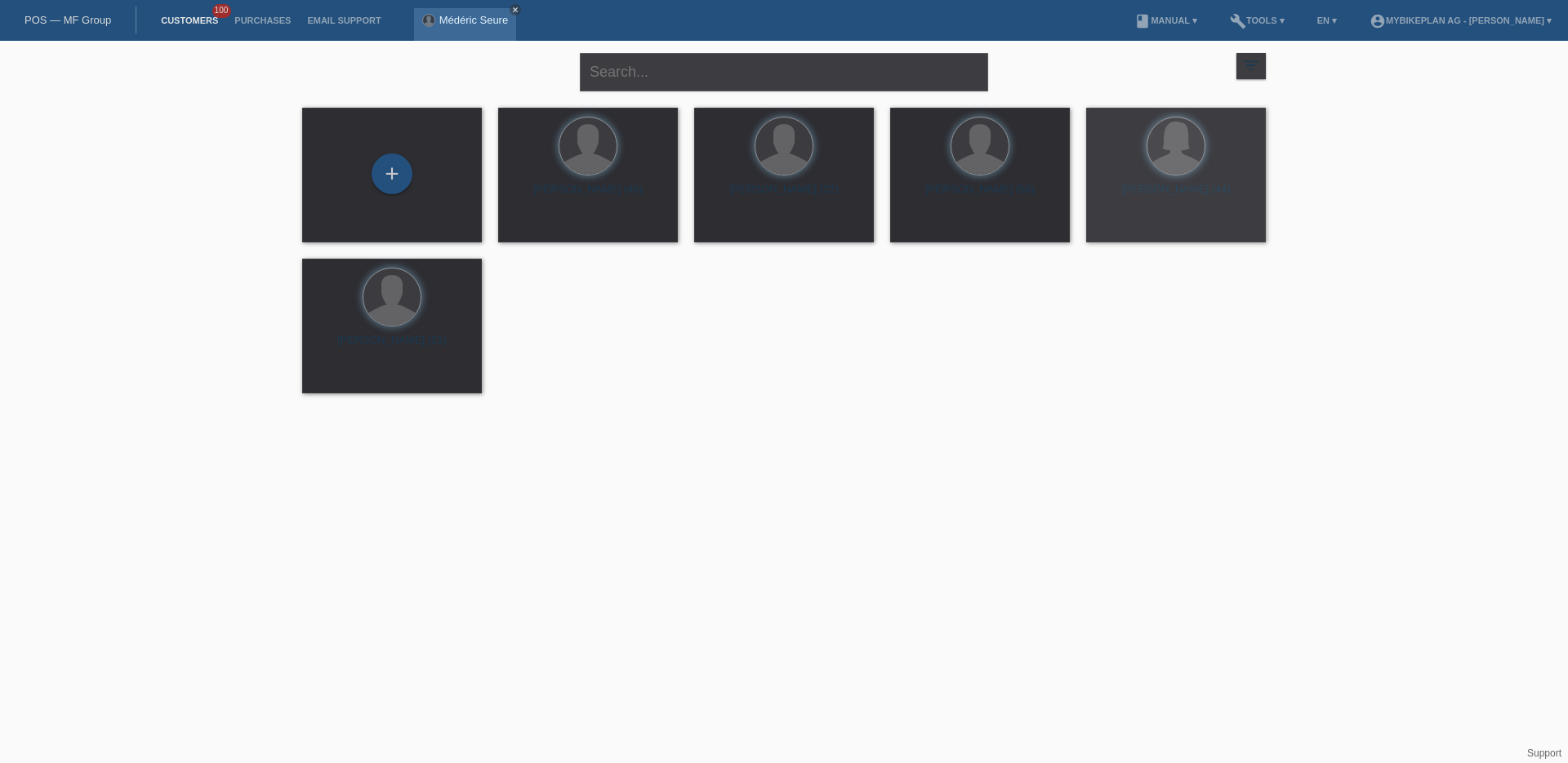
click at [517, 9] on icon "close" at bounding box center [515, 9] width 8 height 8
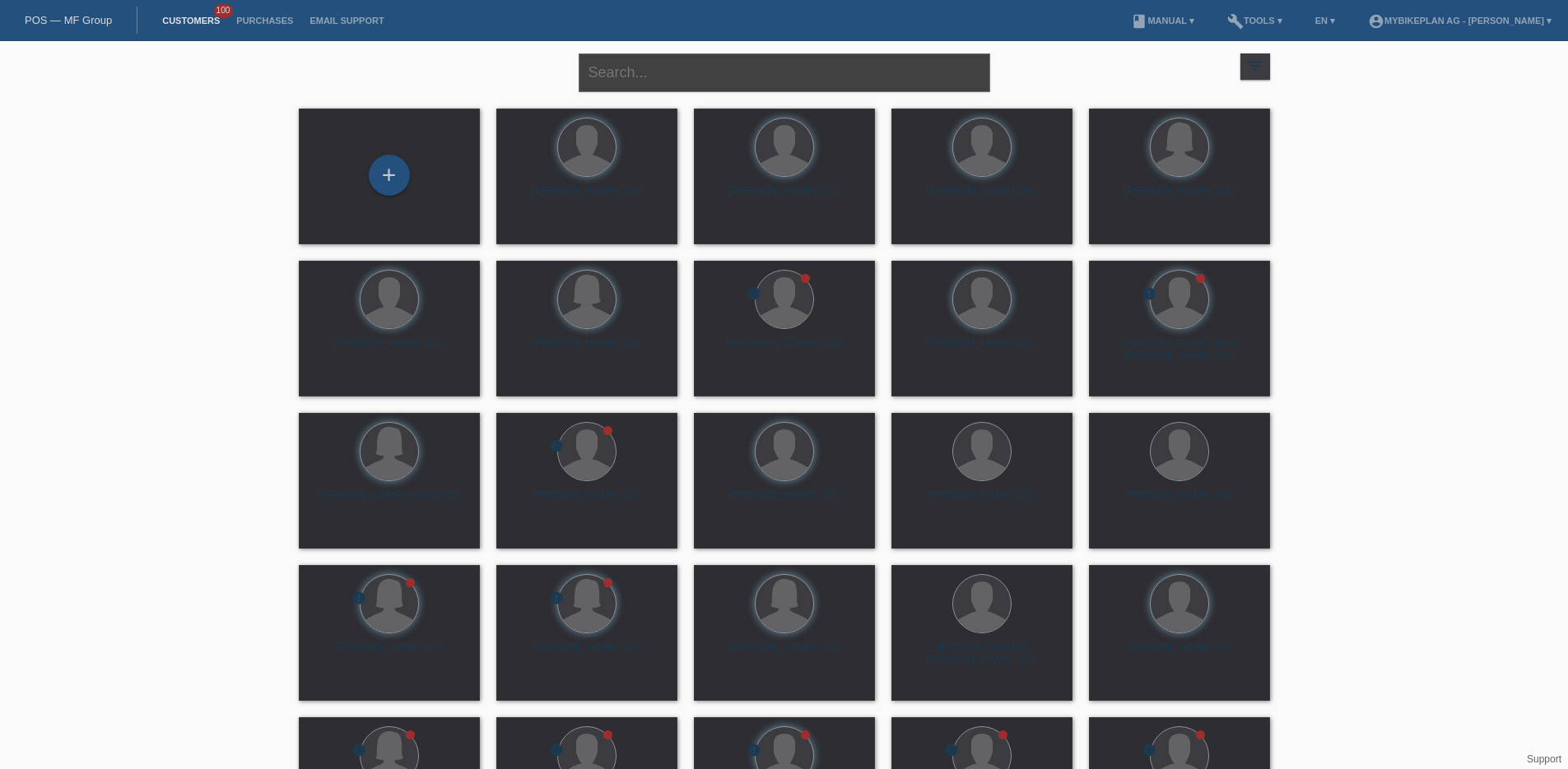
click at [719, 85] on input "text" at bounding box center [784, 73] width 412 height 39
paste input "43666858510 - [PERSON_NAME] [PERSON_NAME], Specialized Turbo Levo 4 Comp Alloy"
type input "43666858510 - [PERSON_NAME] [PERSON_NAME], Specialized Turbo Levo 4 Comp Alloy"
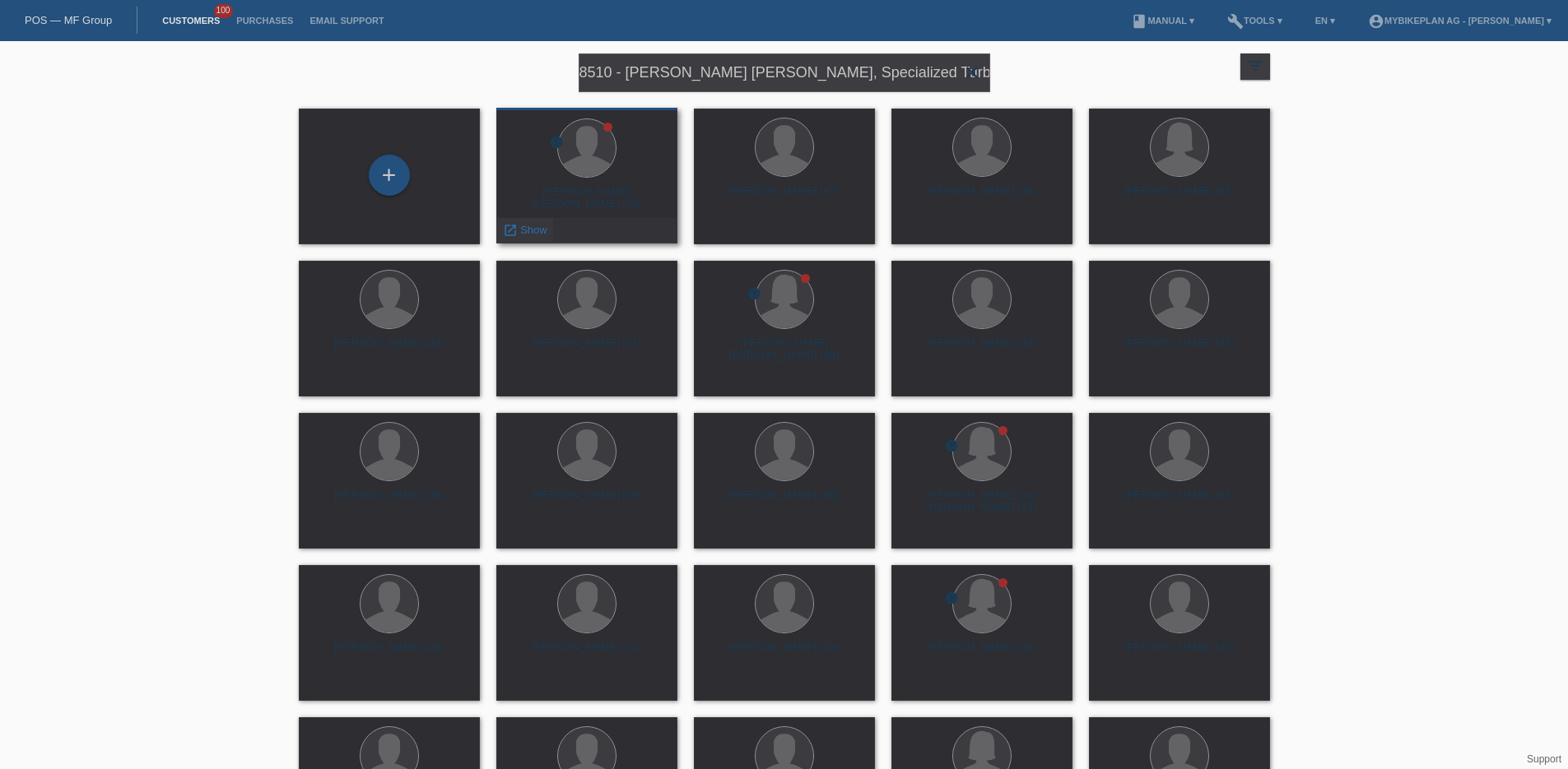
scroll to position [0, 0]
click at [534, 222] on div "launch Show" at bounding box center [525, 230] width 56 height 25
click at [518, 231] on link "launch Show" at bounding box center [525, 230] width 44 height 12
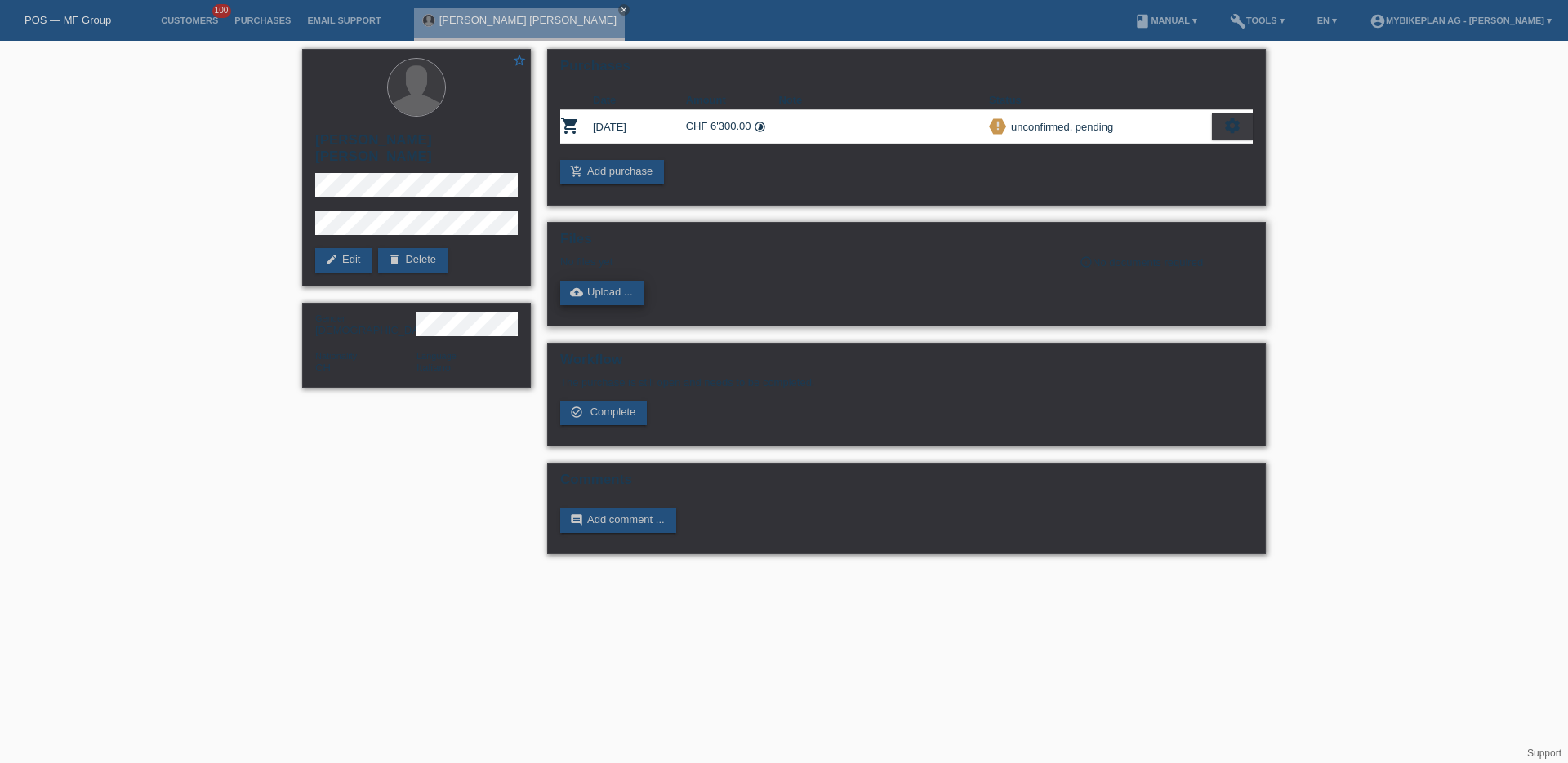
click at [589, 294] on link "cloud_upload Upload ..." at bounding box center [602, 293] width 84 height 25
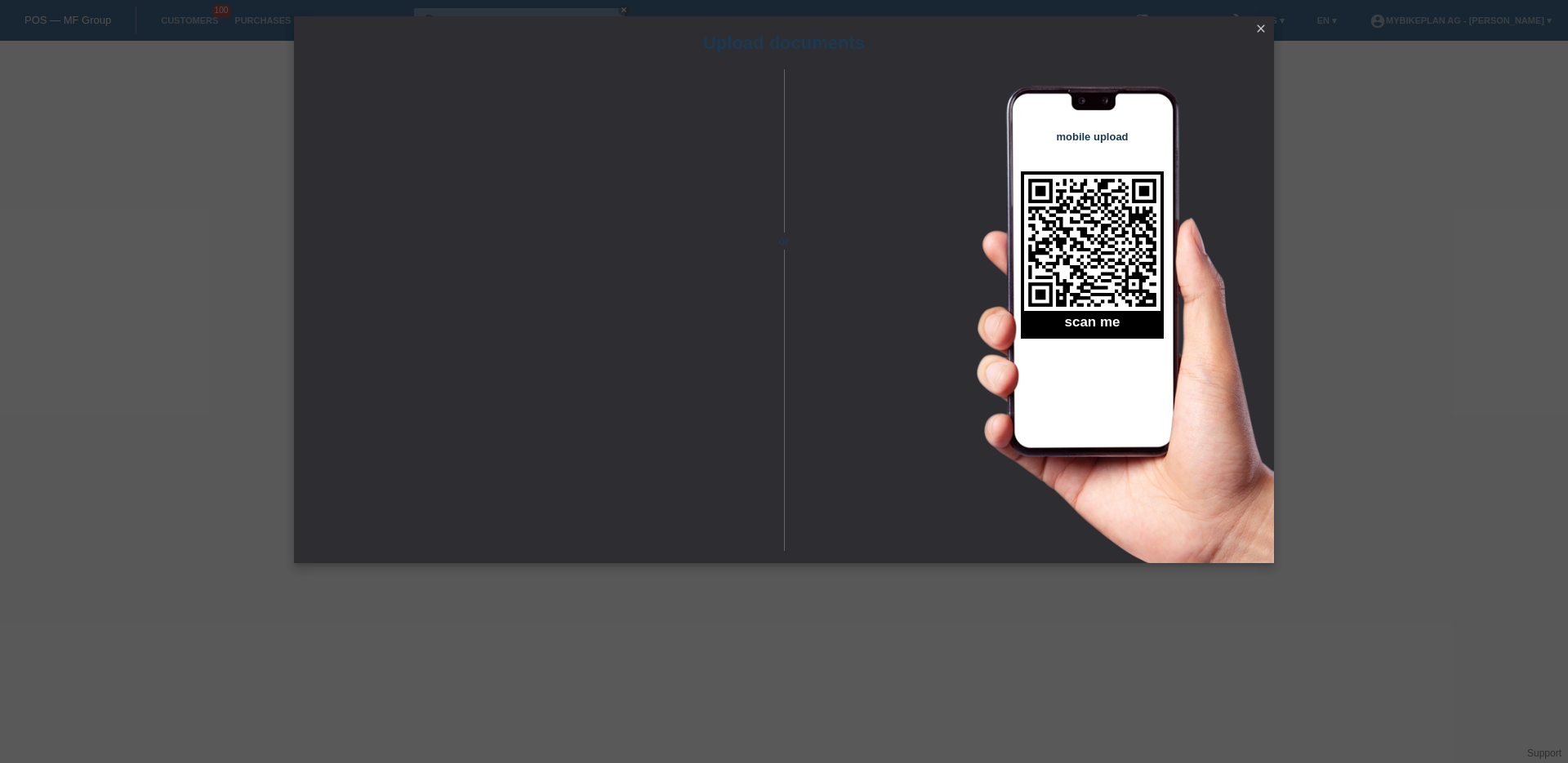
click at [1254, 31] on icon "close" at bounding box center [1261, 28] width 13 height 13
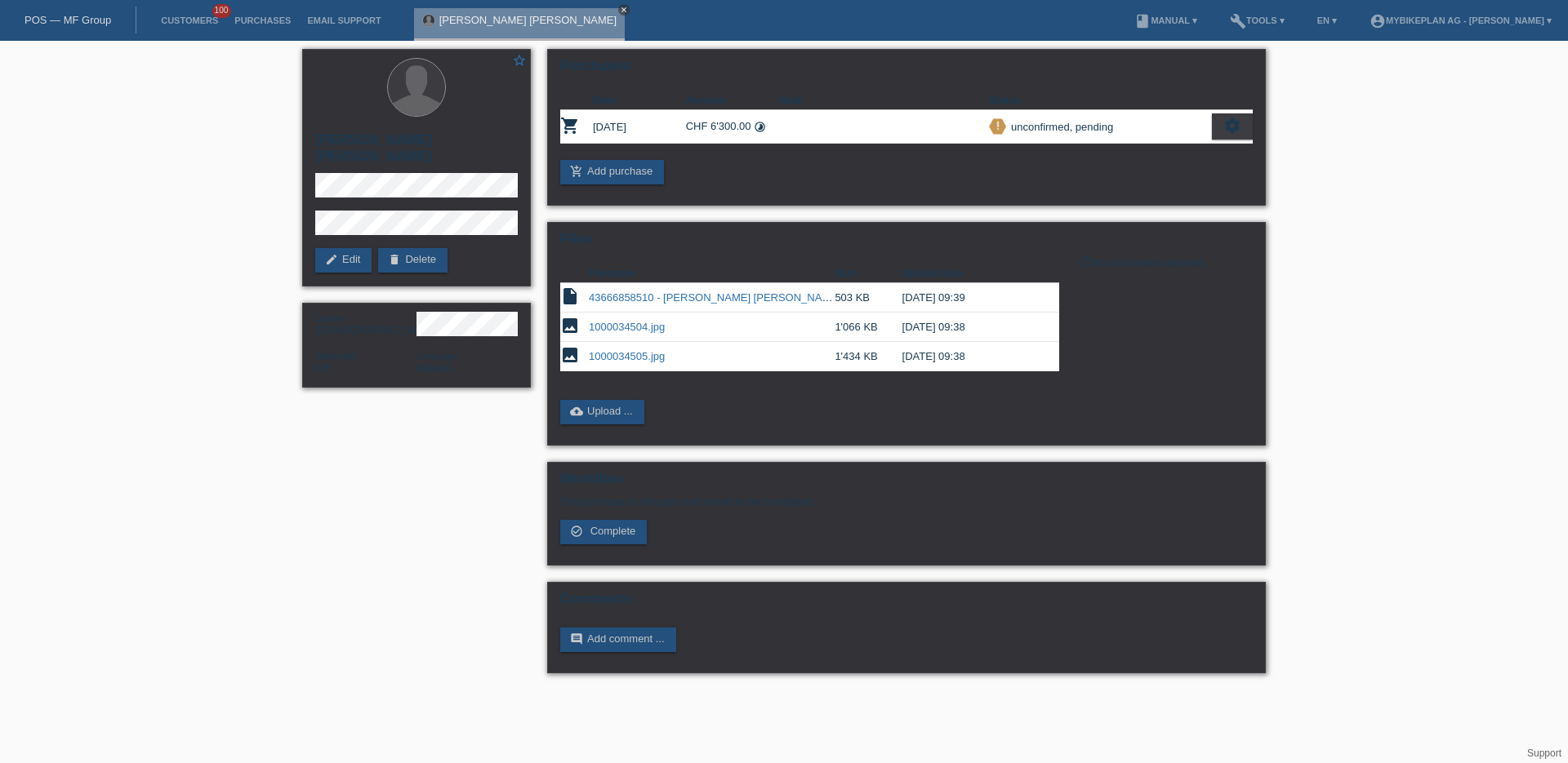
click at [620, 12] on icon "close" at bounding box center [624, 9] width 8 height 8
click at [74, 24] on link "POS — MF Group" at bounding box center [67, 19] width 87 height 12
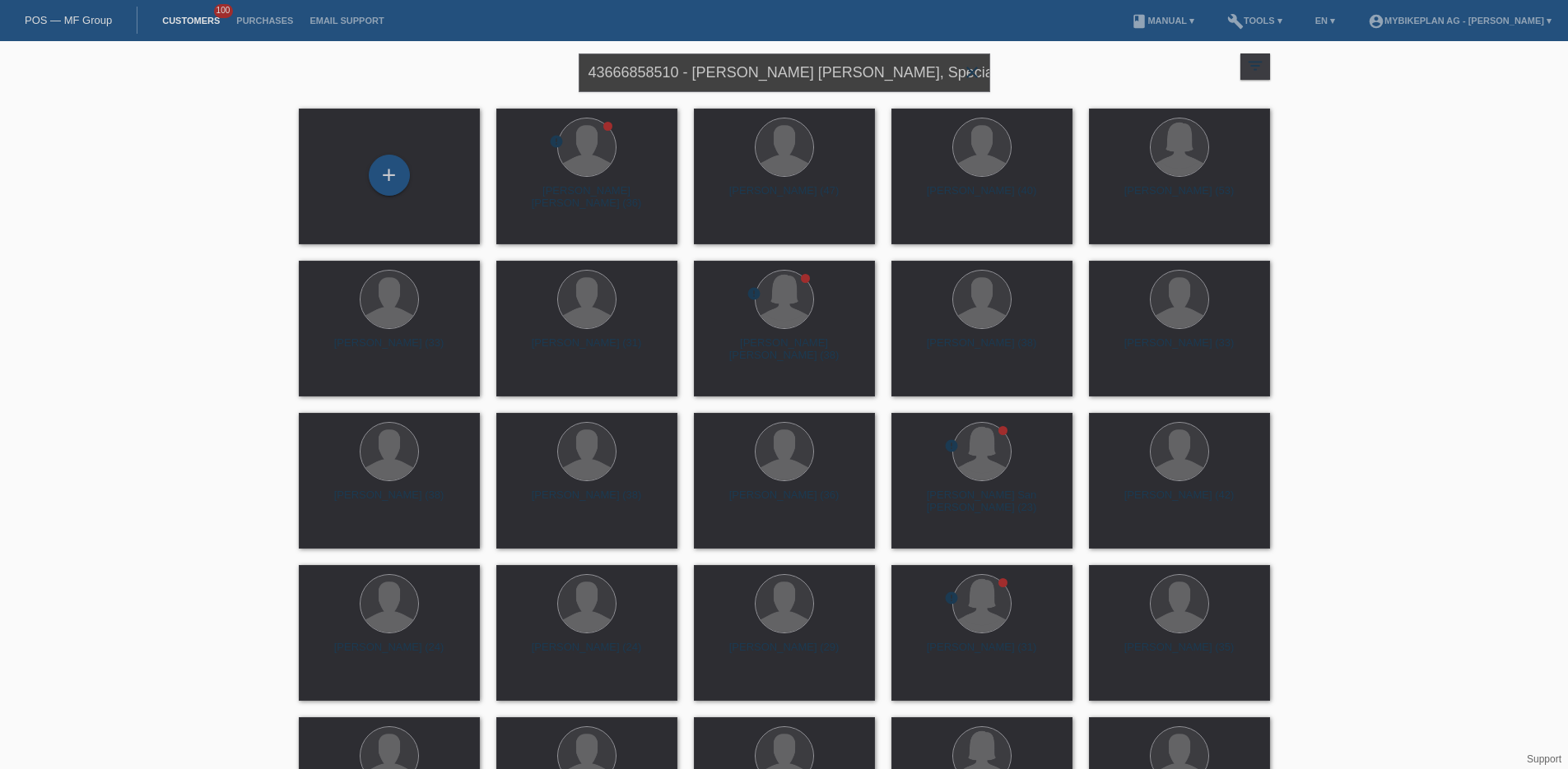
click at [702, 72] on input "43666858510 - [PERSON_NAME] [PERSON_NAME], Specialized Turbo Levo 4 Comp Alloy" at bounding box center [784, 73] width 412 height 39
paste input "5145880 - [PERSON_NAME] [PERSON_NAME] Airok Pro"
type input "43665145880 - [PERSON_NAME] [PERSON_NAME] Airok Pro"
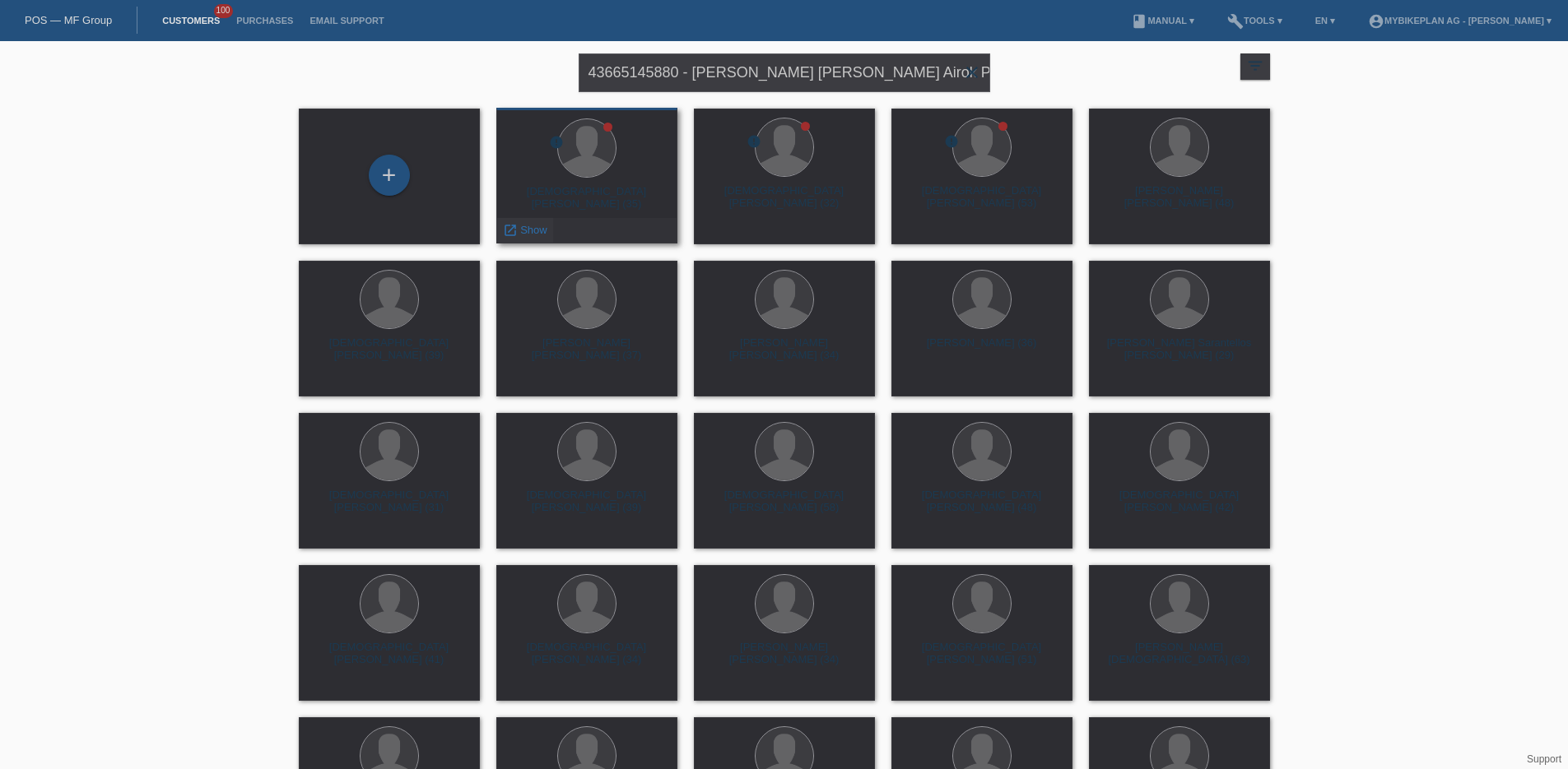
click at [527, 236] on div "launch Show" at bounding box center [525, 230] width 56 height 25
click at [524, 228] on span "Show" at bounding box center [534, 230] width 28 height 12
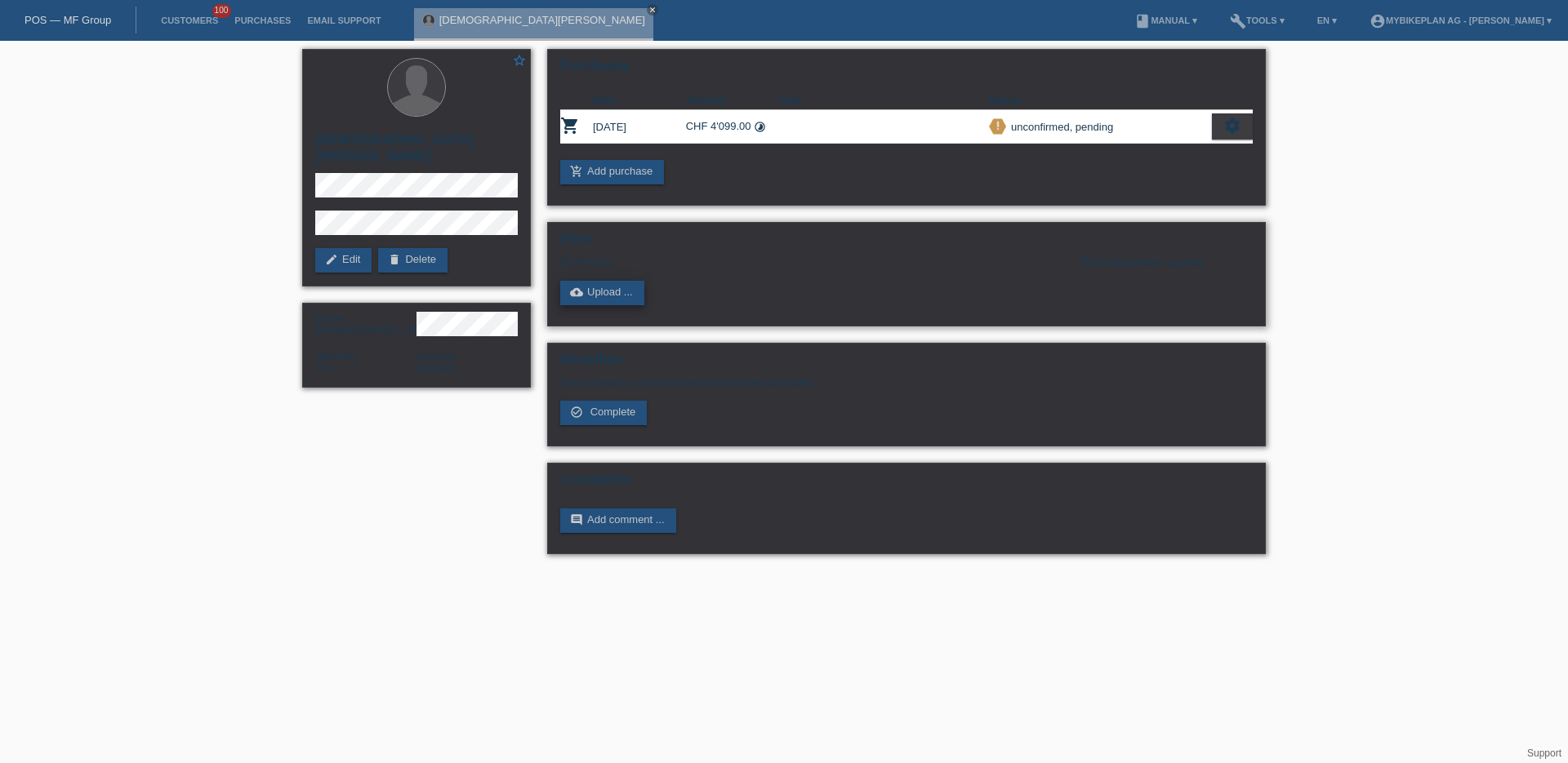
click at [615, 297] on link "cloud_upload Upload ..." at bounding box center [602, 293] width 84 height 25
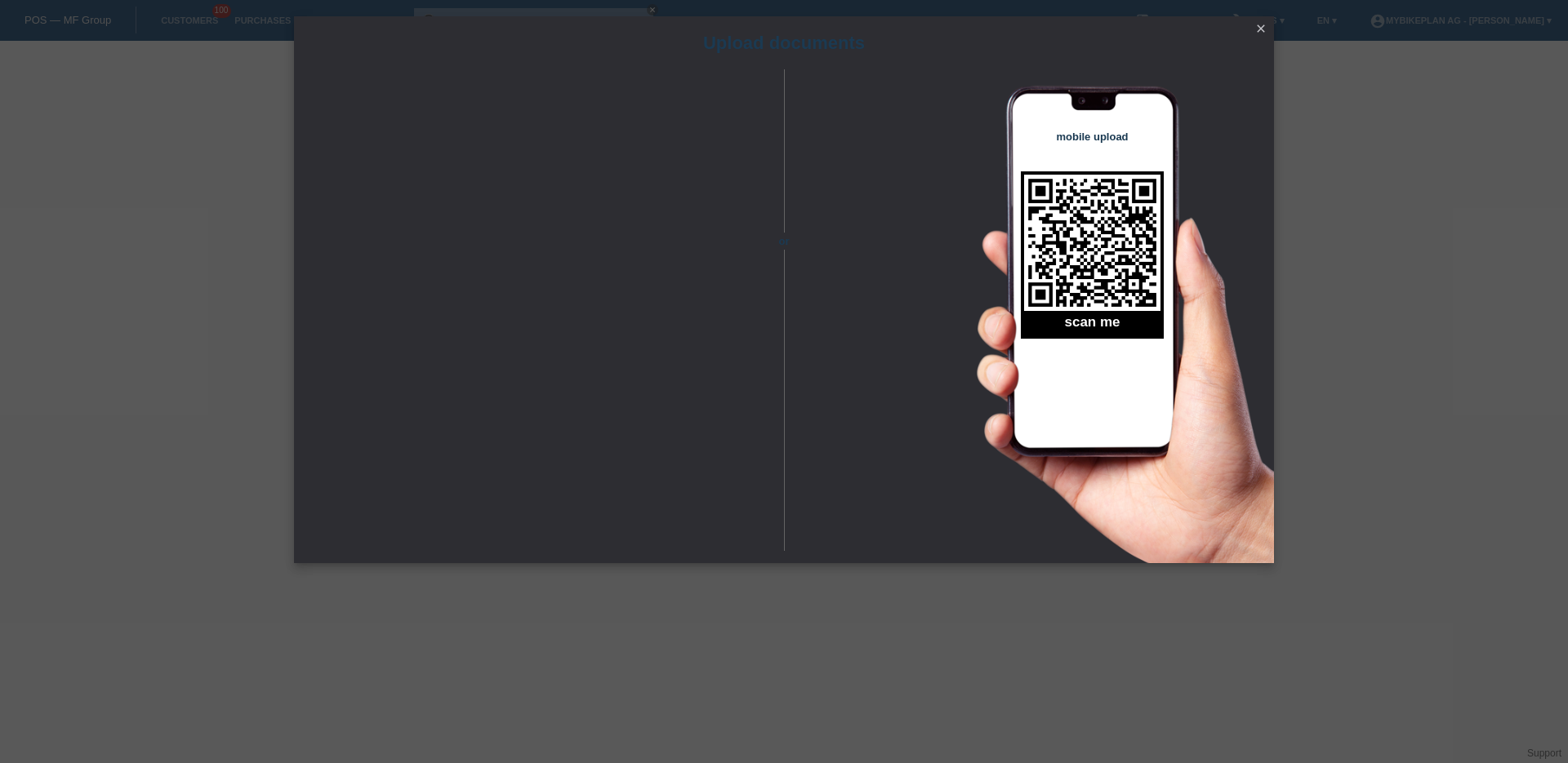
click at [1265, 24] on icon "close" at bounding box center [1261, 28] width 13 height 13
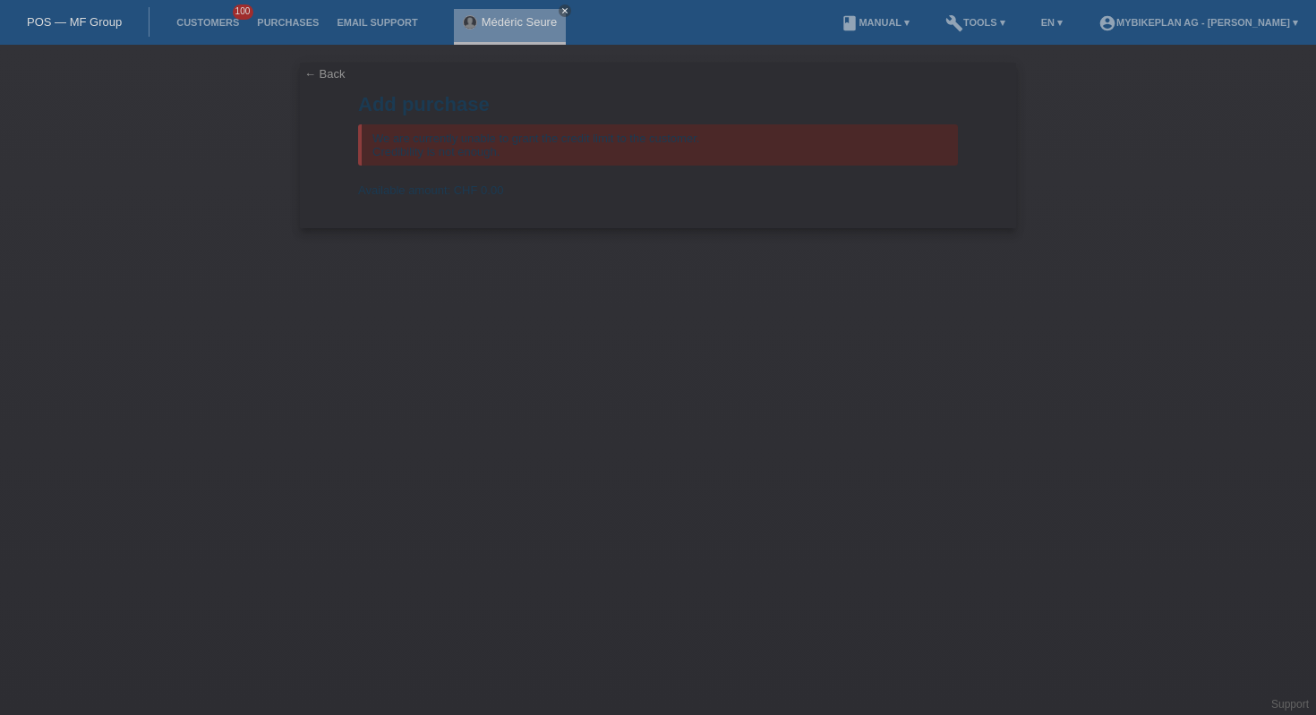
click at [87, 32] on div "POS — MF Group" at bounding box center [75, 22] width 150 height 30
click at [88, 27] on link "POS — MF Group" at bounding box center [74, 21] width 95 height 13
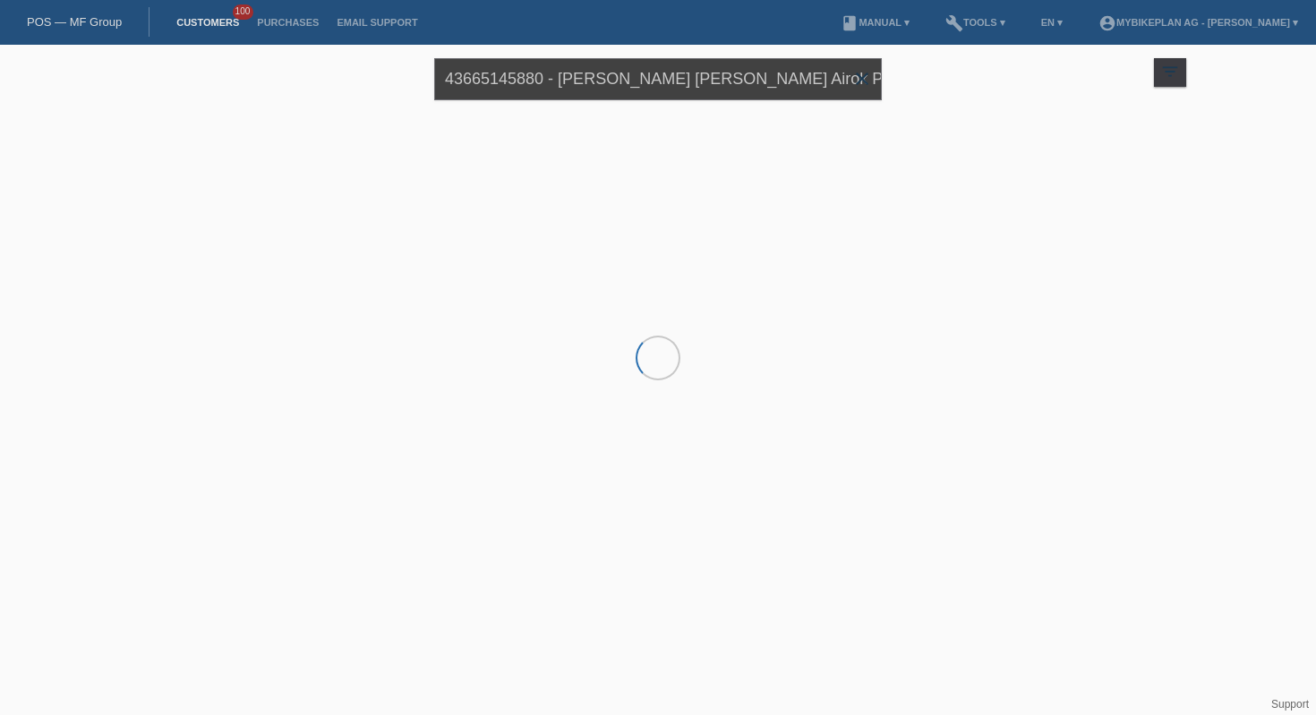
click at [527, 76] on input "43665145880 - Christian Hodel, Raymon Airok Pro" at bounding box center [658, 79] width 448 height 42
paste input "Jesus LOPEZ"
type input "Jesus LOPEZ"
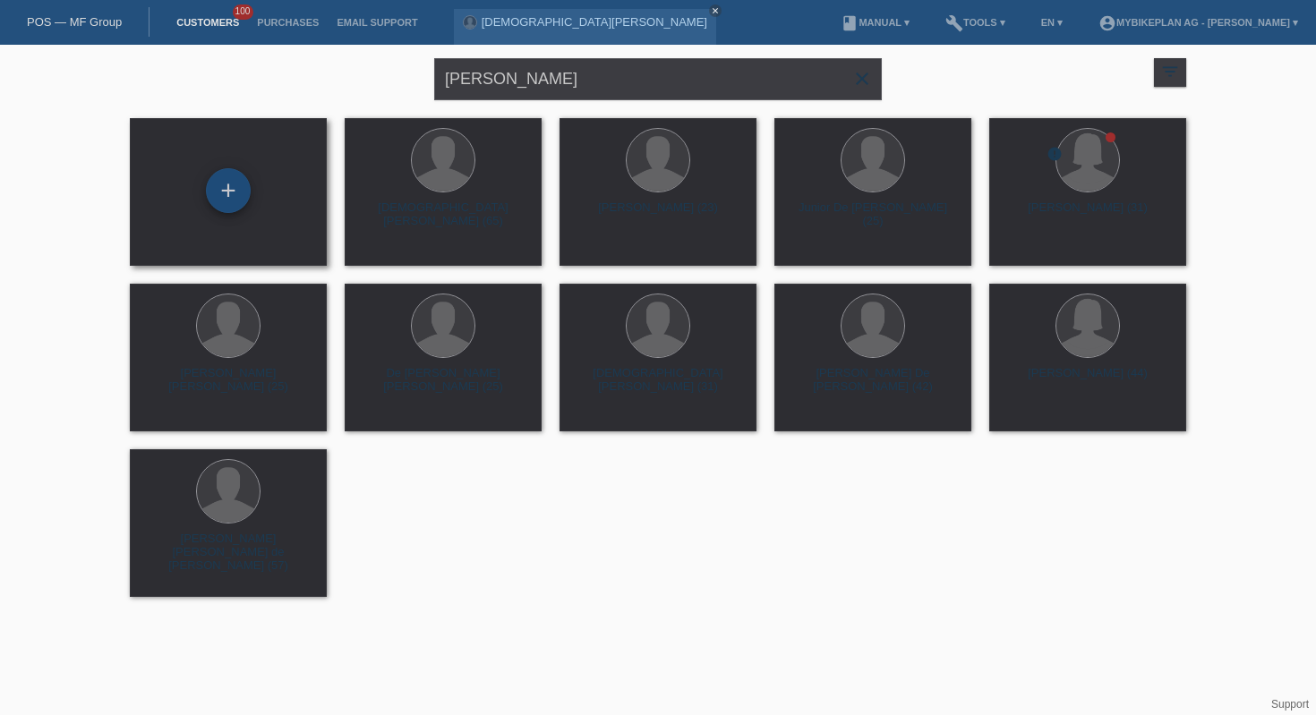
click at [245, 193] on div "+" at bounding box center [228, 190] width 45 height 45
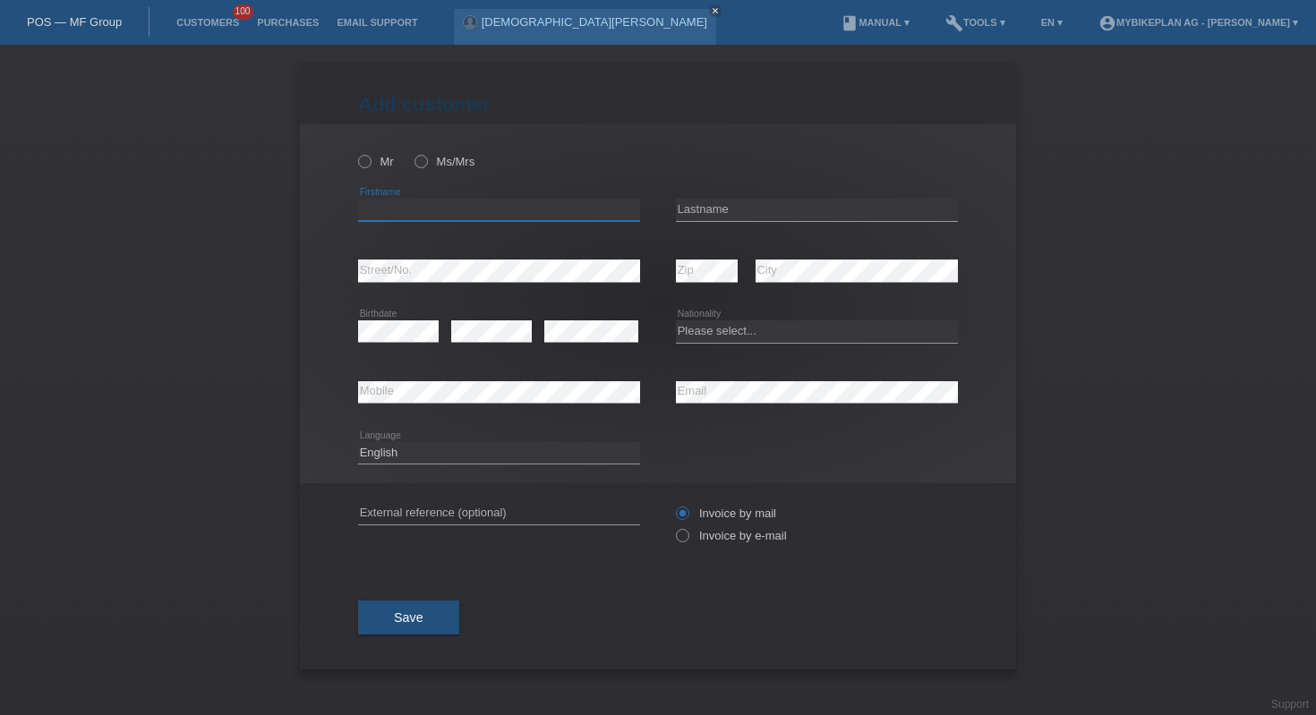
click at [430, 210] on input "text" at bounding box center [499, 210] width 282 height 22
type input "jesus"
click at [718, 224] on div "error Lastname" at bounding box center [817, 210] width 282 height 61
click at [717, 207] on input "text" at bounding box center [817, 210] width 282 height 22
type input "lopez"
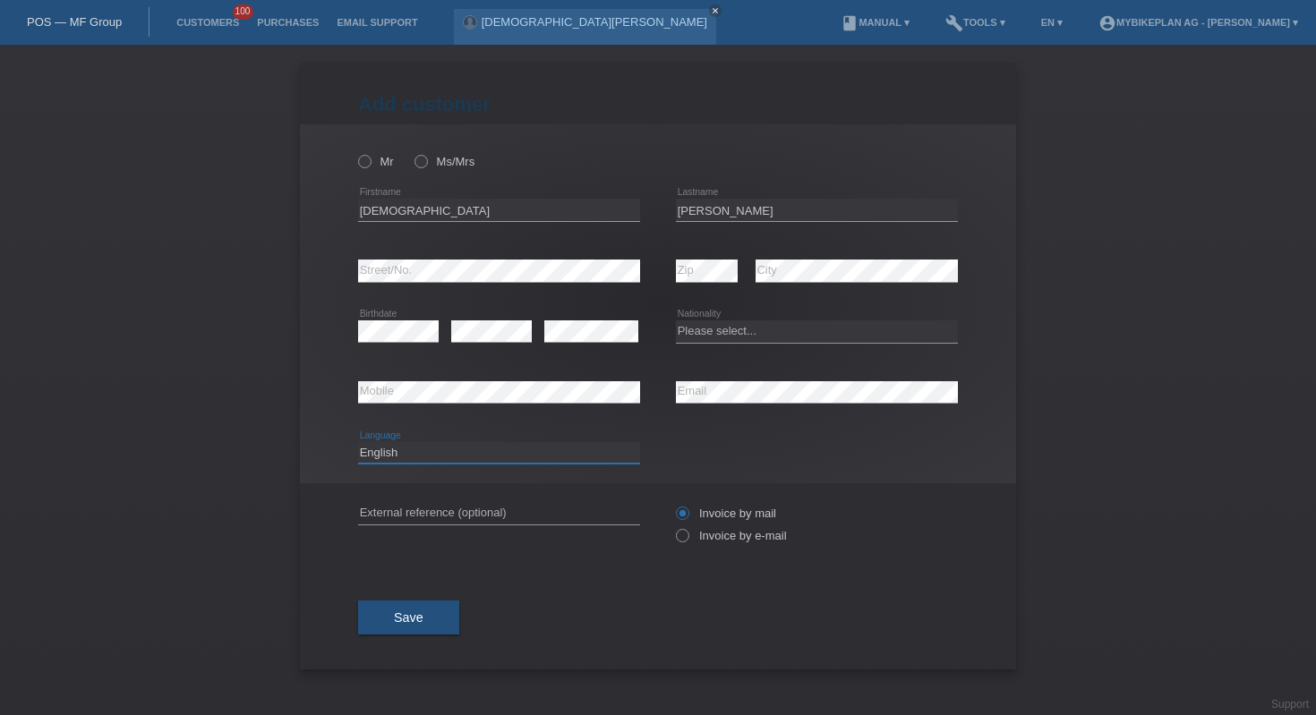
click at [483, 463] on select "Deutsch Français Italiano English" at bounding box center [499, 452] width 282 height 21
select select "fr"
click at [720, 331] on select "Please select... Switzerland Austria Germany Liechtenstein ------------ Afghani…" at bounding box center [817, 331] width 282 height 21
click at [715, 331] on select "Please select... Switzerland Austria Germany Liechtenstein ------------ Afghani…" at bounding box center [817, 331] width 282 height 21
select select "ES"
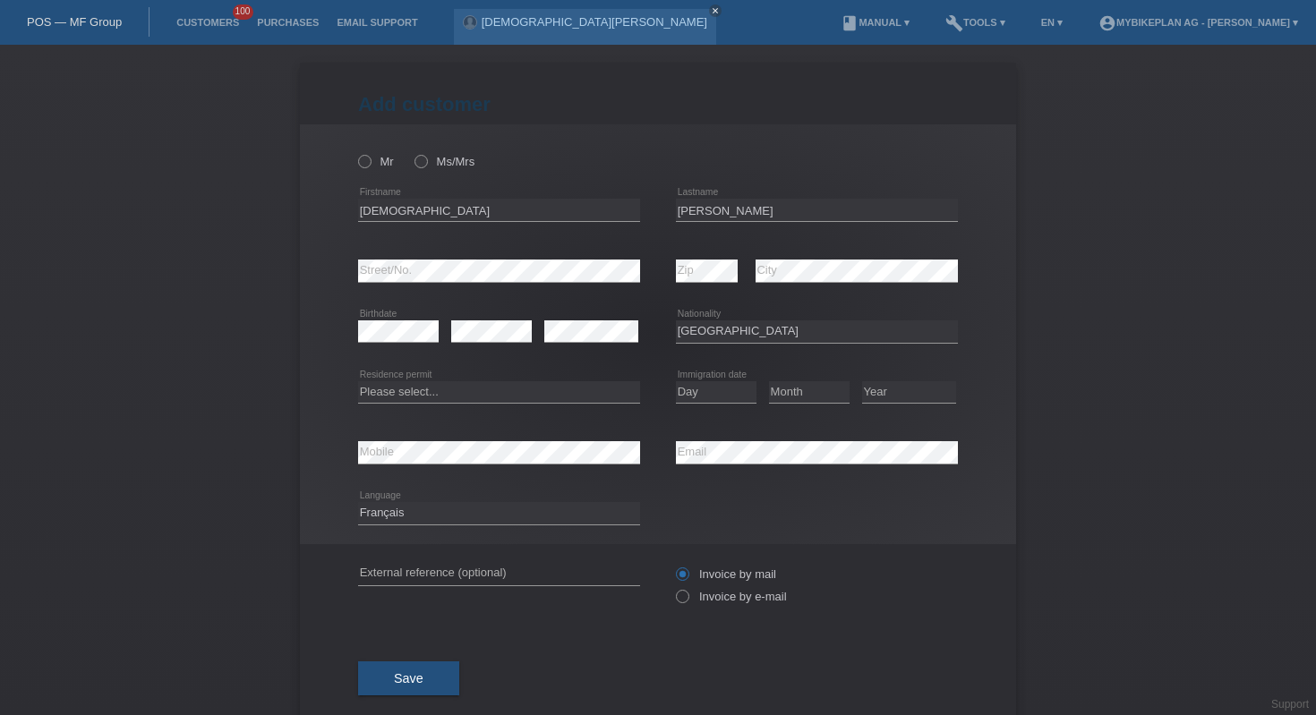
click at [505, 406] on div "Please select... C B B - Refugee status Other error Residence permit" at bounding box center [499, 393] width 282 height 61
click at [500, 390] on select "Please select... C B B - Refugee status Other" at bounding box center [499, 391] width 282 height 21
select select "C"
click at [687, 389] on select "Day 01 02 03 04 05 06 07 08 09 10 11" at bounding box center [716, 391] width 81 height 21
select select "03"
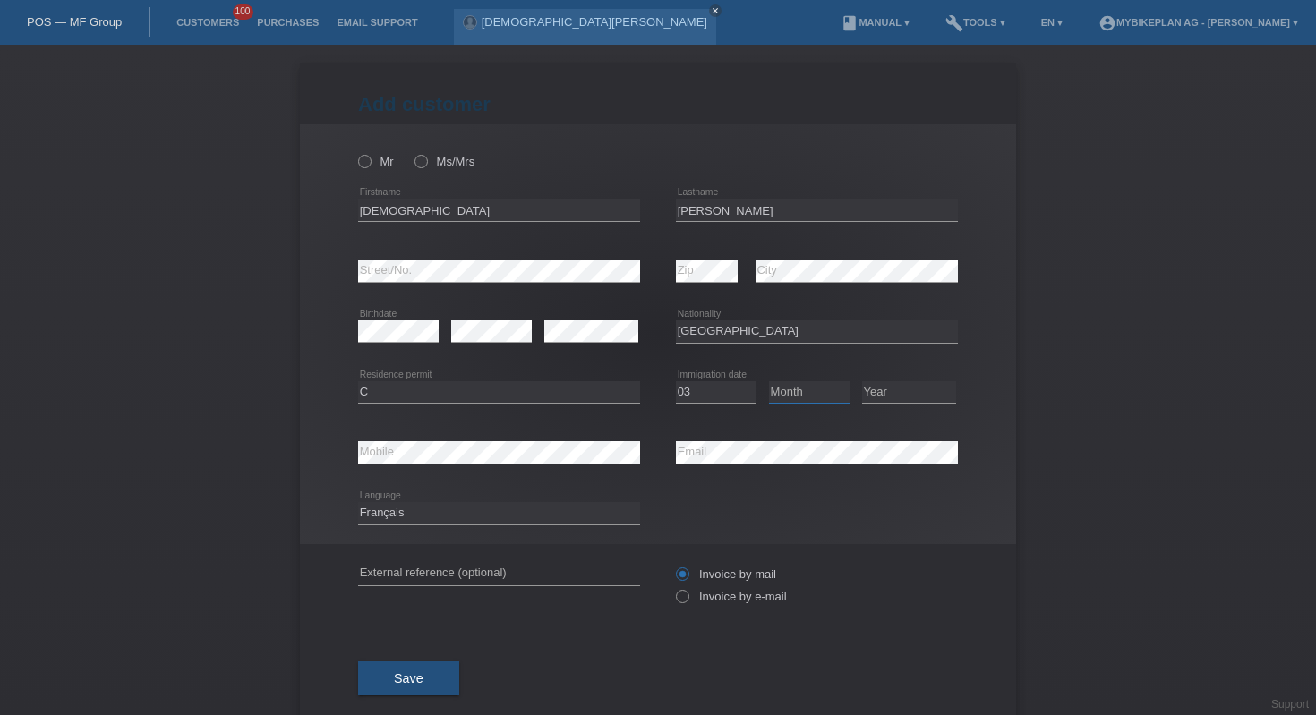
click at [788, 393] on select "Month 01 02 03 04 05 06 07 08 09 10 11" at bounding box center [809, 391] width 81 height 21
select select "10"
click at [862, 406] on div "Year 2025 2024 2023 2022 2021 2020 2019 2018 2017" at bounding box center [909, 393] width 94 height 61
click at [869, 389] on select "Year 2025 2024 2023 2022 2021 2020 2019 2018 2017 2016 2015 2014 2013 2012 2011…" at bounding box center [909, 391] width 94 height 21
select select "2018"
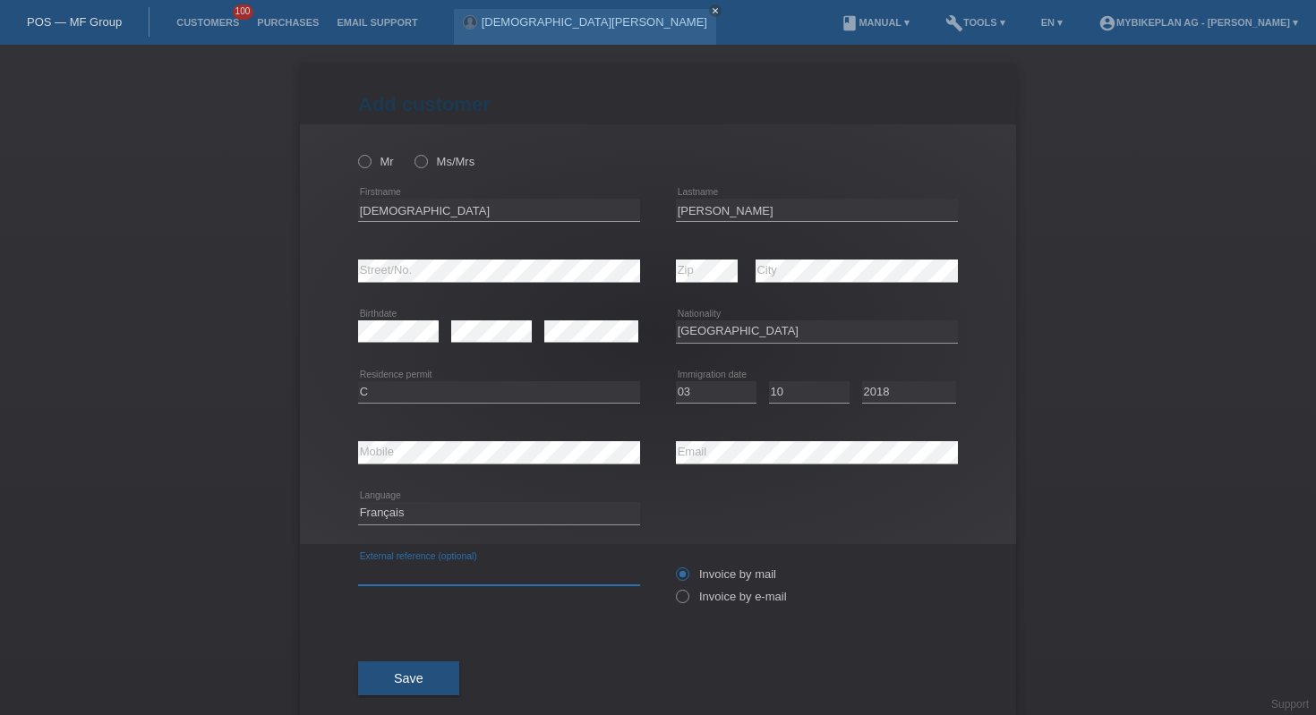
click at [504, 580] on input "text" at bounding box center [499, 574] width 282 height 22
paste input "43788322830"
type input "43788322830"
click at [355, 152] on icon at bounding box center [355, 152] width 0 height 0
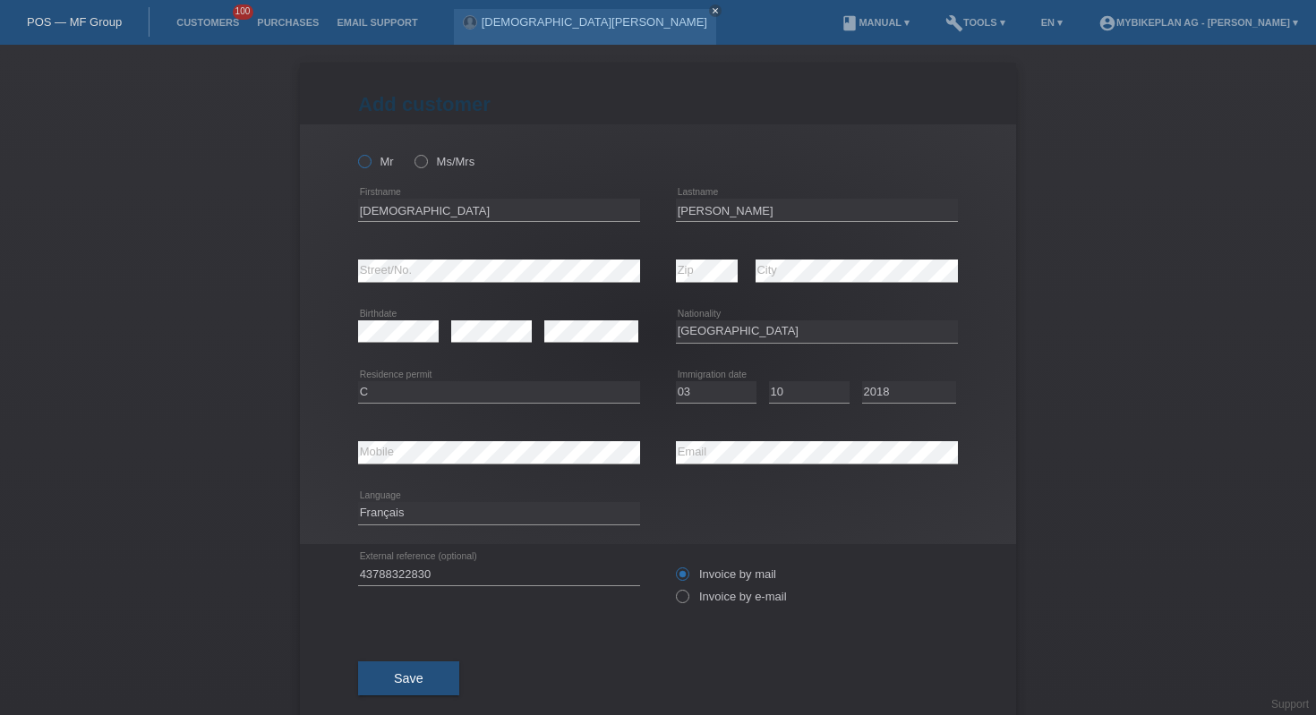
click at [358, 161] on input "Mr" at bounding box center [364, 161] width 12 height 12
radio input "true"
click at [673, 587] on icon at bounding box center [673, 587] width 0 height 0
click at [678, 605] on input "Invoice by e-mail" at bounding box center [682, 601] width 12 height 22
radio input "true"
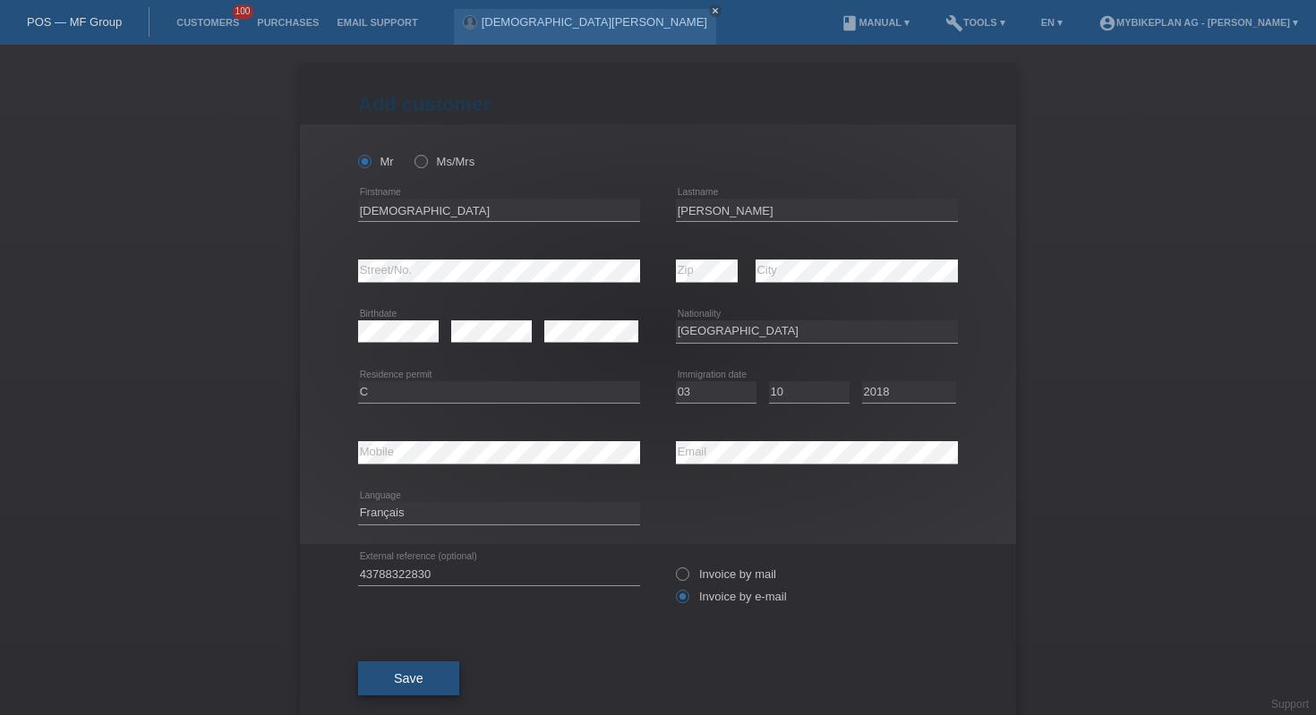
click at [386, 695] on button "Save" at bounding box center [408, 679] width 101 height 34
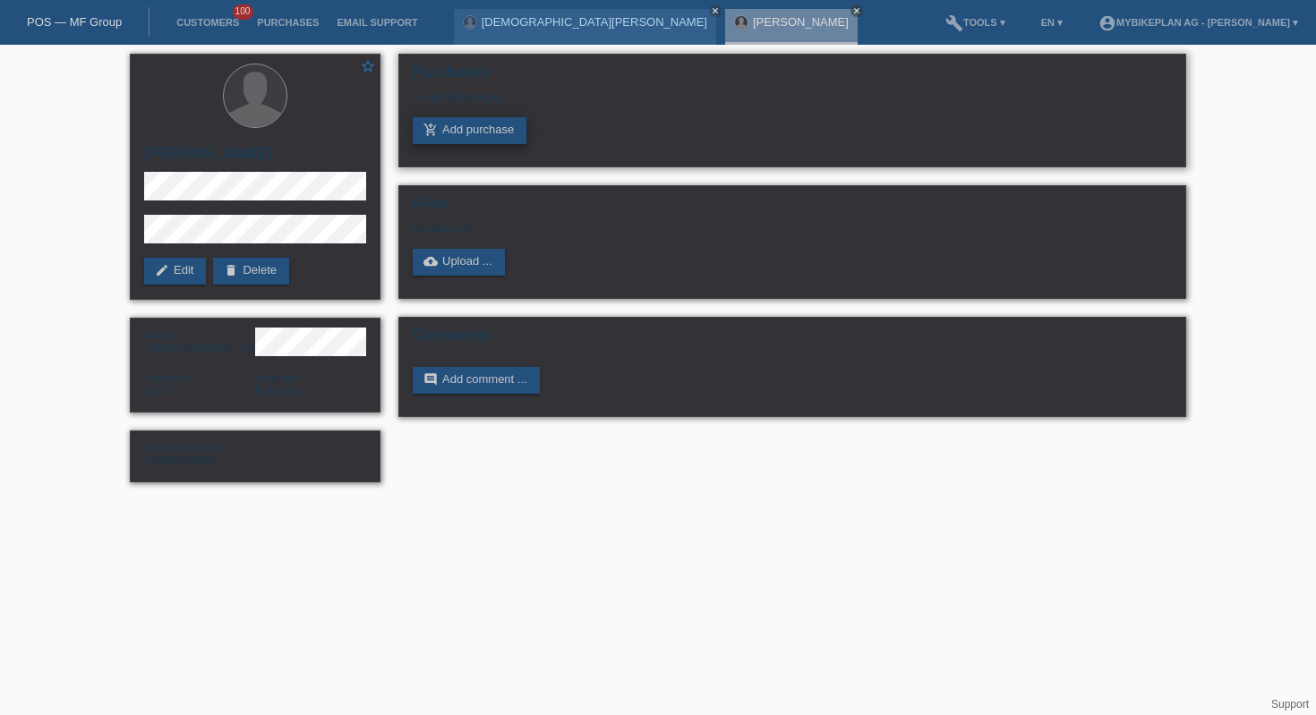
click at [469, 126] on link "add_shopping_cart Add purchase" at bounding box center [470, 130] width 114 height 27
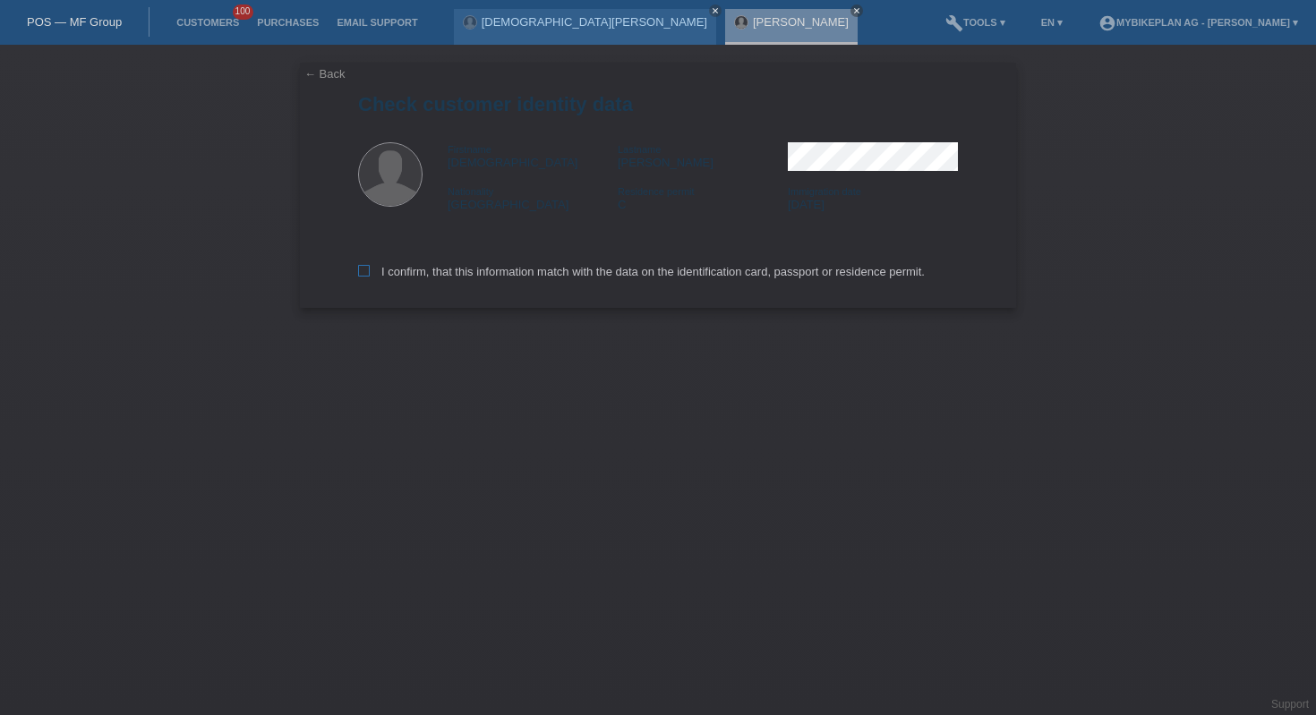
click at [506, 278] on label "I confirm, that this information match with the data on the identification card…" at bounding box center [641, 271] width 567 height 13
click at [370, 277] on input "I confirm, that this information match with the data on the identification card…" at bounding box center [364, 271] width 12 height 12
checkbox input "true"
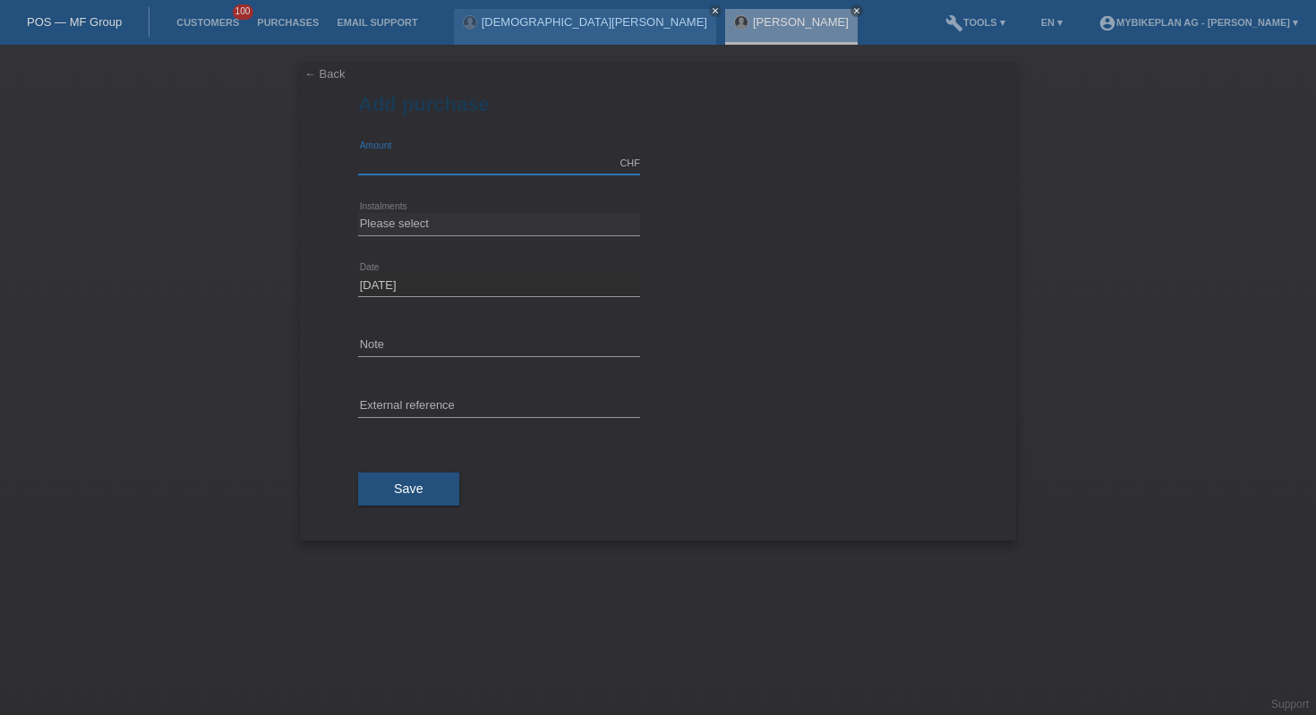
click at [421, 155] on input "text" at bounding box center [499, 163] width 282 height 22
type input "9"
type input "8499.00"
click at [458, 230] on select "Please select 6 instalments 12 instalments 18 instalments 24 instalments 36 ins…" at bounding box center [499, 223] width 282 height 21
select select "488"
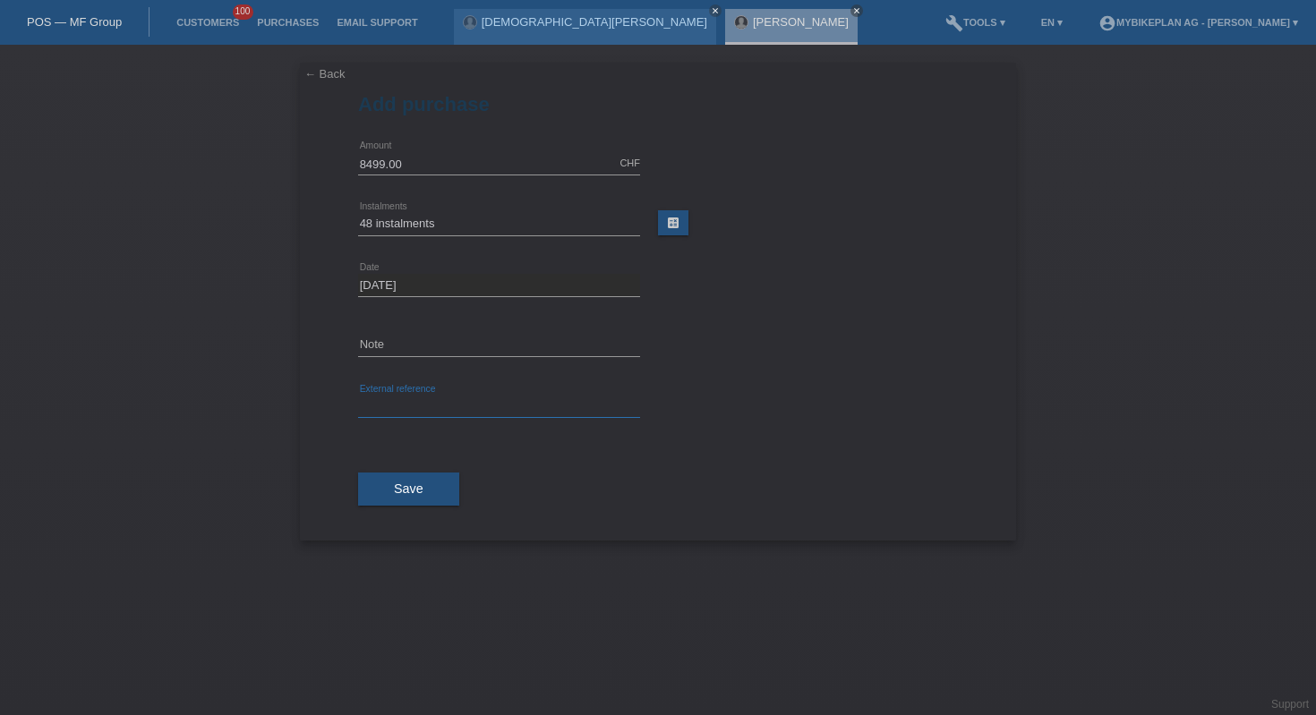
click at [458, 411] on input "text" at bounding box center [499, 407] width 282 height 22
paste input "43788322830"
type input "43788322830"
click at [410, 483] on span "Save" at bounding box center [409, 489] width 30 height 14
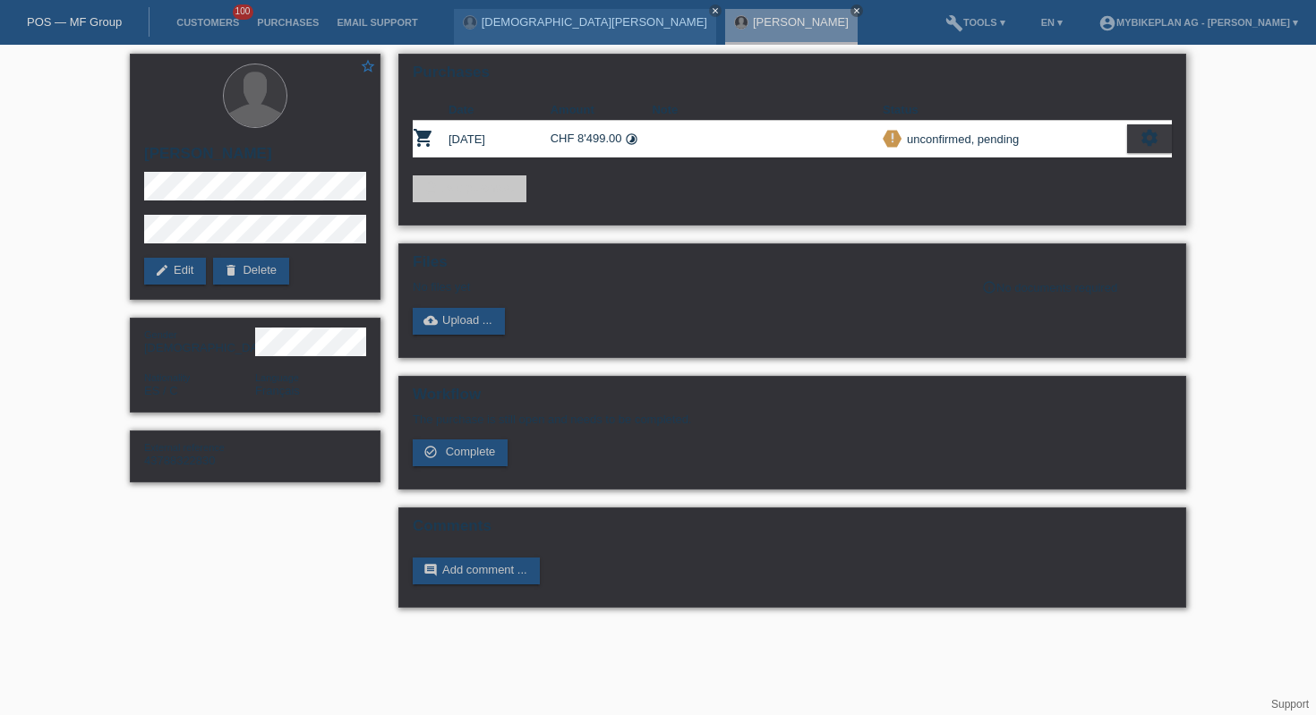
click at [1162, 144] on div "settings" at bounding box center [1149, 138] width 45 height 29
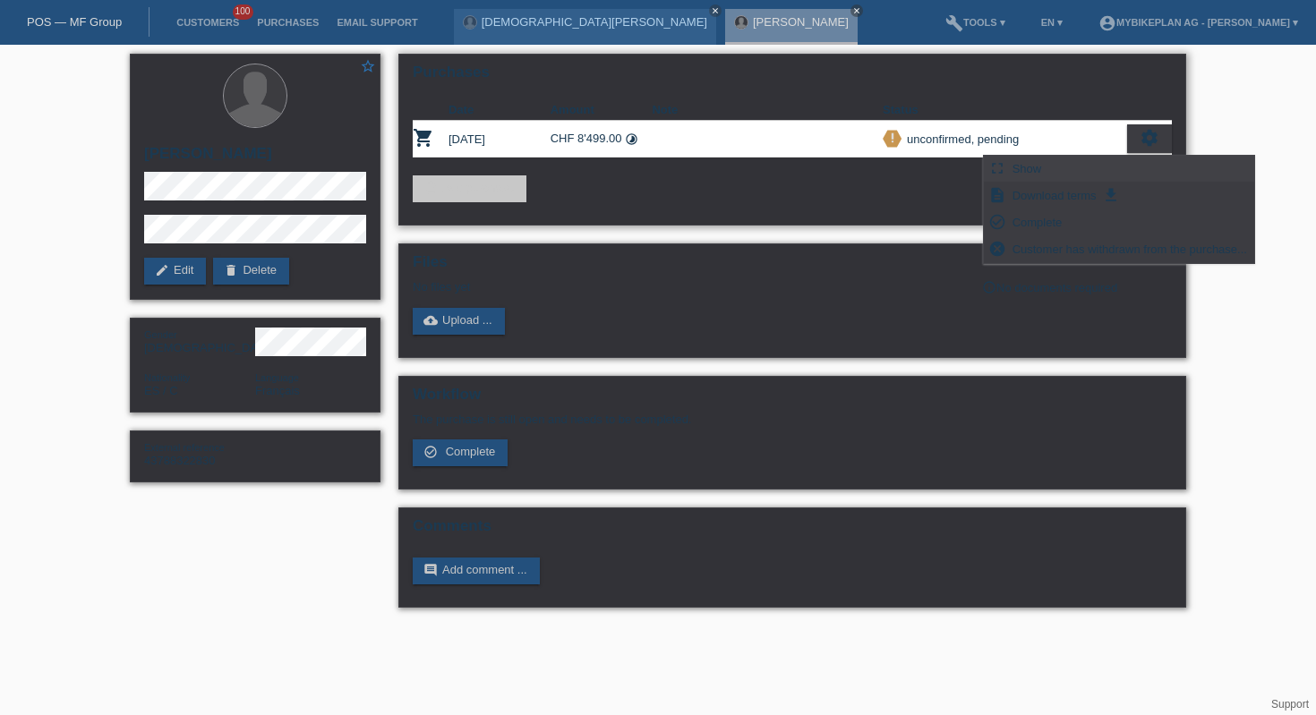
click at [1066, 171] on div "fullscreen Show" at bounding box center [1119, 169] width 270 height 27
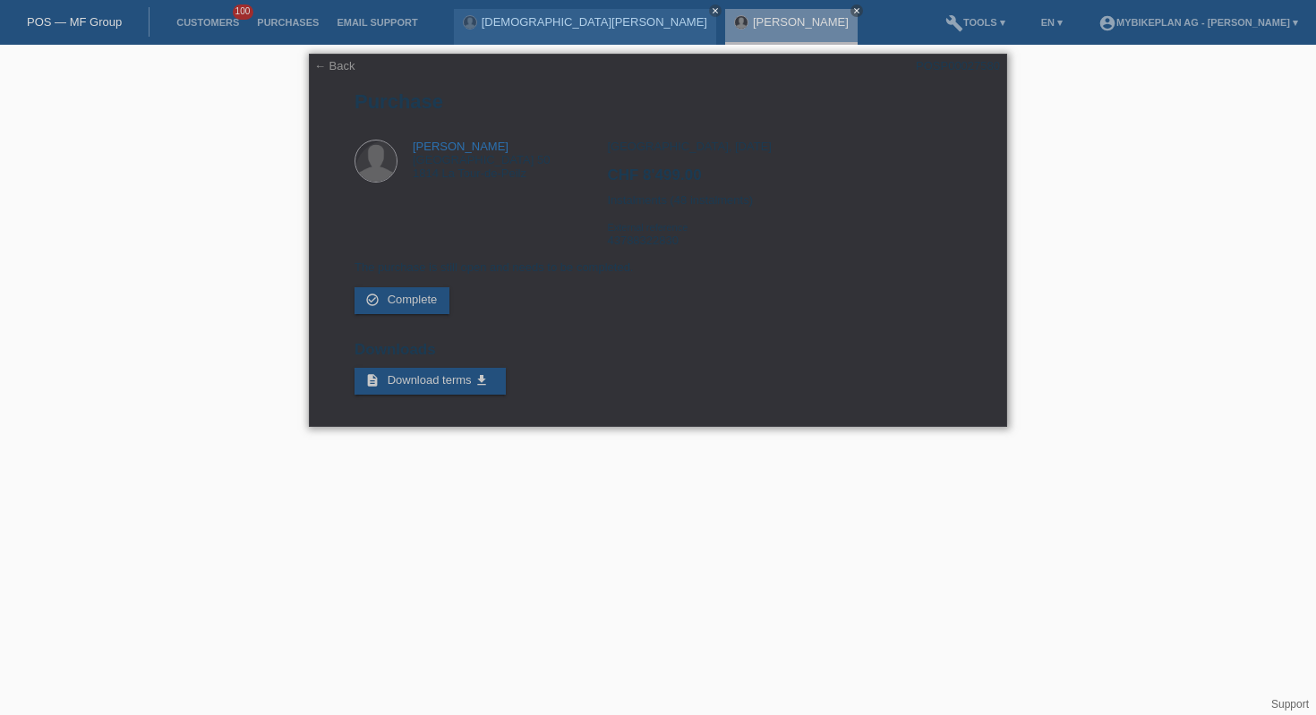
click at [952, 73] on div "← Back POSP00027580 [GEOGRAPHIC_DATA] [PERSON_NAME] Avenue de Sully 50 1814 La …" at bounding box center [658, 240] width 698 height 373
click at [952, 70] on div "POSP00027580" at bounding box center [958, 65] width 84 height 13
copy div "POSP00027580"
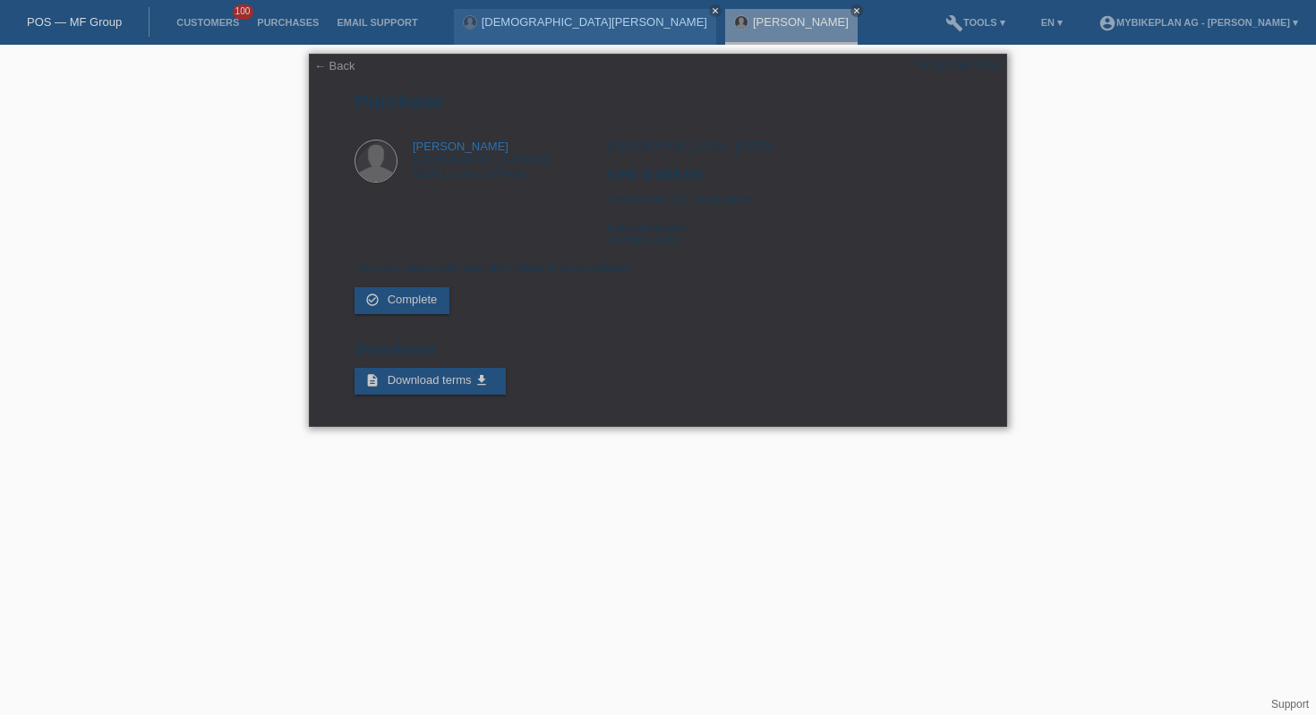
click at [323, 67] on link "← Back" at bounding box center [334, 65] width 41 height 13
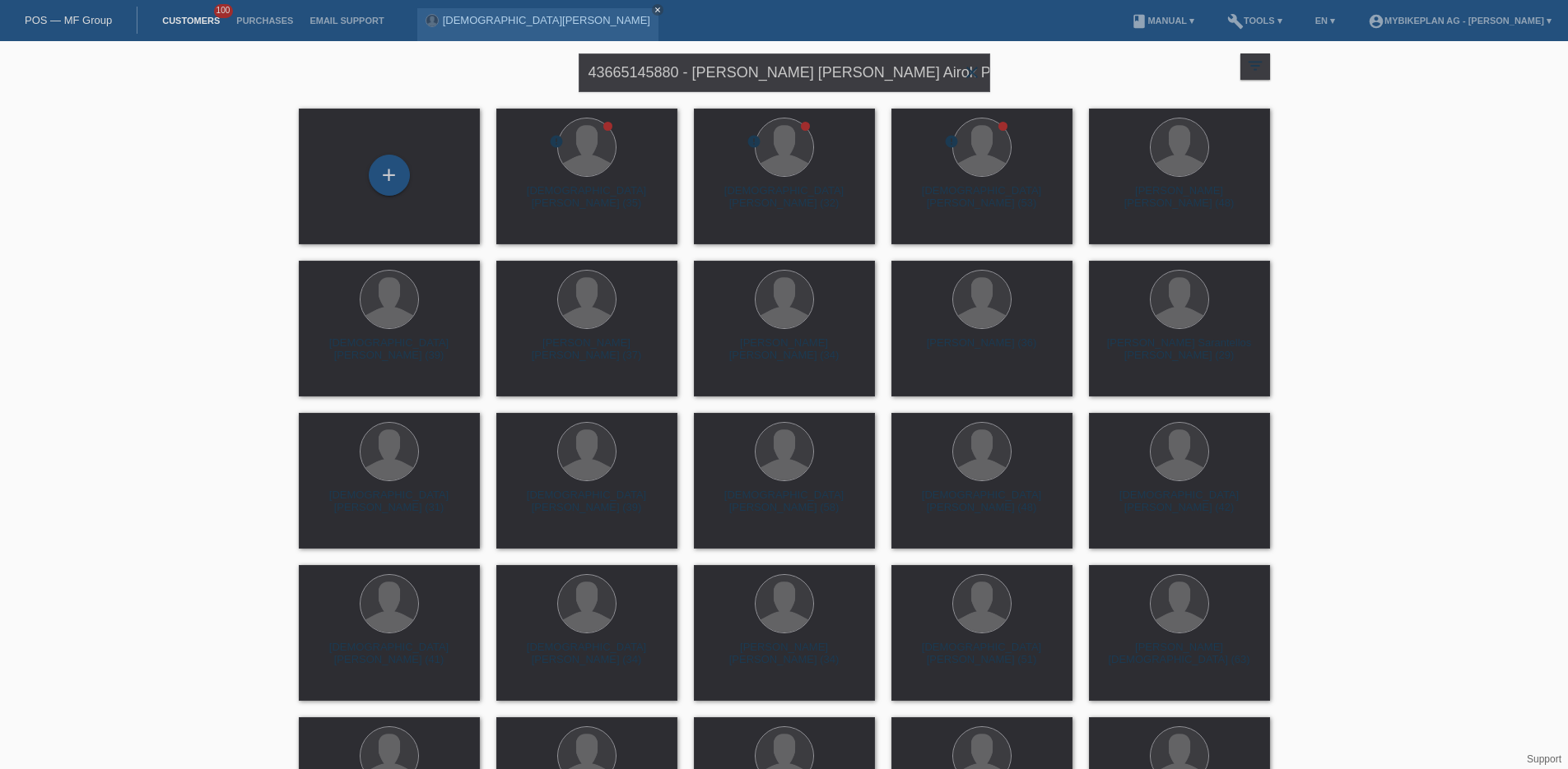
click at [968, 75] on icon "close" at bounding box center [971, 72] width 19 height 19
